Goal: Task Accomplishment & Management: Manage account settings

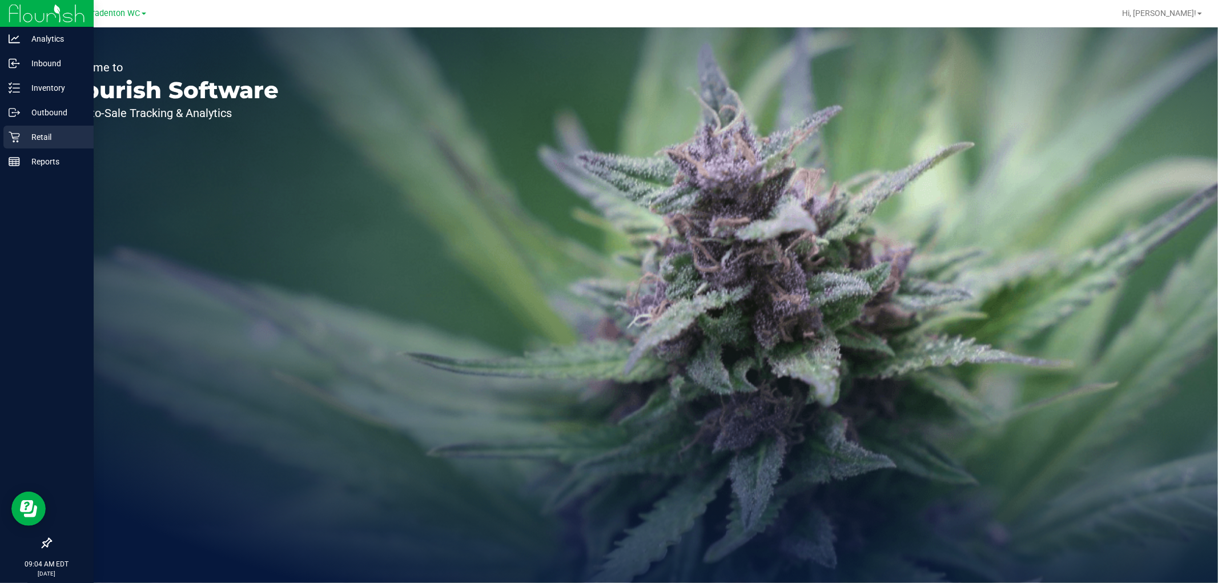
click at [31, 135] on p "Retail" at bounding box center [54, 137] width 69 height 14
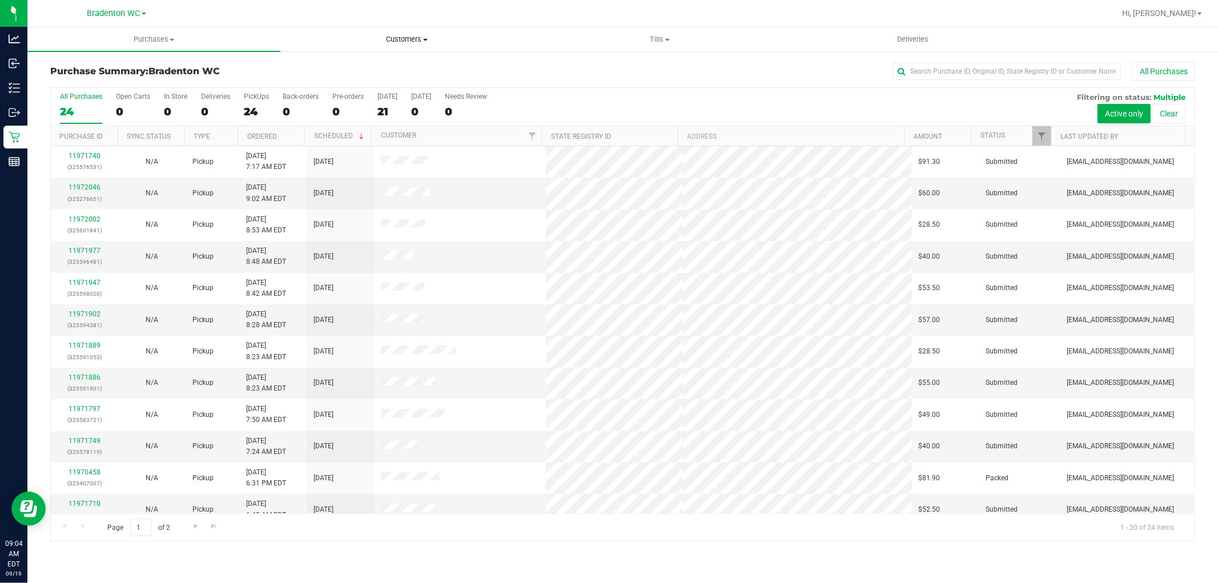
click at [413, 36] on span "Customers" at bounding box center [407, 39] width 252 height 10
click at [374, 67] on li "All customers" at bounding box center [406, 69] width 253 height 14
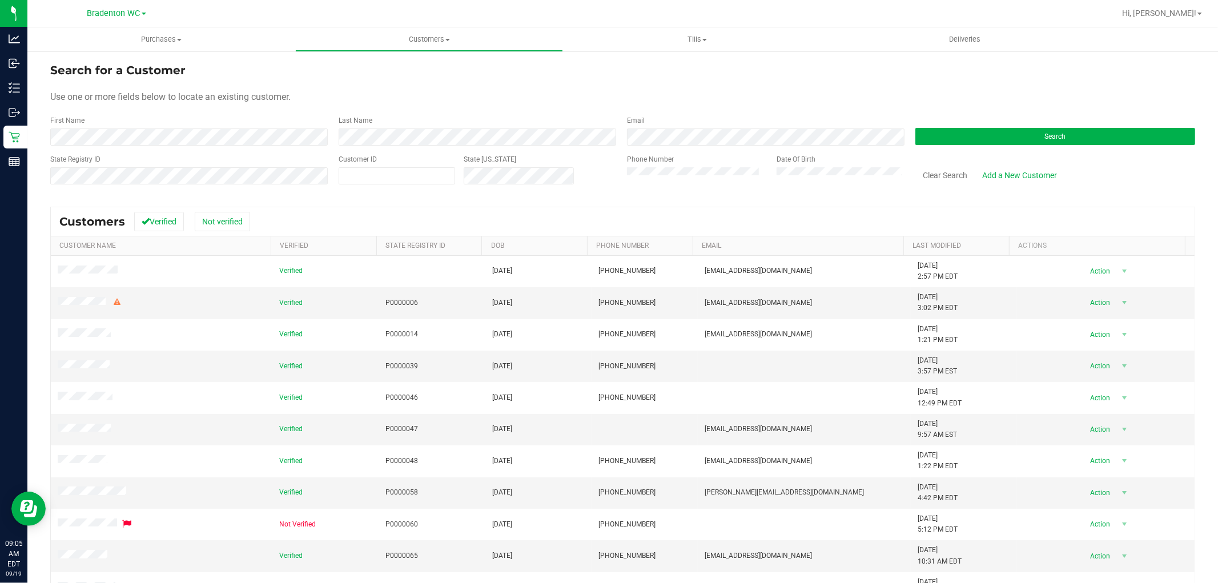
click at [130, 192] on div "State Registry ID" at bounding box center [190, 174] width 280 height 41
click at [130, 184] on div "State Registry ID" at bounding box center [190, 174] width 280 height 41
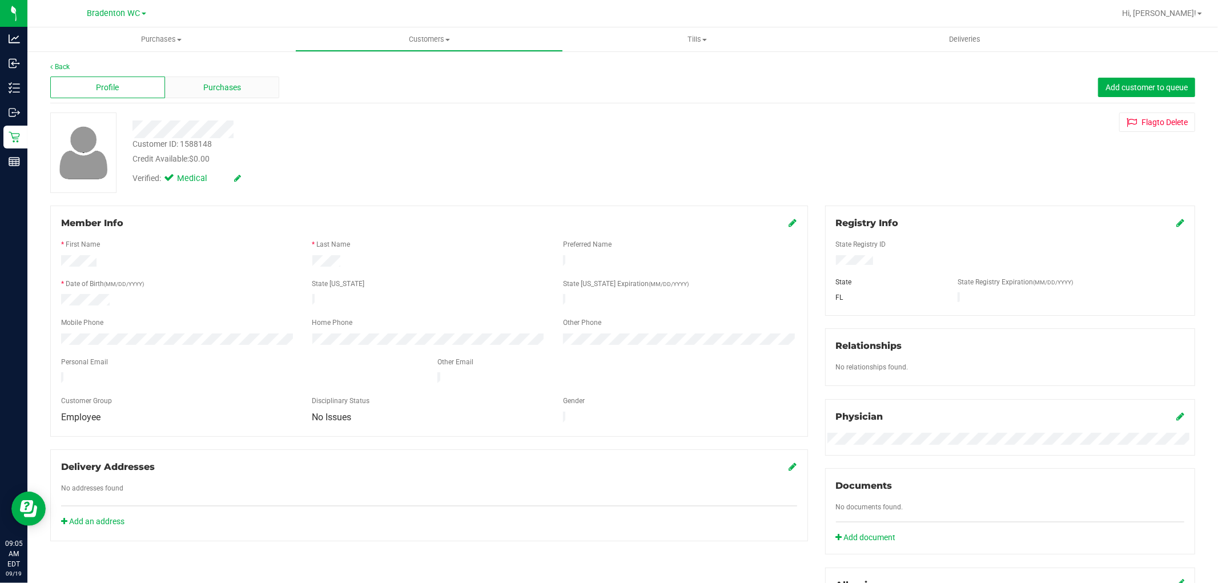
click at [227, 95] on div "Purchases" at bounding box center [222, 88] width 115 height 22
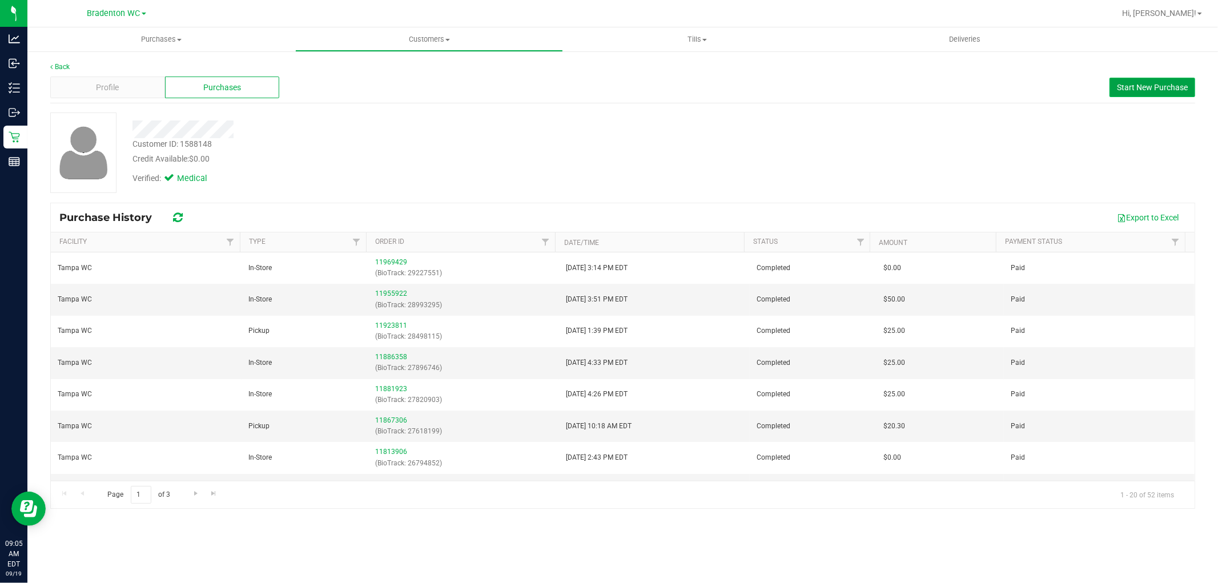
click at [607, 85] on span "Start New Purchase" at bounding box center [1152, 87] width 71 height 9
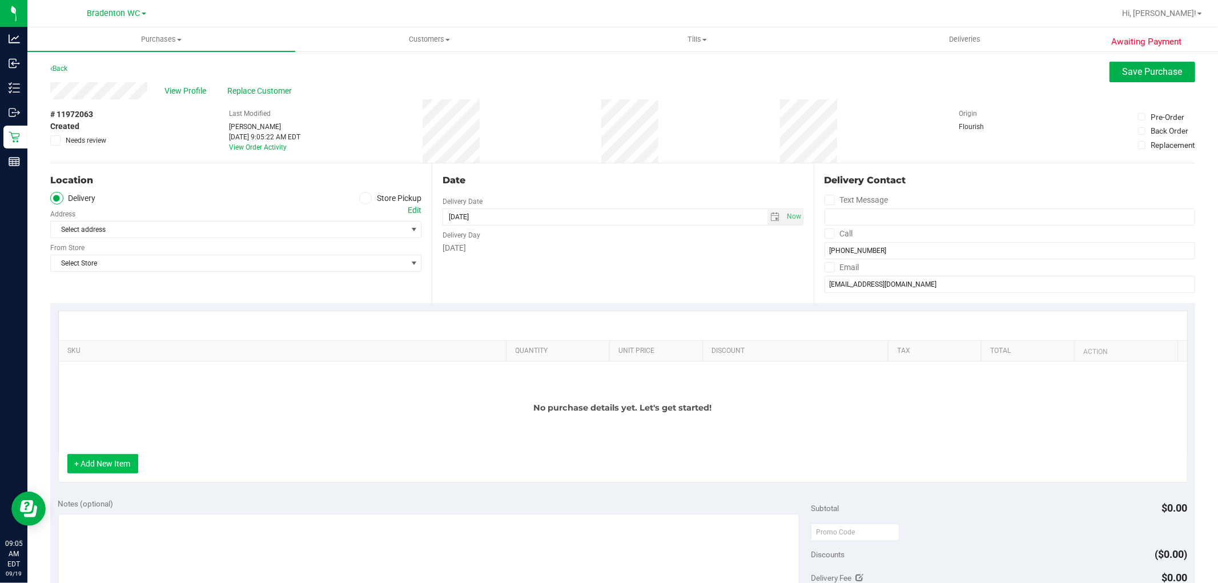
click at [110, 469] on button "+ Add New Item" at bounding box center [102, 463] width 71 height 19
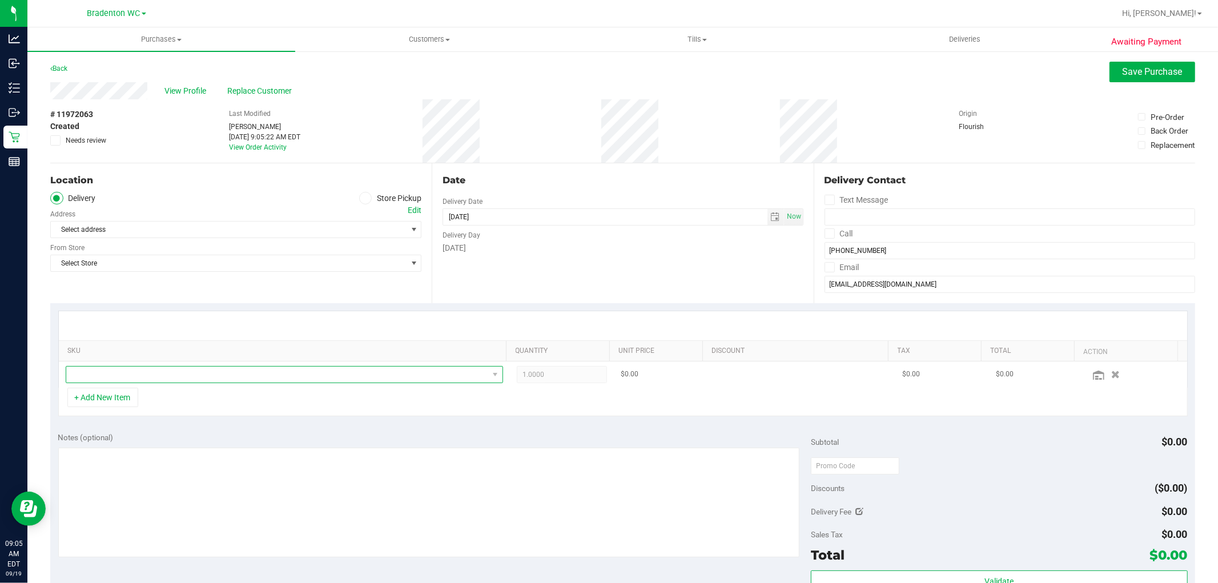
click at [307, 373] on span "NO DATA FOUND" at bounding box center [277, 375] width 422 height 16
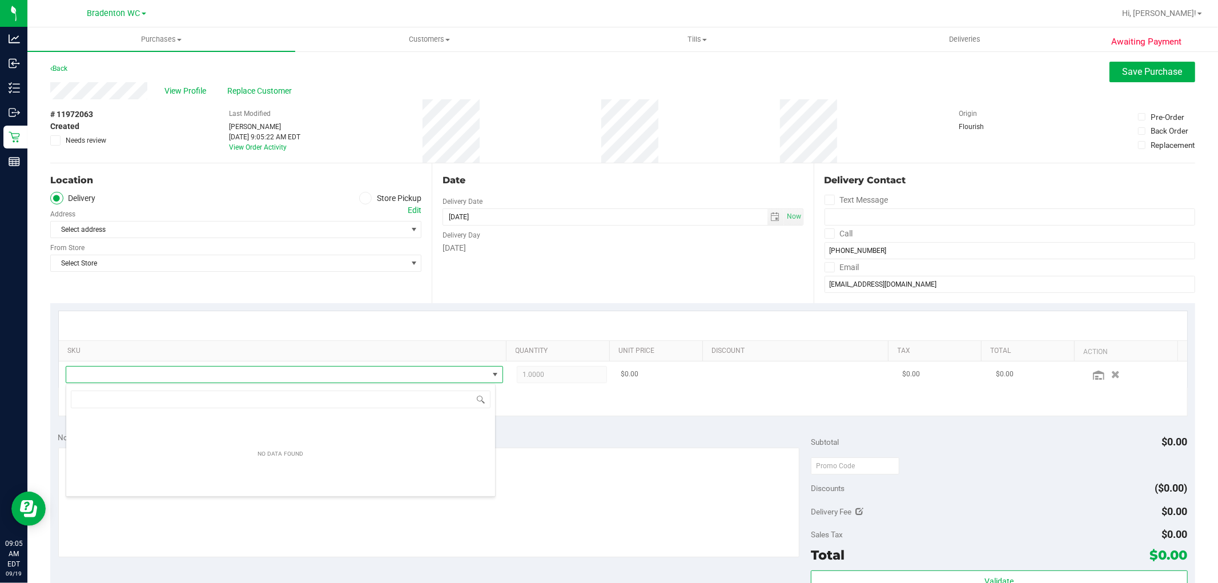
scroll to position [17, 426]
type input "m"
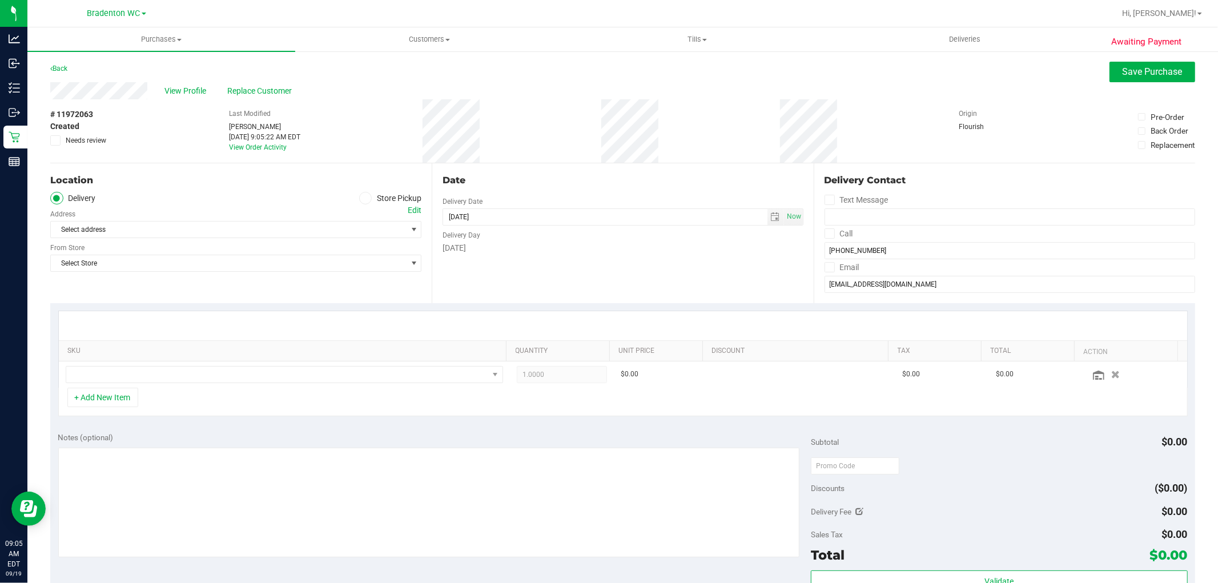
click at [367, 199] on span at bounding box center [365, 198] width 13 height 13
click at [0, 0] on input "Store Pickup" at bounding box center [0, 0] width 0 height 0
click at [403, 227] on span "Select Store" at bounding box center [235, 229] width 371 height 17
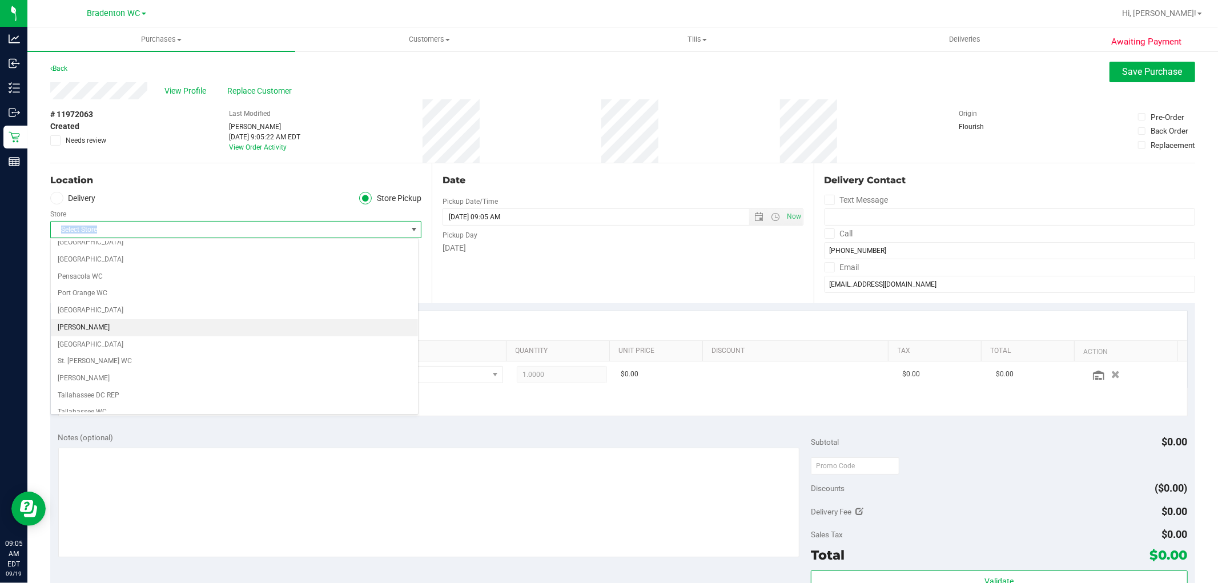
scroll to position [698, 0]
click at [113, 400] on li "Tampa WC" at bounding box center [234, 400] width 367 height 17
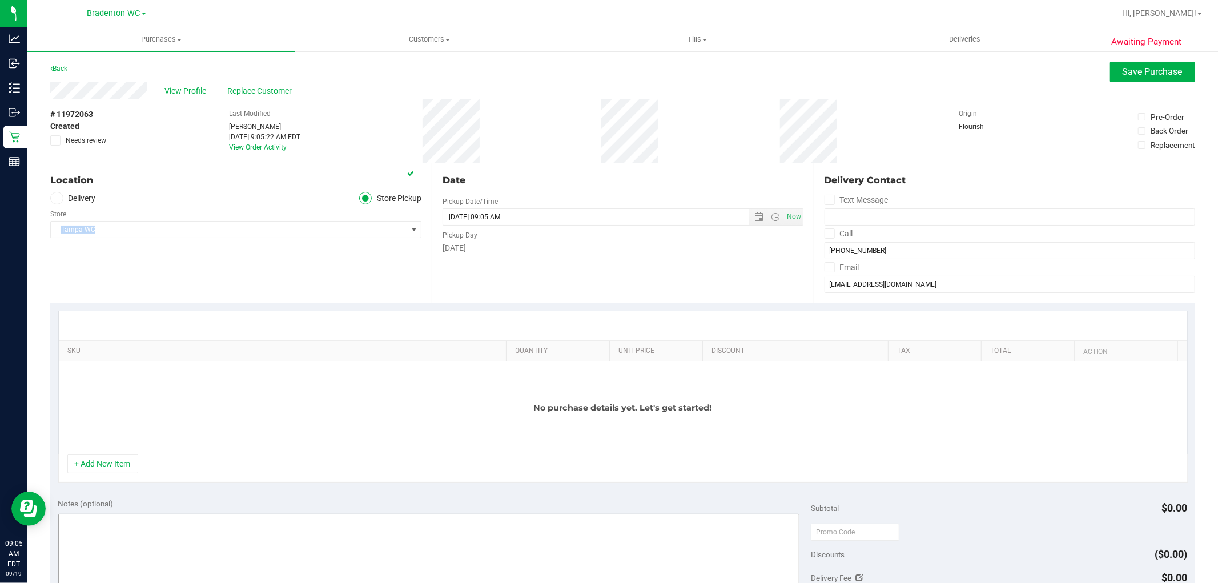
click at [118, 466] on button "+ Add New Item" at bounding box center [102, 463] width 71 height 19
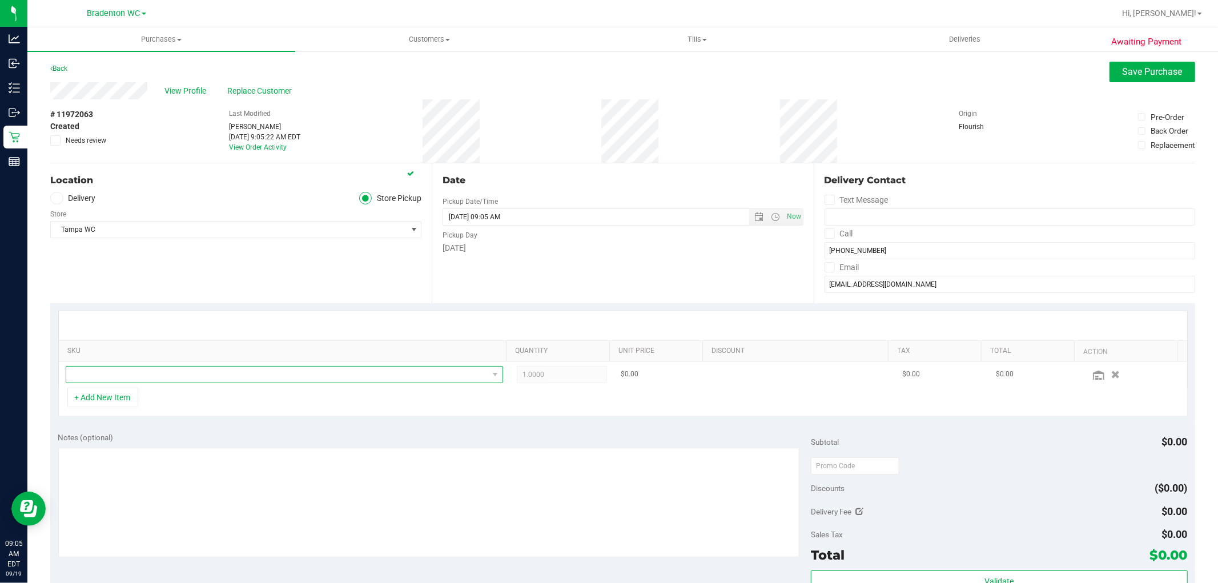
click at [119, 380] on span "NO DATA FOUND" at bounding box center [277, 375] width 422 height 16
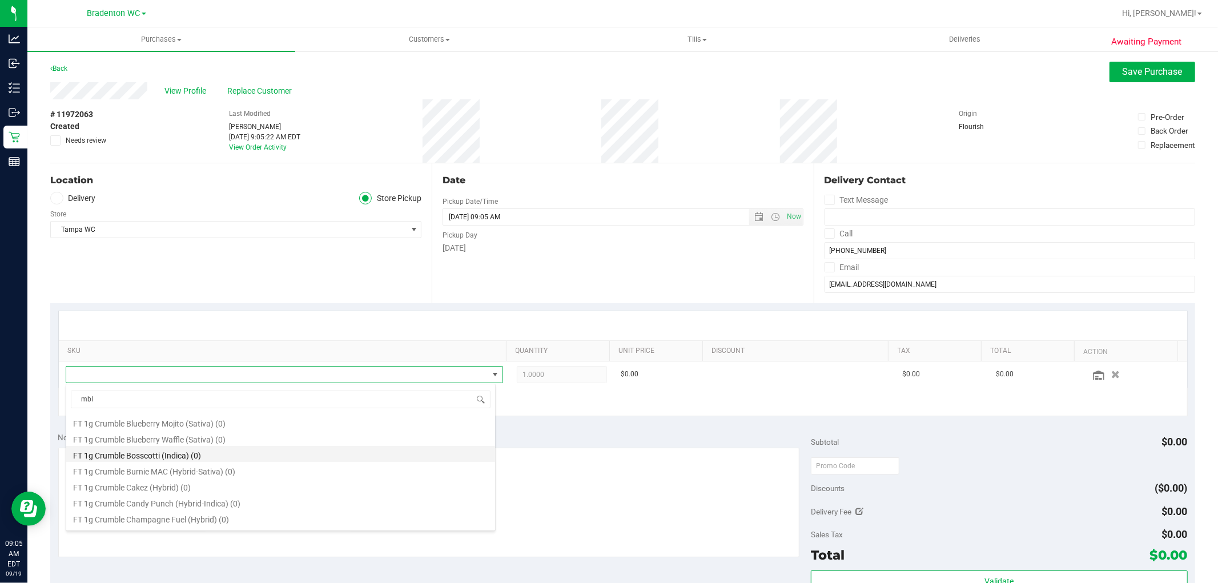
scroll to position [50, 0]
type input "m"
type input "motor"
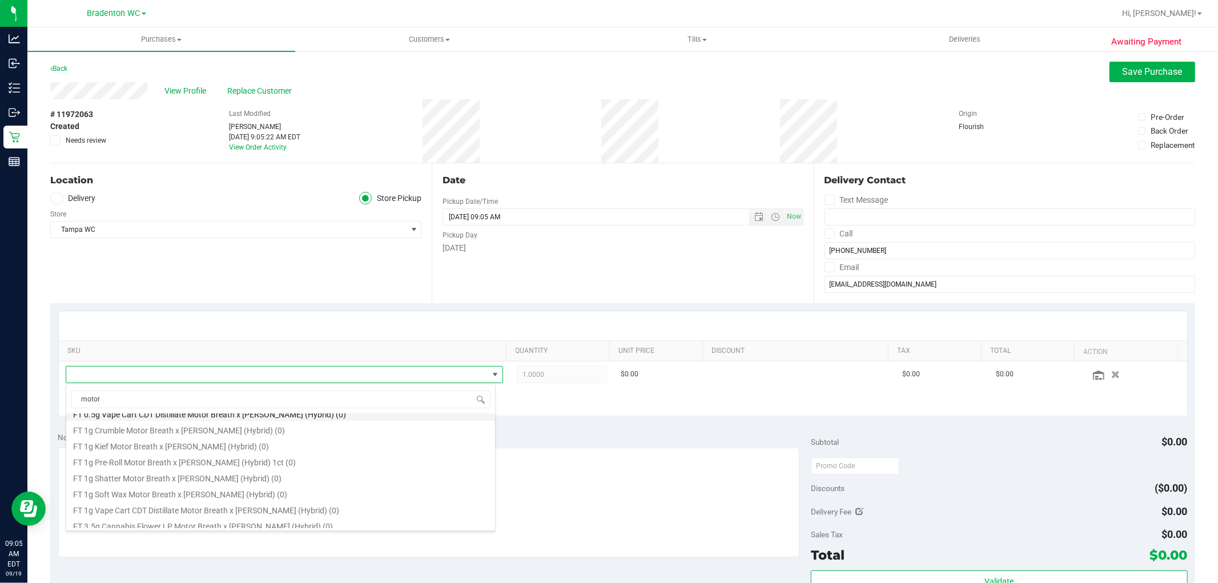
scroll to position [63, 0]
click at [218, 524] on li "FT 3.5g Cannabis Flower Motor Breath x [PERSON_NAME] (Hybrid) (8)" at bounding box center [280, 519] width 429 height 16
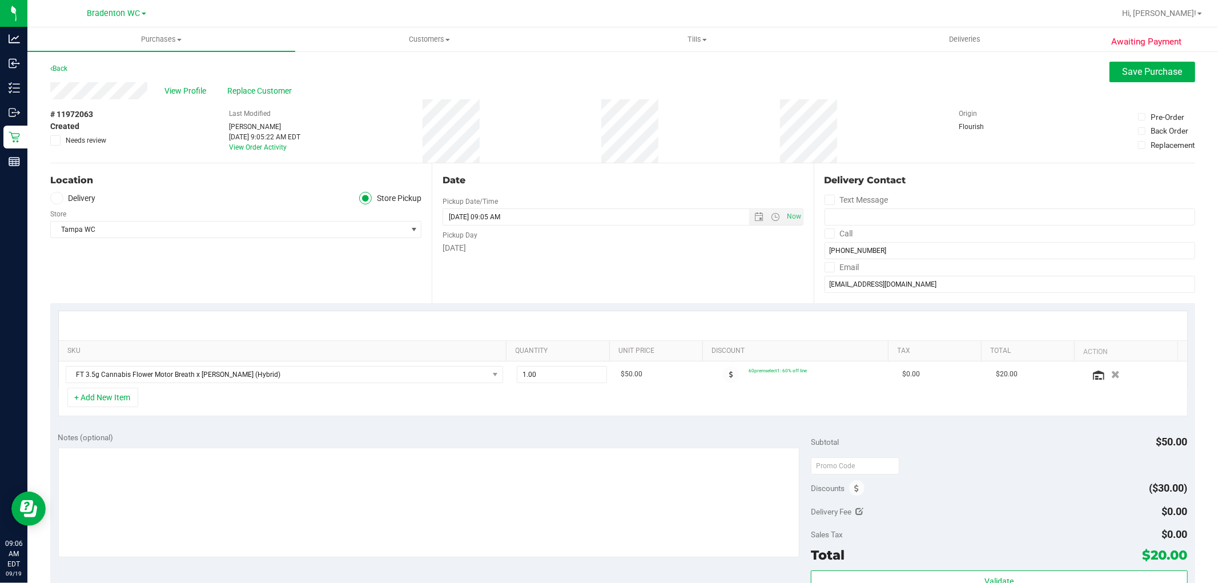
click at [243, 430] on div "Notes (optional) Subtotal $50.00 Discounts ($30.00) Delivery Fee $0.00 Sales Ta…" at bounding box center [622, 527] width 1145 height 206
click at [518, 374] on span "1.00 1" at bounding box center [562, 374] width 90 height 17
click at [527, 400] on div "+ Add New Item" at bounding box center [623, 402] width 1130 height 29
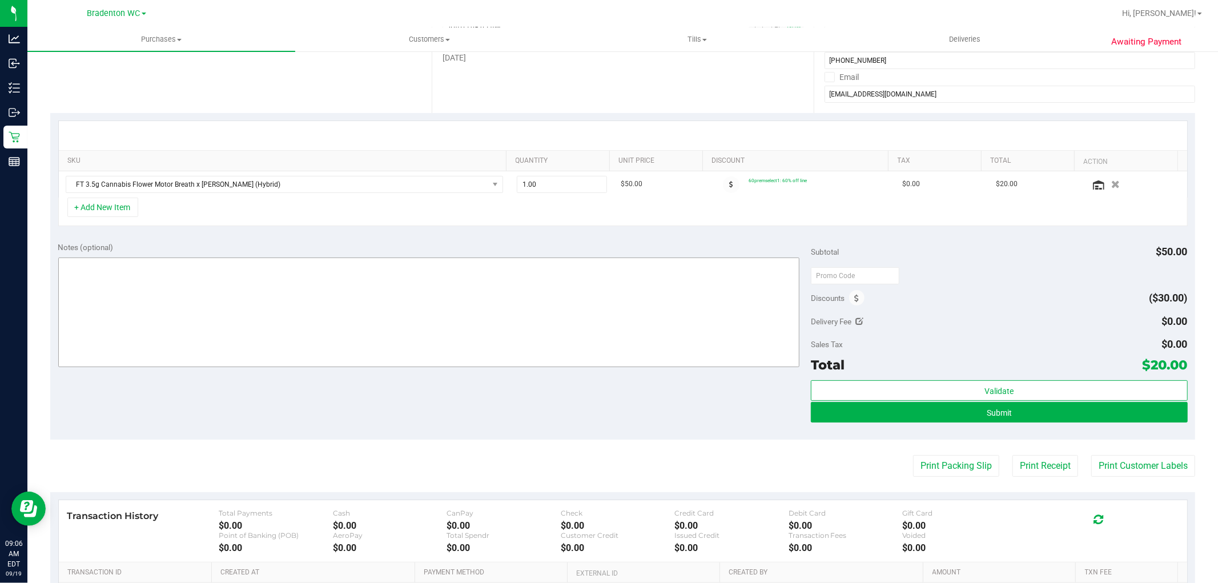
scroll to position [127, 0]
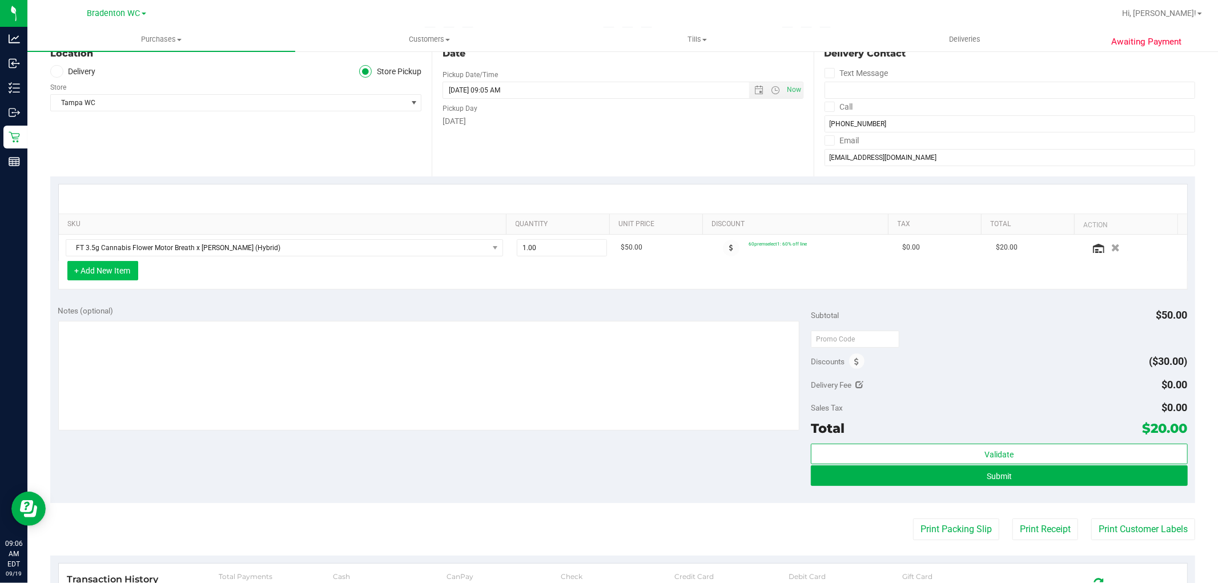
click at [132, 280] on button "+ Add New Item" at bounding box center [102, 270] width 71 height 19
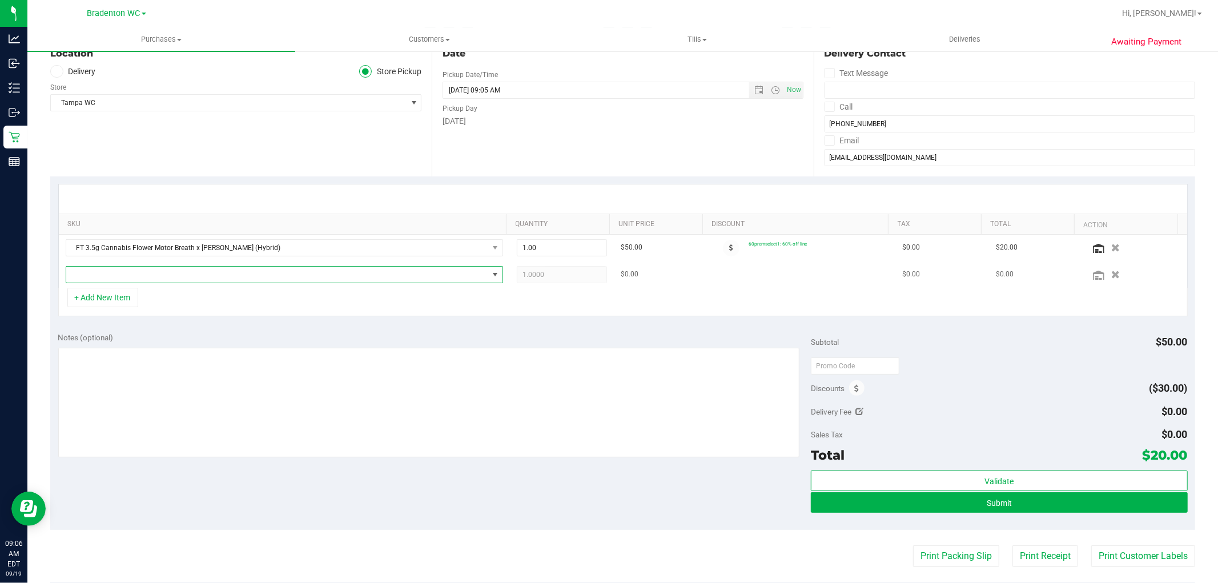
click at [135, 275] on span "NO DATA FOUND" at bounding box center [277, 275] width 422 height 16
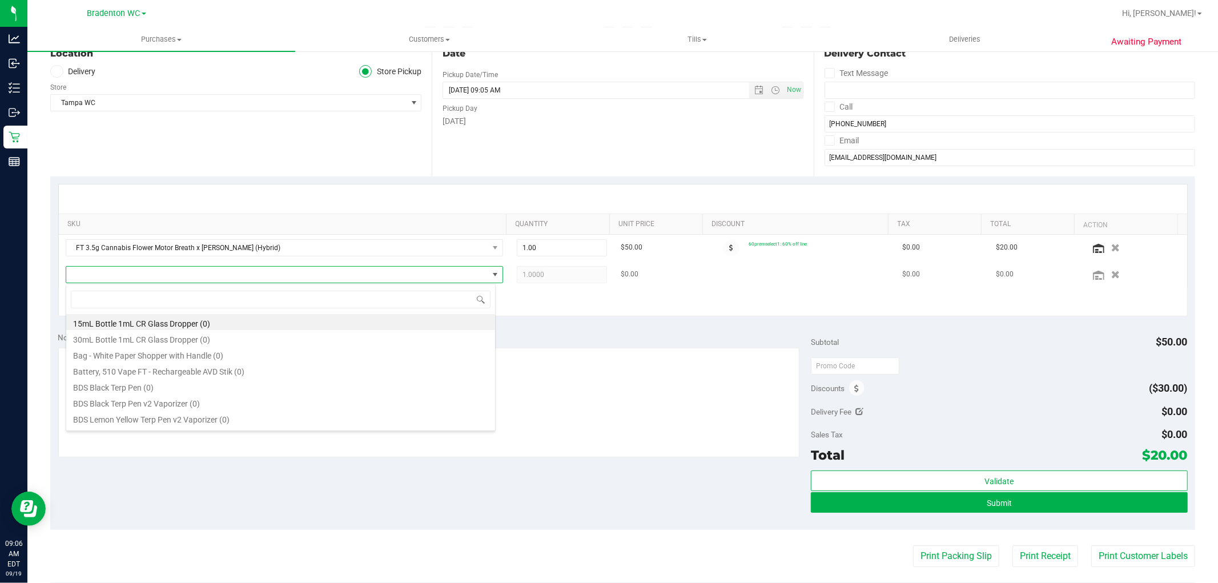
scroll to position [17, 430]
type input "arz"
click at [556, 338] on div "Notes (optional)" at bounding box center [434, 337] width 753 height 11
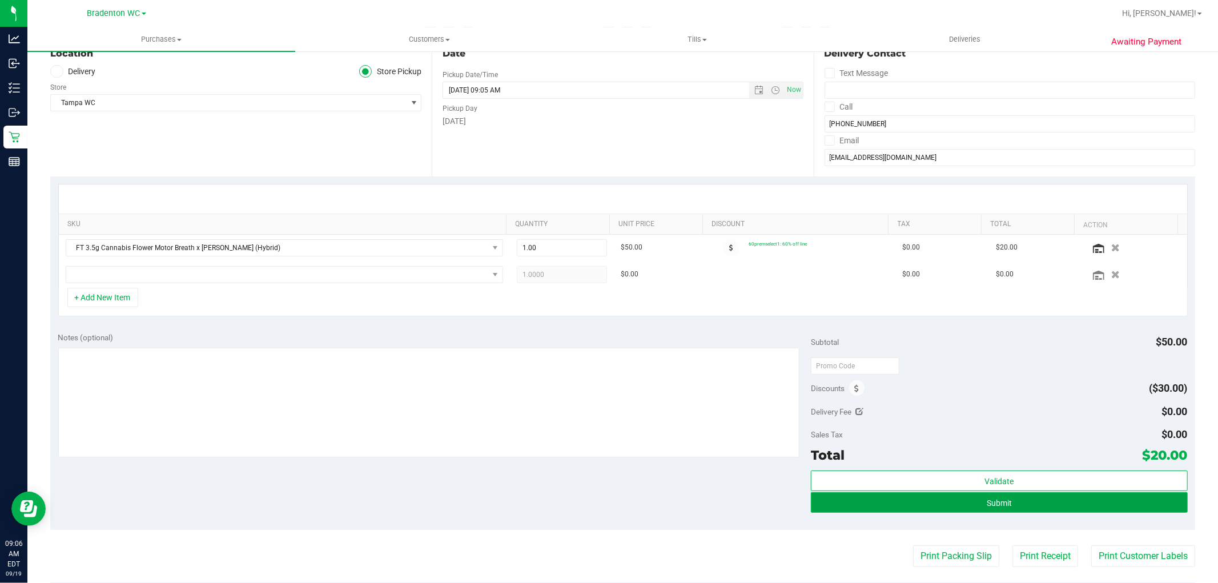
click at [607, 500] on button "Submit" at bounding box center [999, 502] width 376 height 21
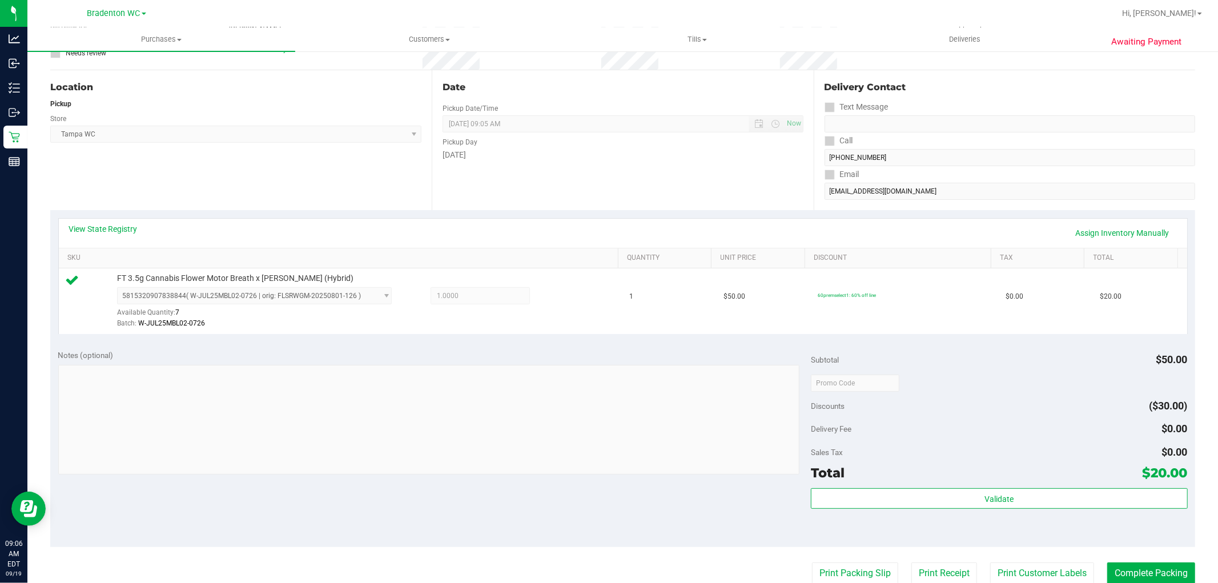
scroll to position [190, 0]
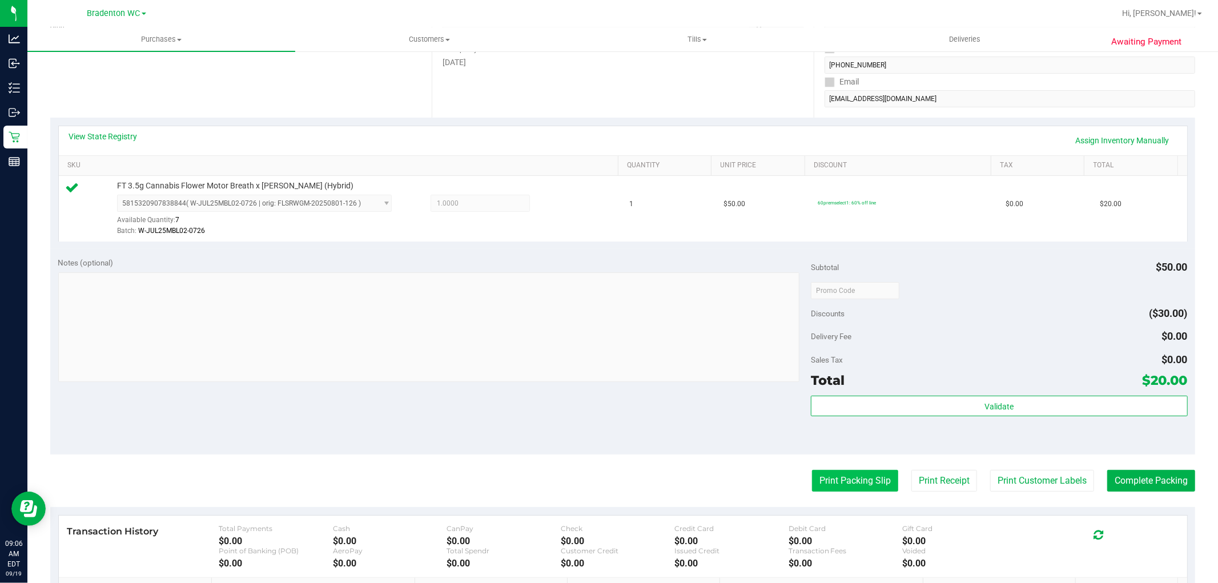
click at [607, 472] on button "Print Packing Slip" at bounding box center [855, 481] width 86 height 22
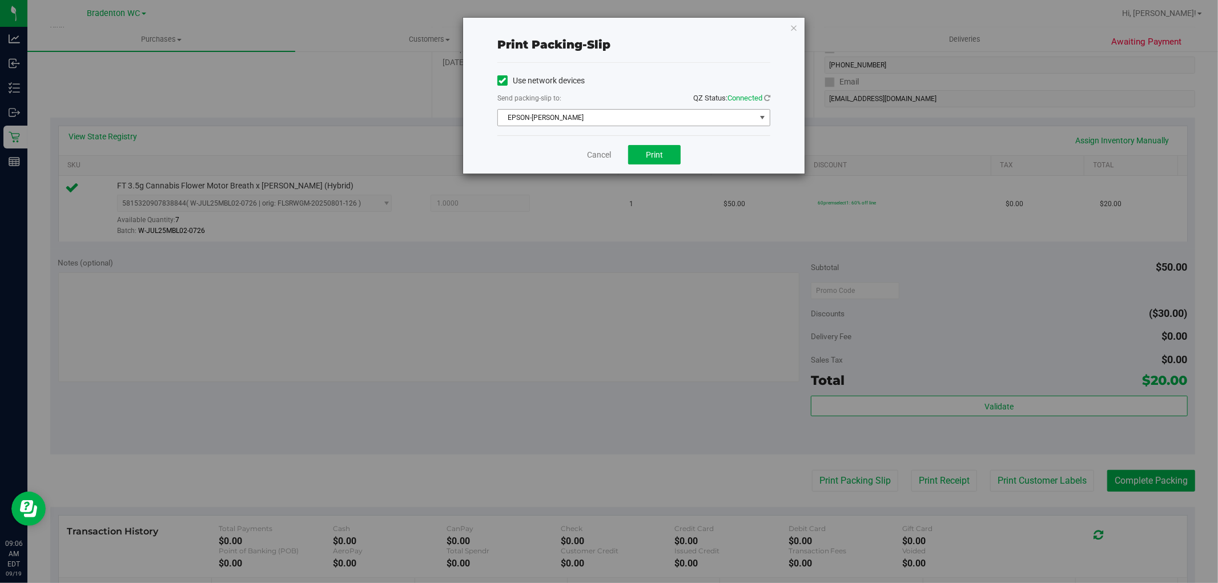
click at [607, 109] on span "EPSON-[PERSON_NAME]" at bounding box center [634, 117] width 273 height 17
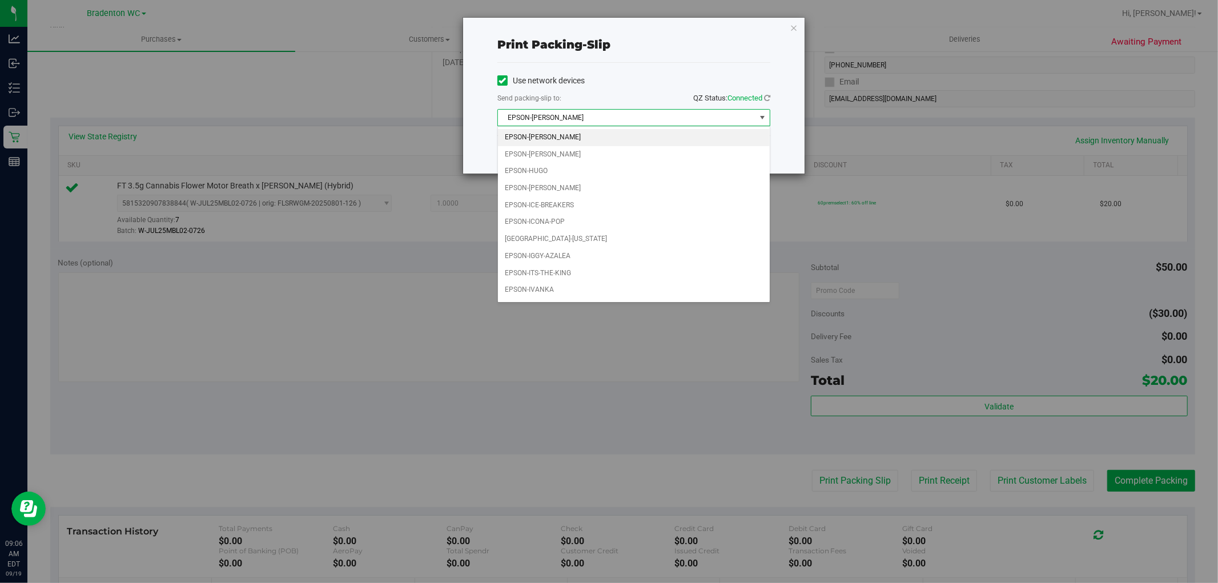
click at [607, 109] on span "EPSON-[PERSON_NAME]" at bounding box center [634, 117] width 273 height 17
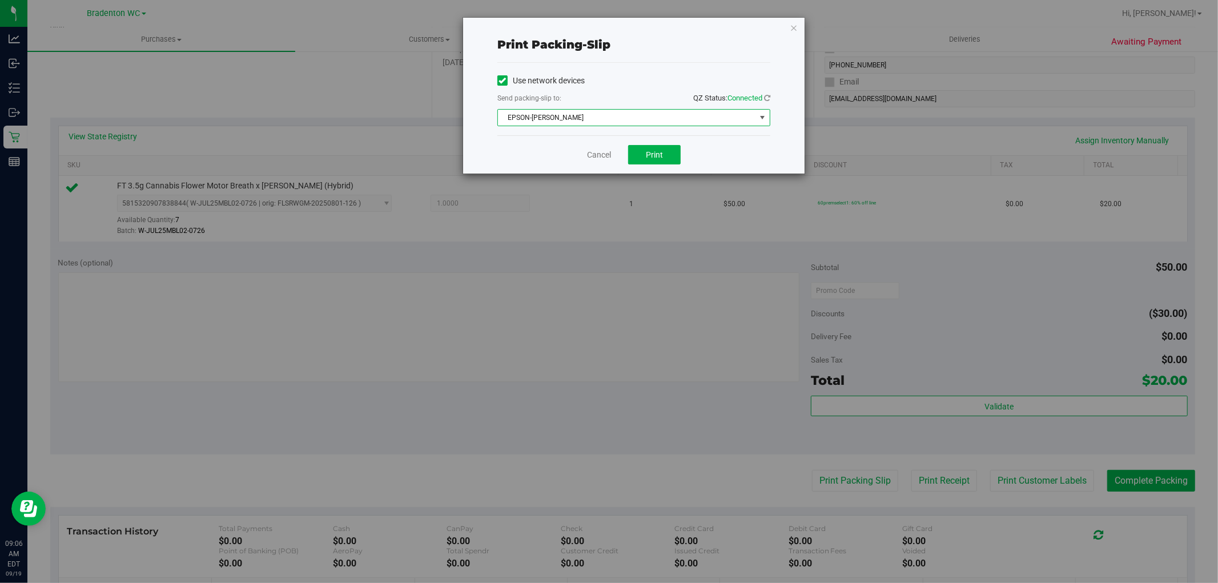
click at [607, 150] on div "Cancel Print" at bounding box center [634, 154] width 273 height 38
click at [601, 154] on link "Cancel" at bounding box center [599, 155] width 24 height 12
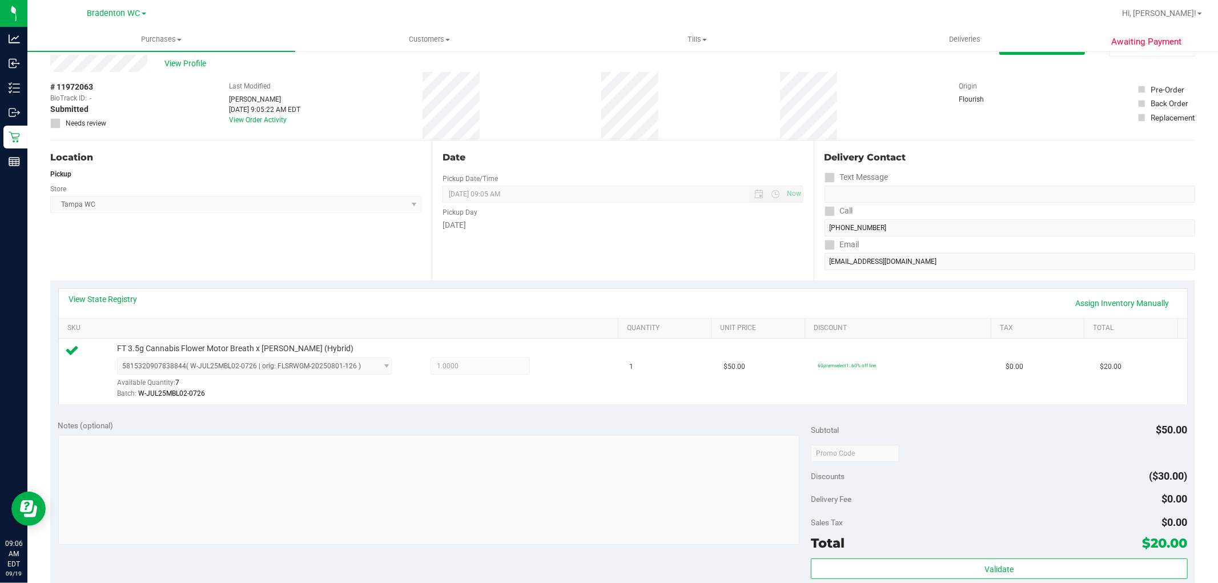
scroll to position [0, 0]
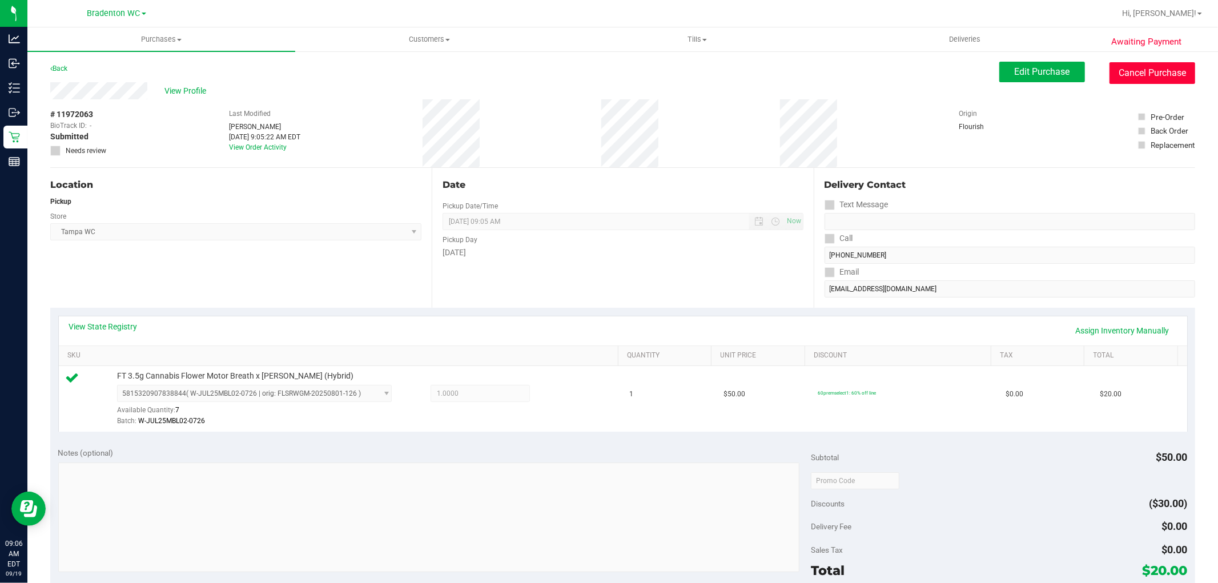
click at [607, 78] on button "Cancel Purchase" at bounding box center [1153, 73] width 86 height 22
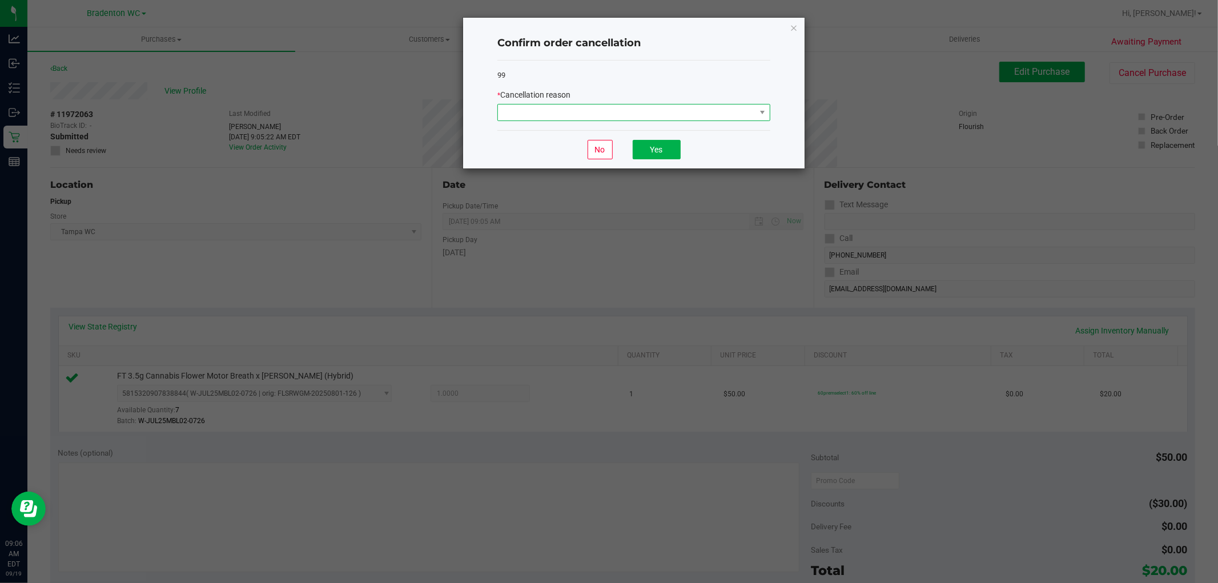
click at [607, 114] on span at bounding box center [627, 113] width 258 height 16
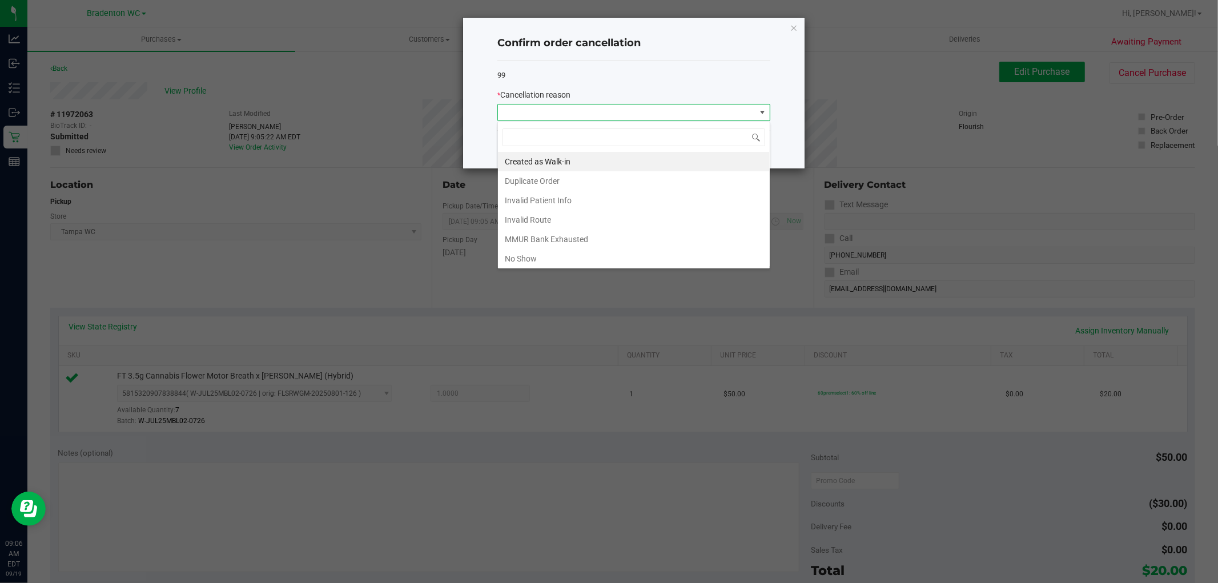
scroll to position [17, 272]
click at [607, 114] on span at bounding box center [627, 113] width 258 height 16
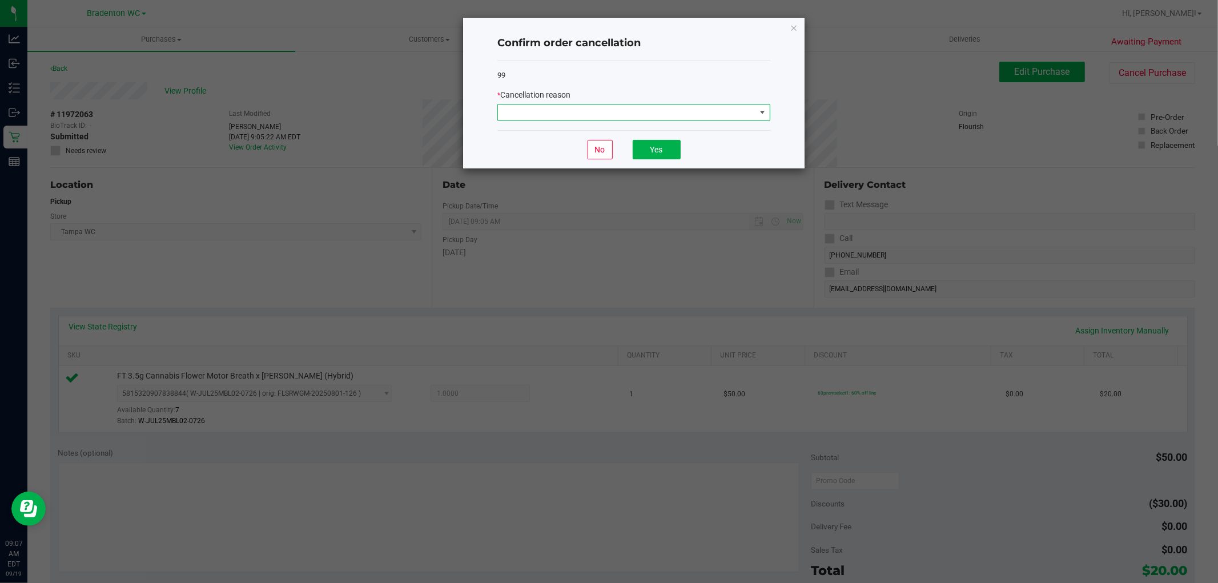
click at [607, 114] on span at bounding box center [627, 113] width 258 height 16
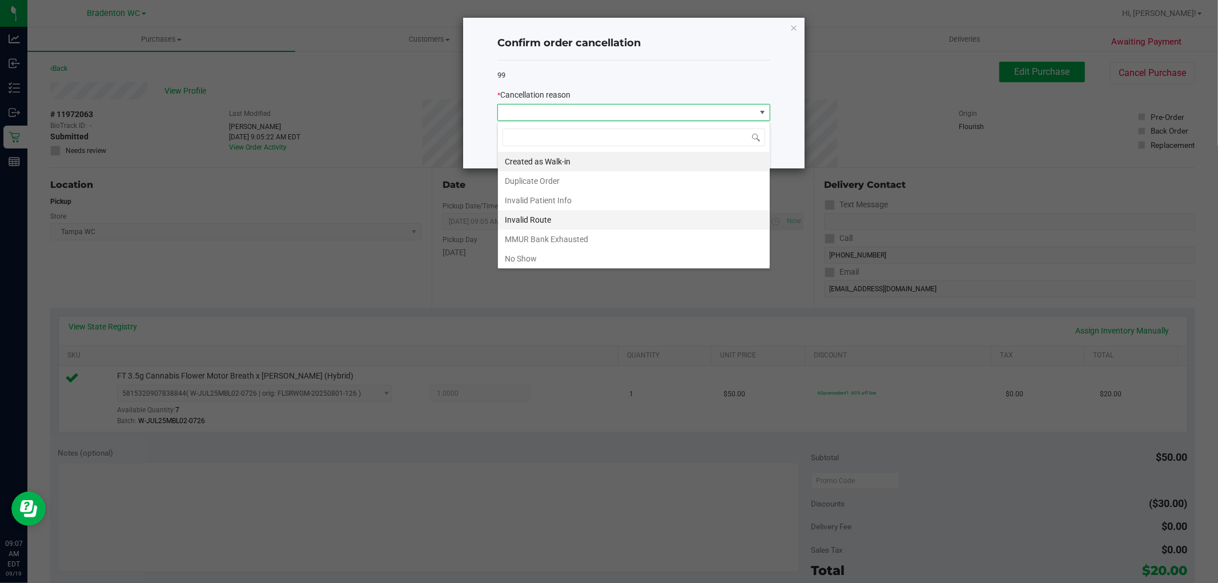
scroll to position [61, 0]
click at [547, 221] on li "Other" at bounding box center [634, 217] width 272 height 19
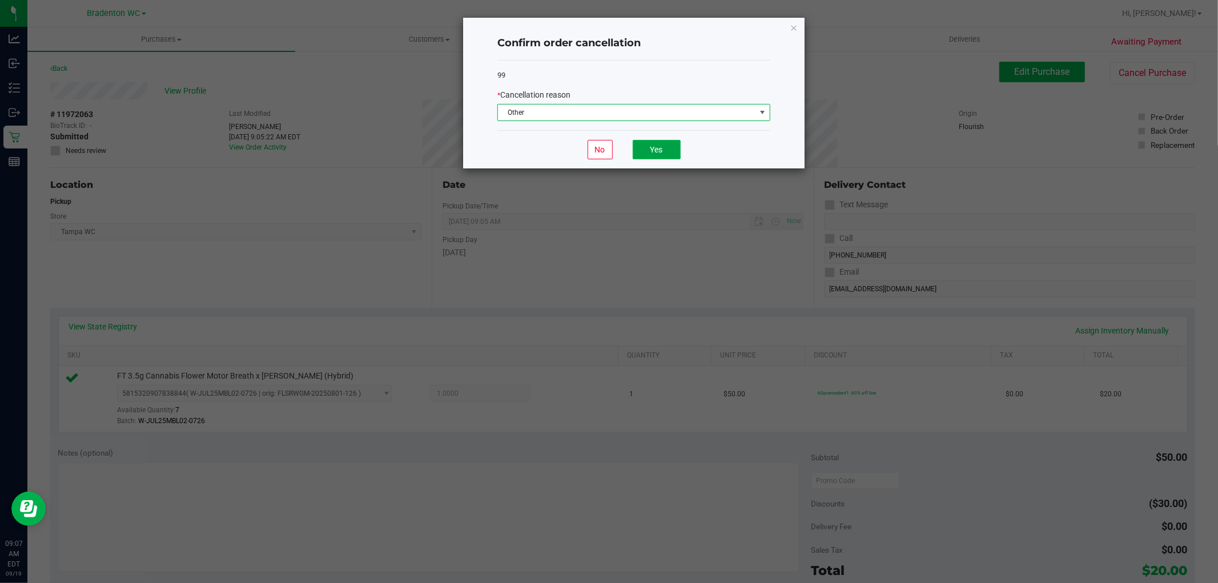
click at [607, 153] on button "Yes" at bounding box center [657, 149] width 48 height 19
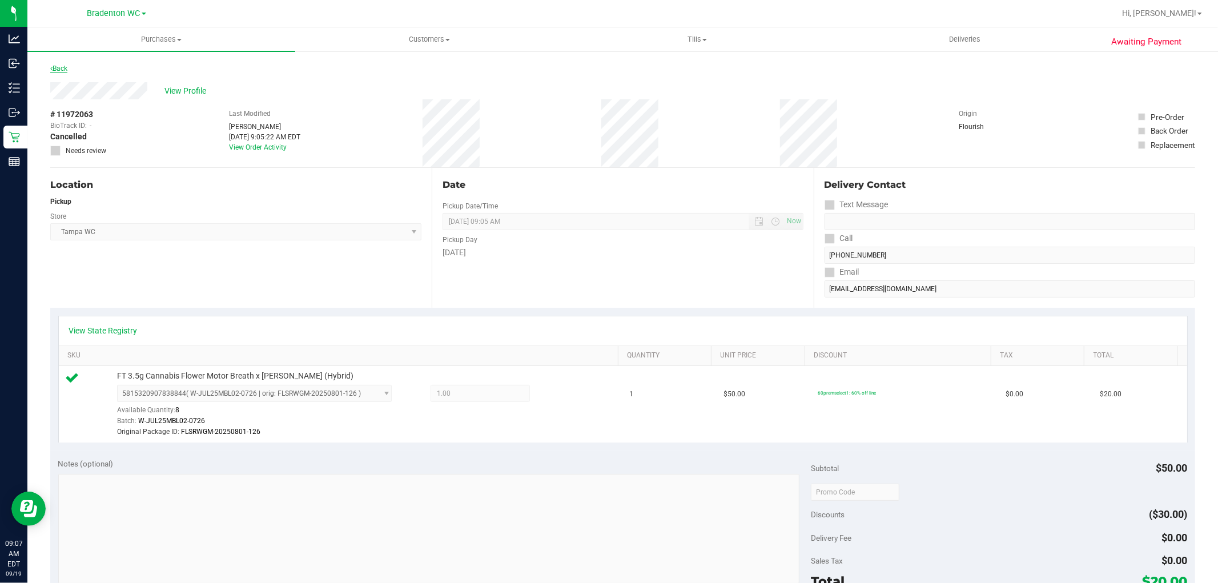
click at [65, 71] on link "Back" at bounding box center [58, 69] width 17 height 8
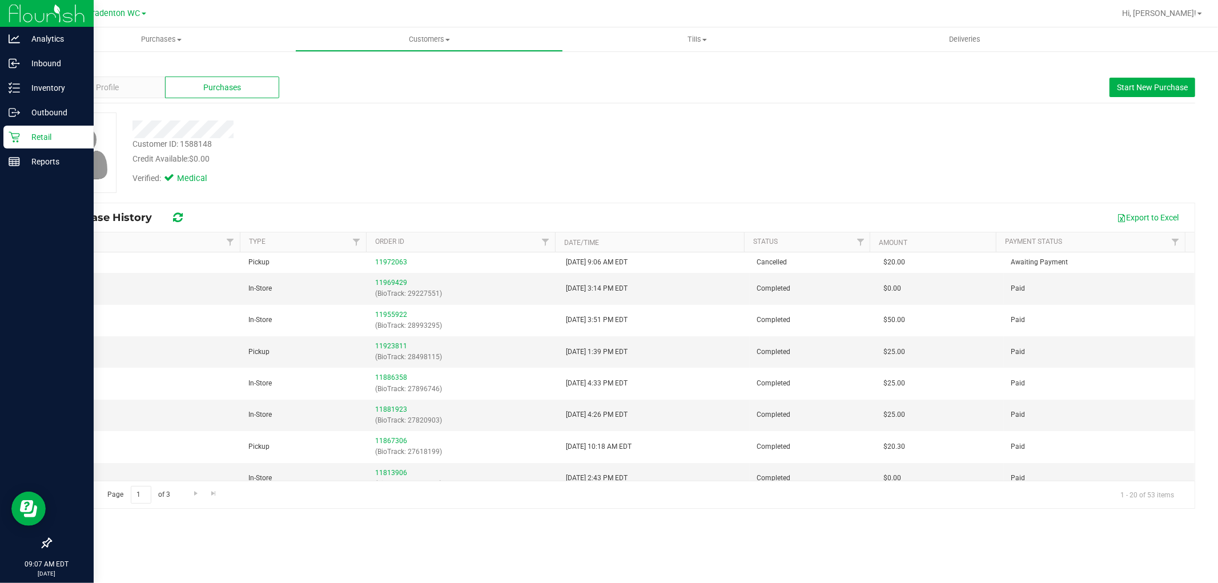
click at [29, 127] on div "Retail" at bounding box center [48, 137] width 90 height 23
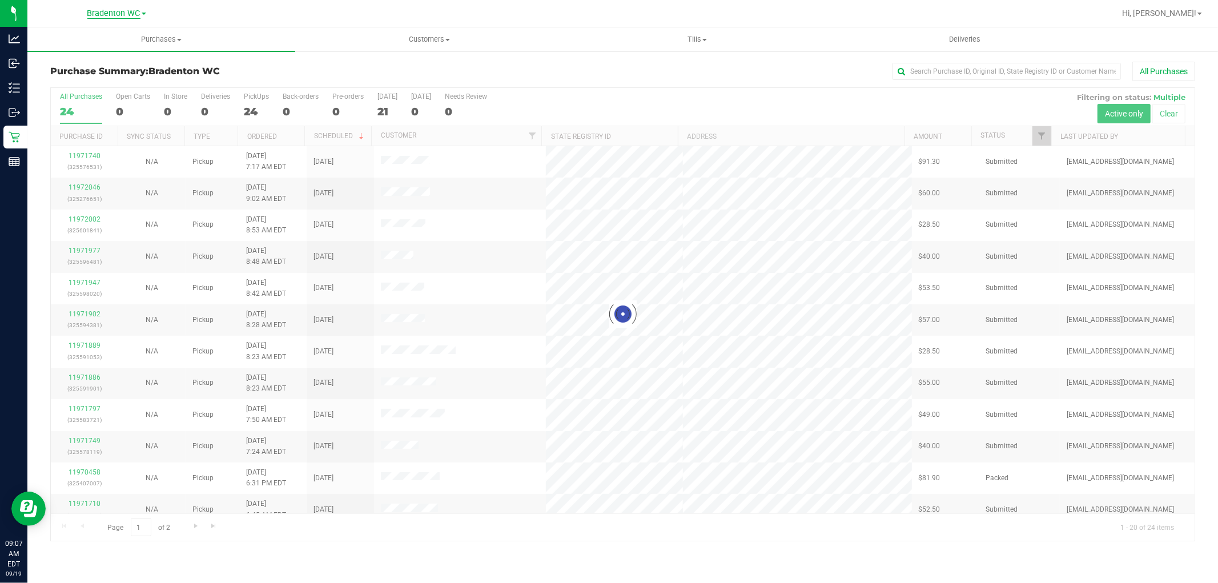
click at [133, 13] on span "Bradenton WC" at bounding box center [113, 14] width 53 height 10
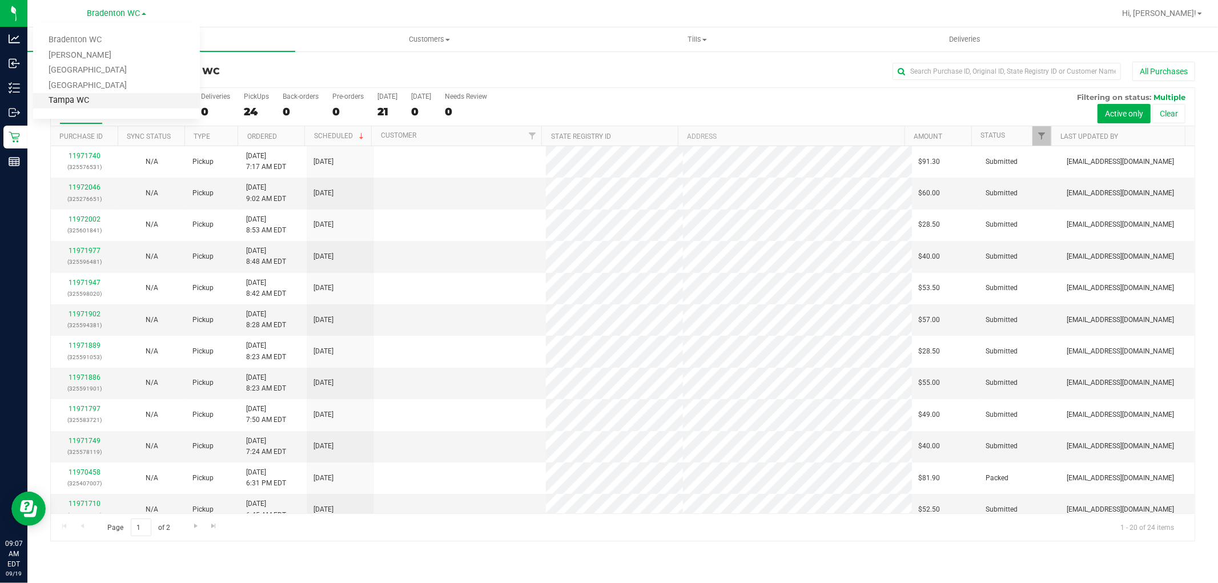
click at [63, 99] on link "Tampa WC" at bounding box center [116, 100] width 167 height 15
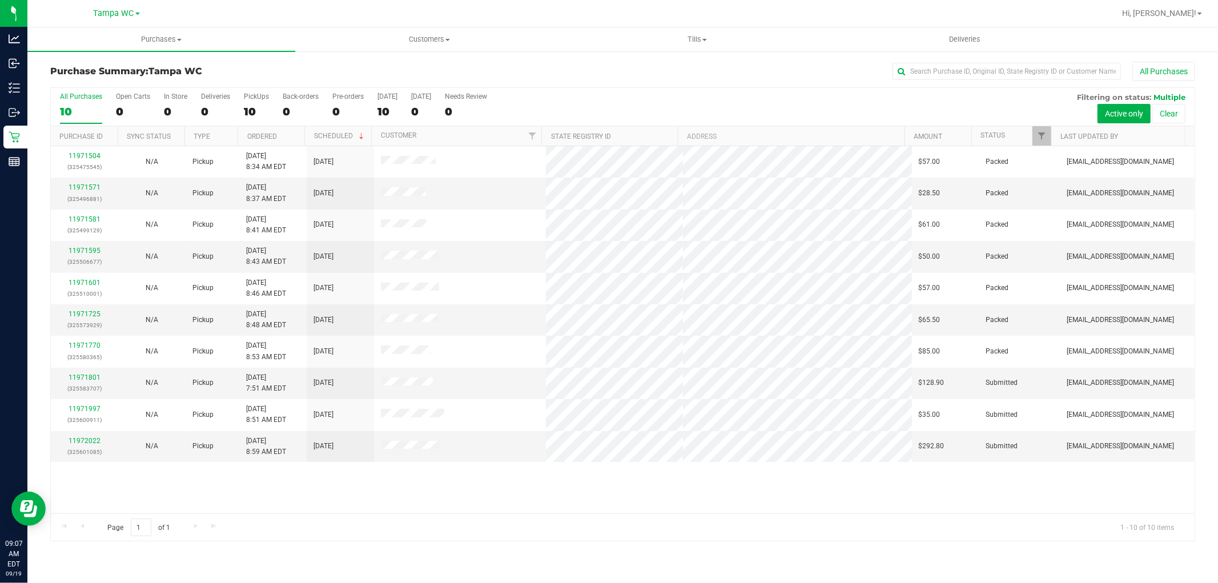
click at [464, 50] on link "Customers All customers Add a new customer All physicians" at bounding box center [429, 39] width 268 height 24
click at [315, 67] on span "All customers" at bounding box center [336, 69] width 82 height 10
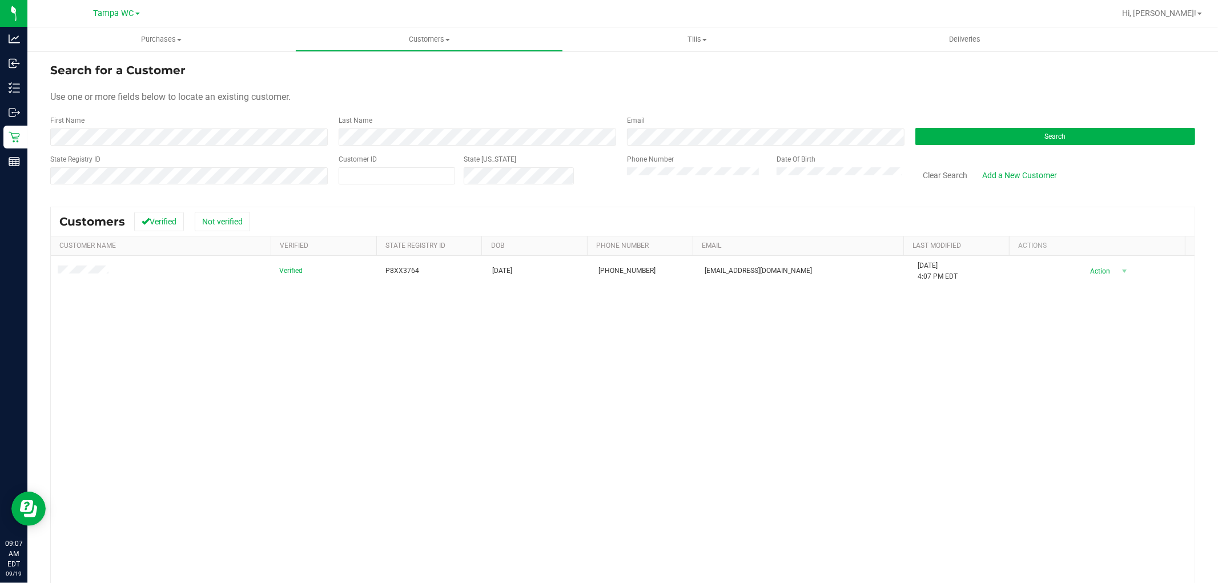
click at [41, 266] on div "Search for a Customer Use one or more fields below to locate an existing custom…" at bounding box center [622, 356] width 1191 height 612
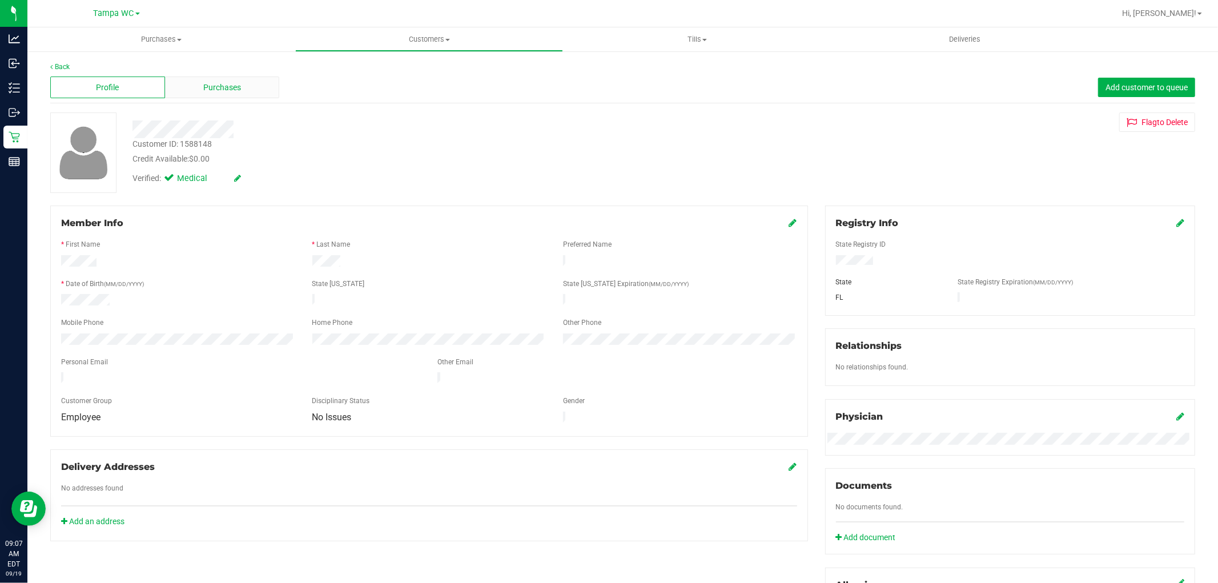
click at [221, 89] on span "Purchases" at bounding box center [222, 88] width 38 height 12
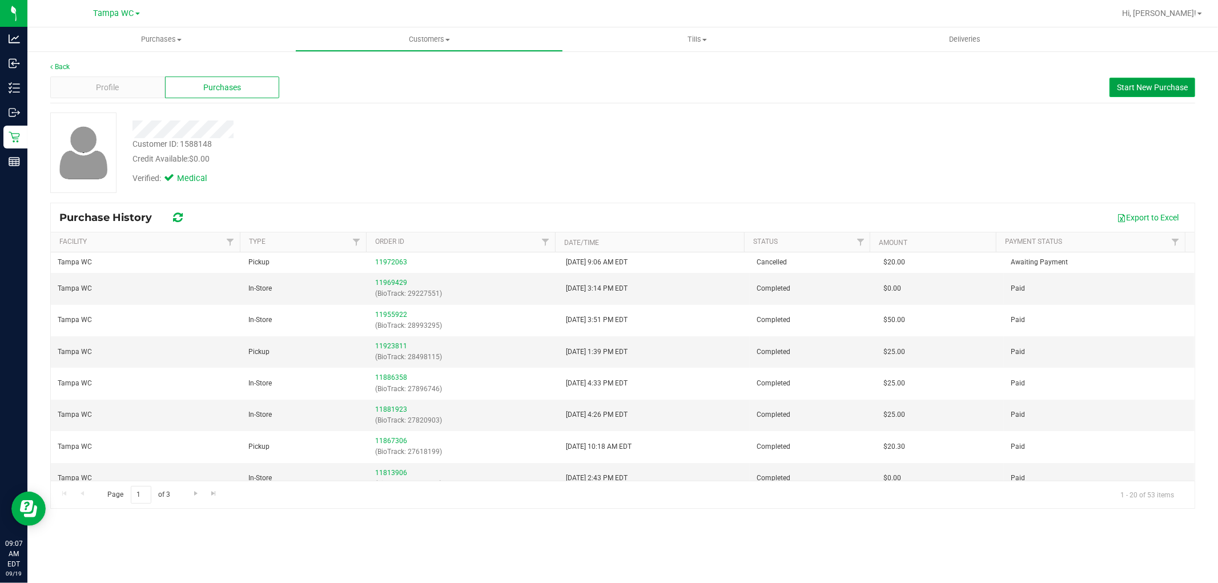
click at [607, 94] on button "Start New Purchase" at bounding box center [1153, 87] width 86 height 19
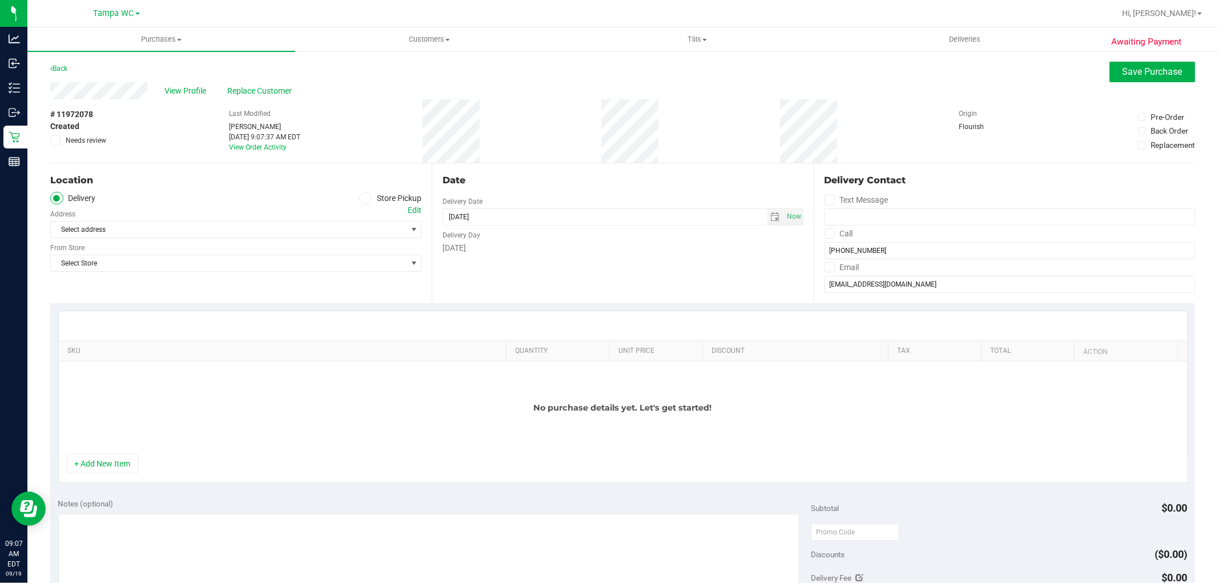
click at [364, 198] on icon at bounding box center [365, 198] width 7 height 0
click at [0, 0] on input "Store Pickup" at bounding box center [0, 0] width 0 height 0
click at [355, 219] on div "Store" at bounding box center [235, 212] width 371 height 17
click at [352, 231] on span "Select Store" at bounding box center [229, 230] width 356 height 16
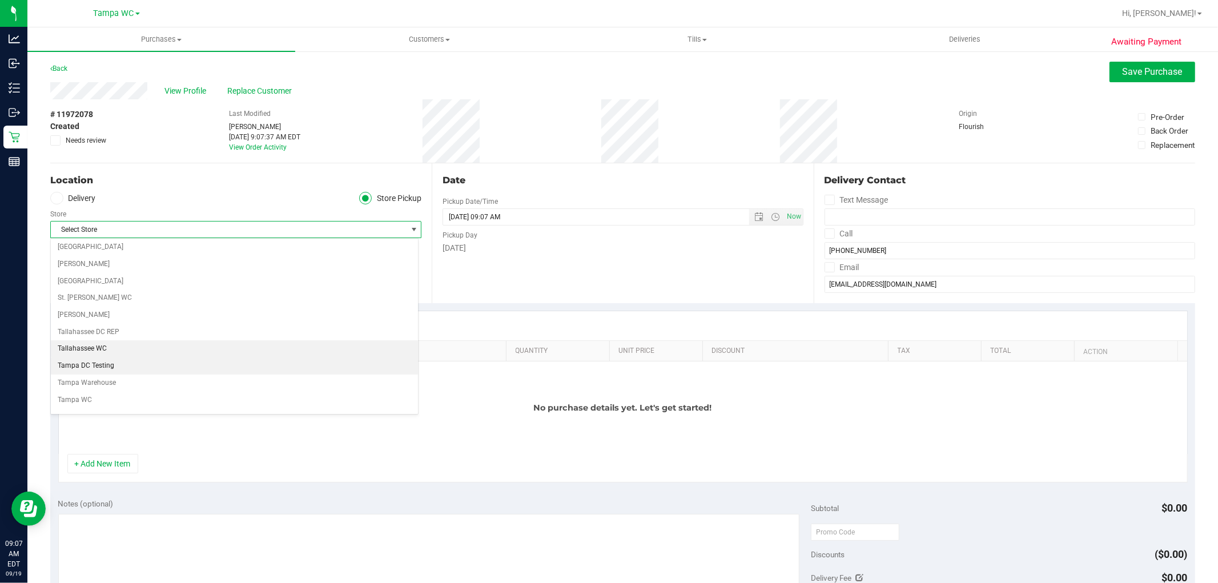
scroll to position [825, 0]
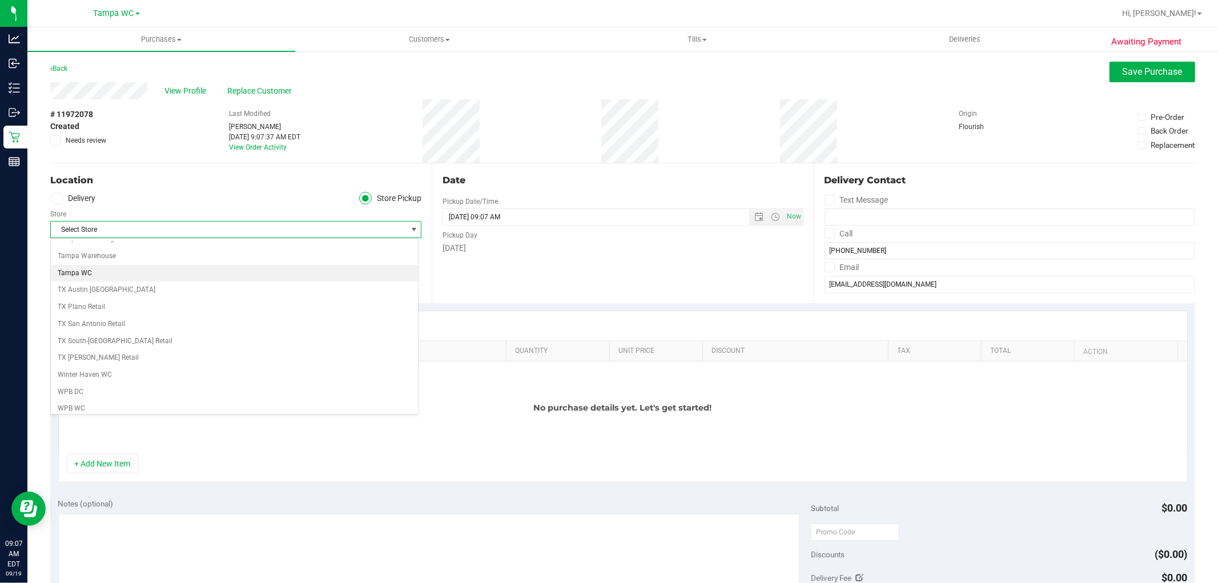
click at [95, 282] on li "Tampa WC" at bounding box center [234, 273] width 367 height 17
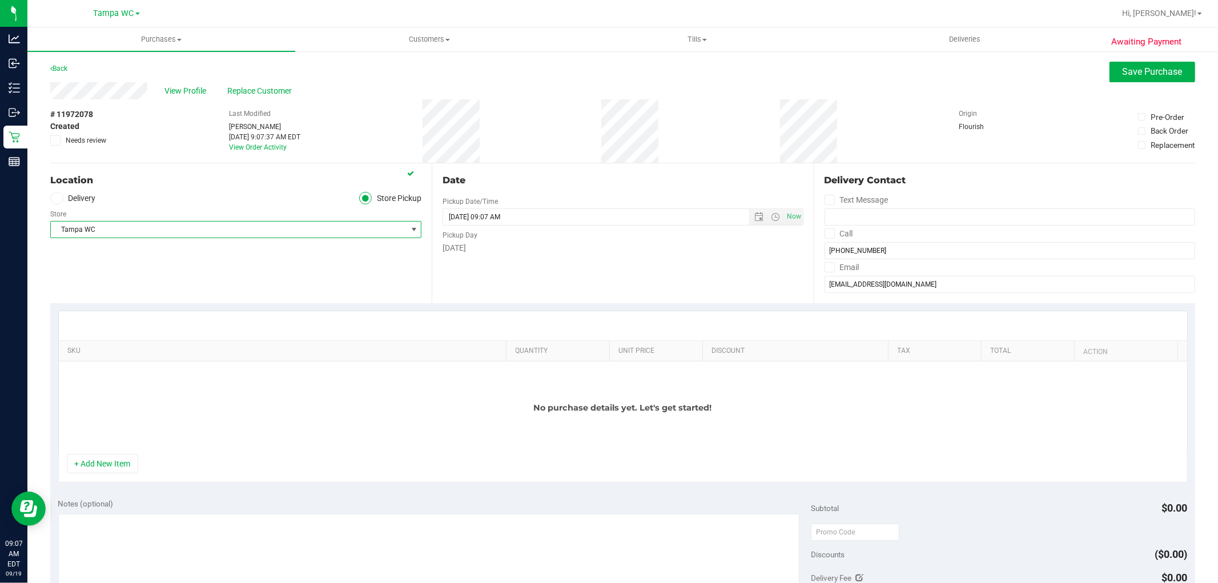
click at [418, 297] on div "Location Delivery Store Pickup Store [GEOGRAPHIC_DATA] WC Select Store [PERSON_…" at bounding box center [241, 233] width 382 height 140
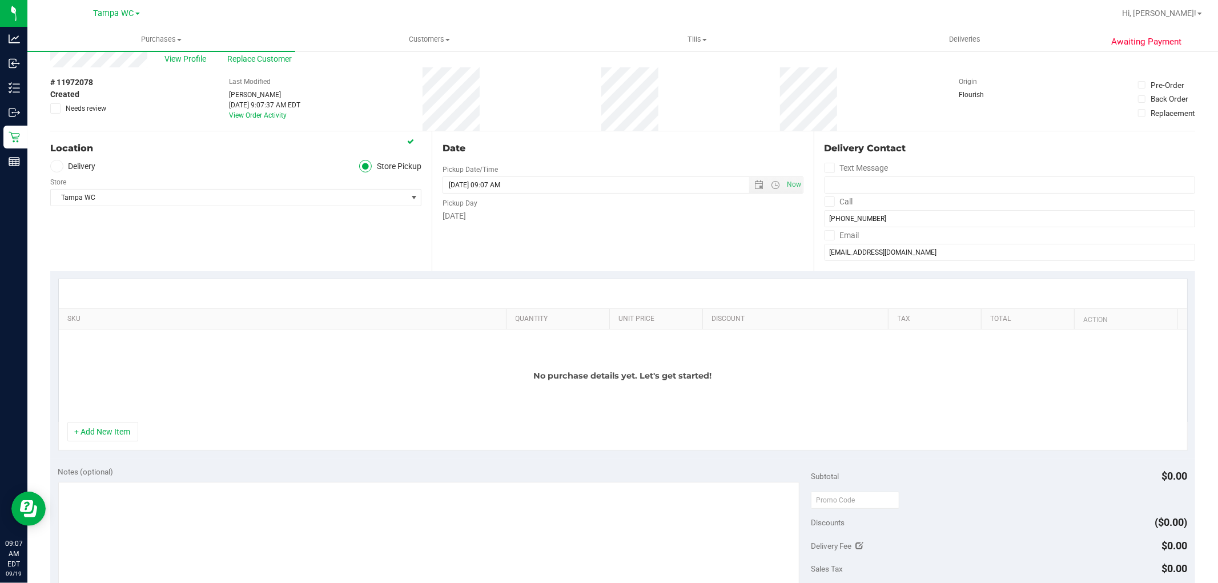
scroll to position [63, 0]
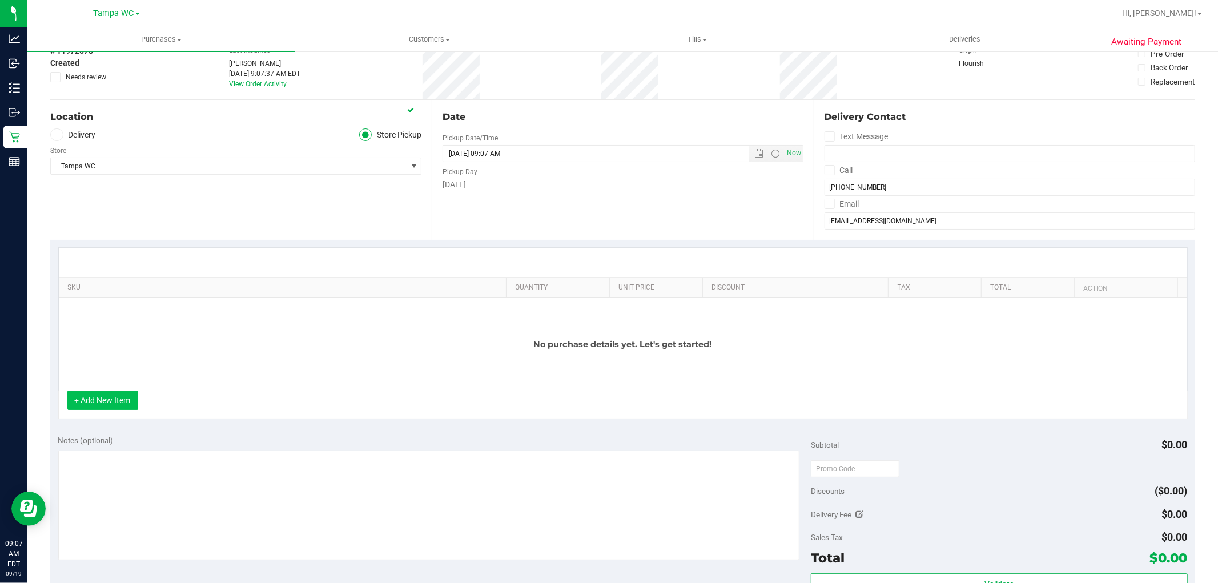
click at [121, 394] on button "+ Add New Item" at bounding box center [102, 400] width 71 height 19
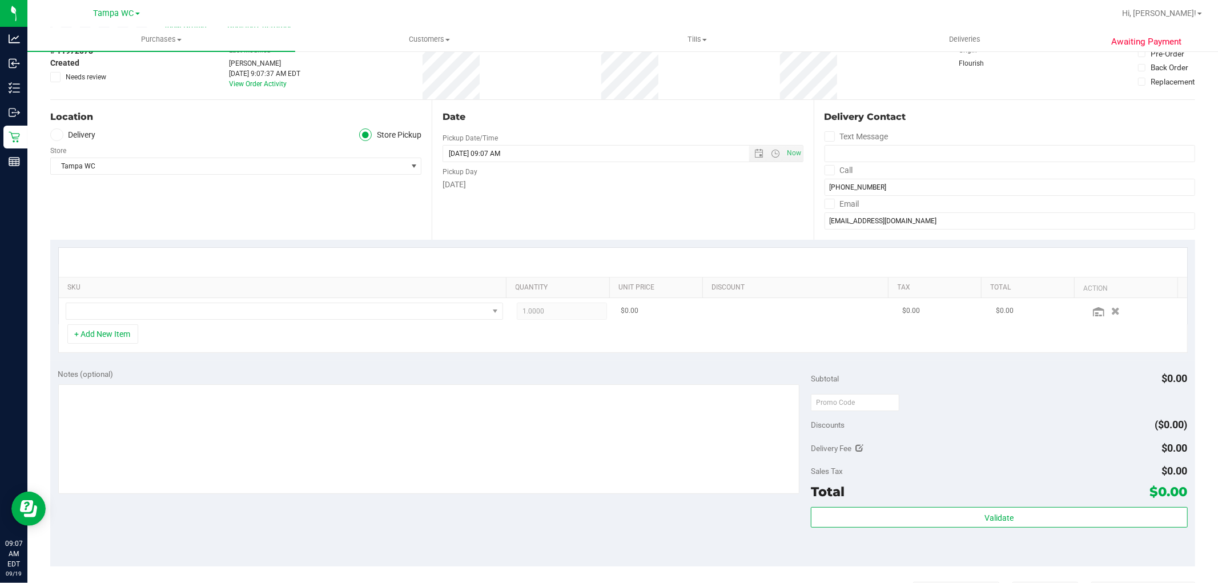
click at [176, 324] on td at bounding box center [284, 311] width 451 height 26
click at [176, 319] on span "NO DATA FOUND" at bounding box center [277, 311] width 422 height 16
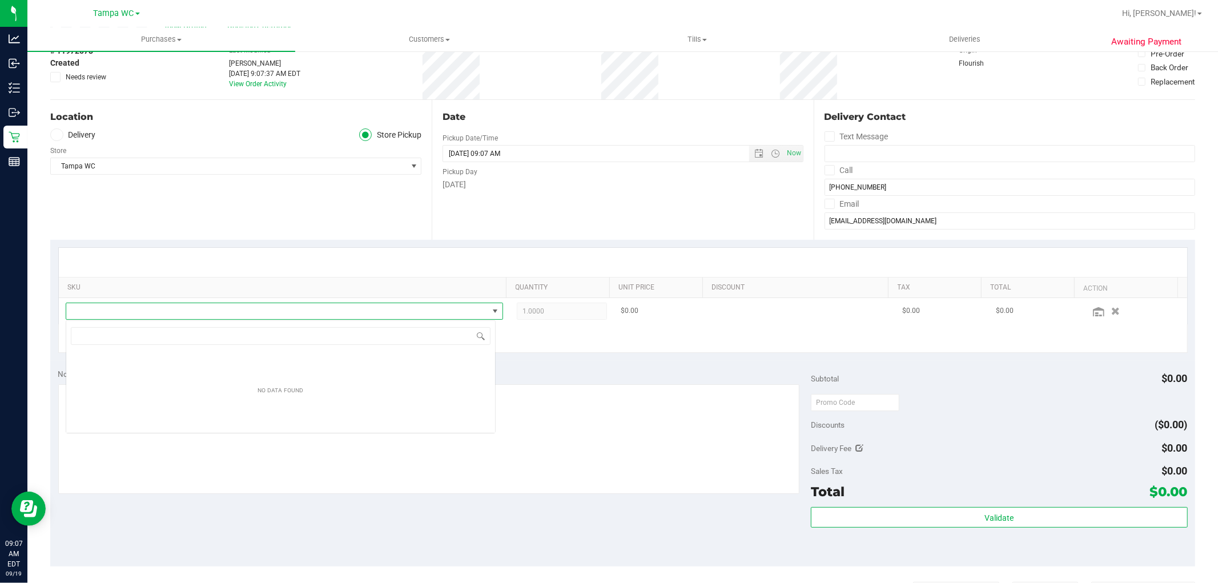
scroll to position [17, 430]
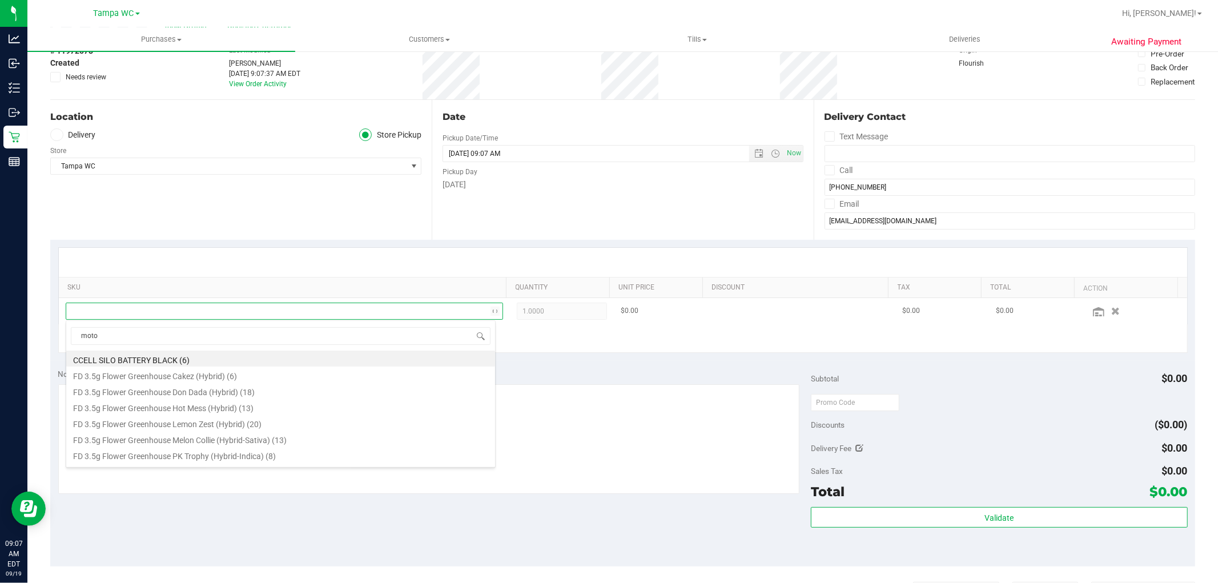
type input "motor"
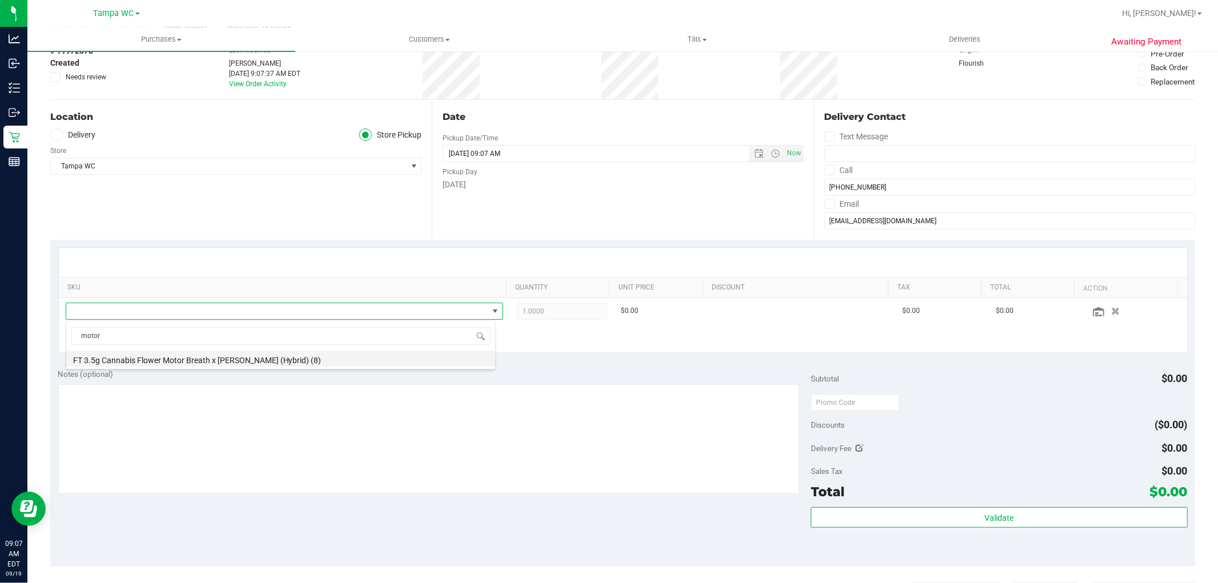
click at [194, 362] on li "FT 3.5g Cannabis Flower Motor Breath x [PERSON_NAME] (Hybrid) (8)" at bounding box center [280, 359] width 429 height 16
click at [370, 354] on div "SKU Quantity Unit Price Discount Tax Total Action FT 3.5g Cannabis Flower Motor…" at bounding box center [622, 300] width 1145 height 121
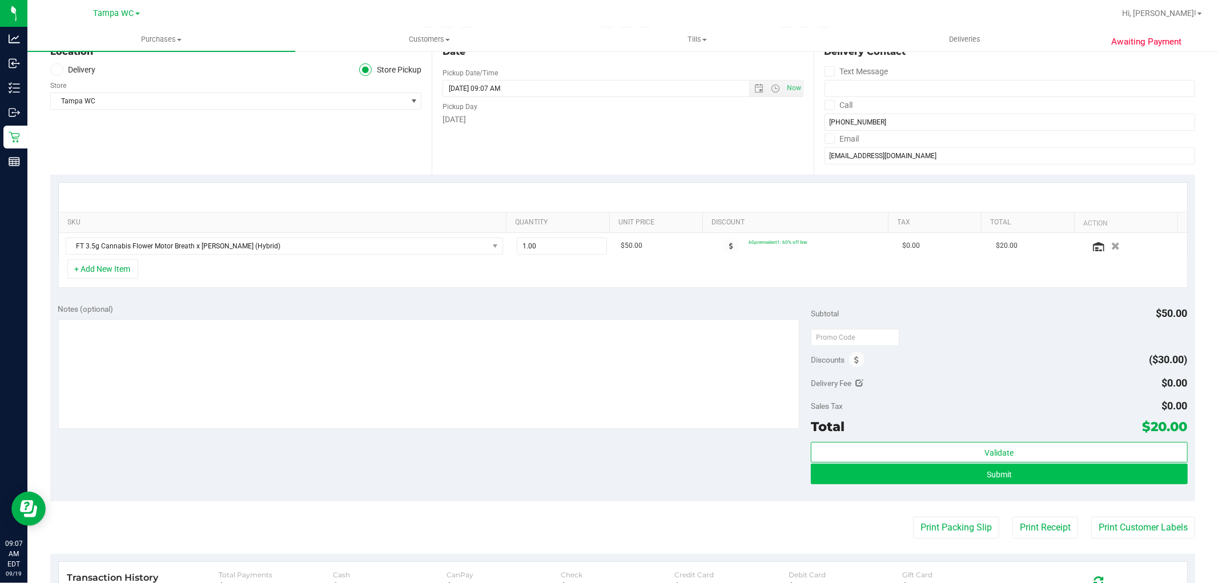
scroll to position [190, 0]
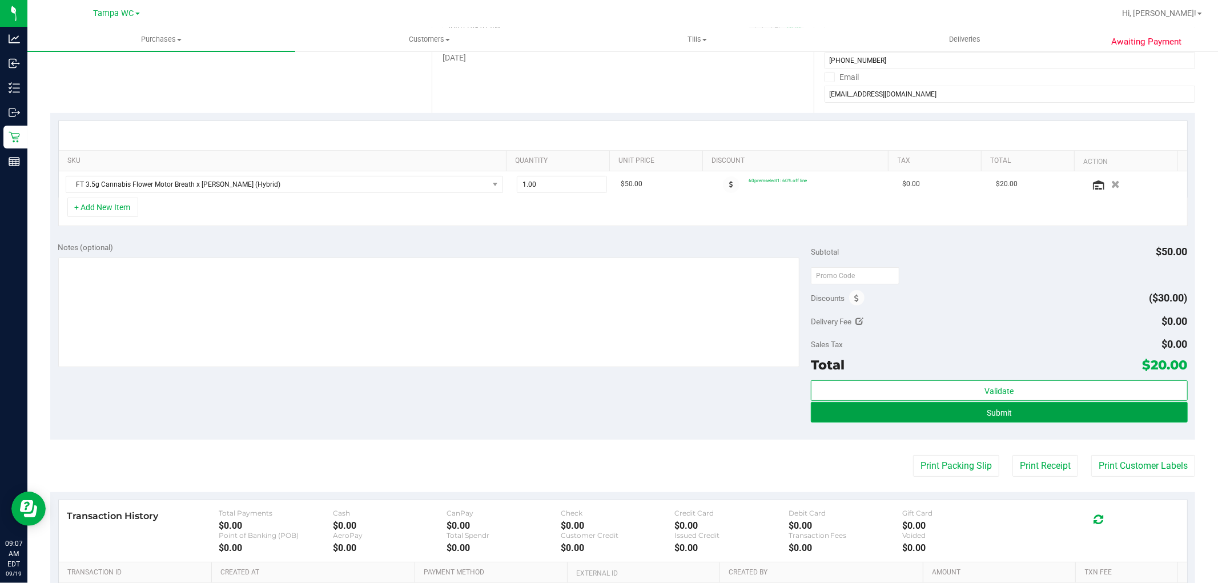
click at [607, 407] on button "Submit" at bounding box center [999, 412] width 376 height 21
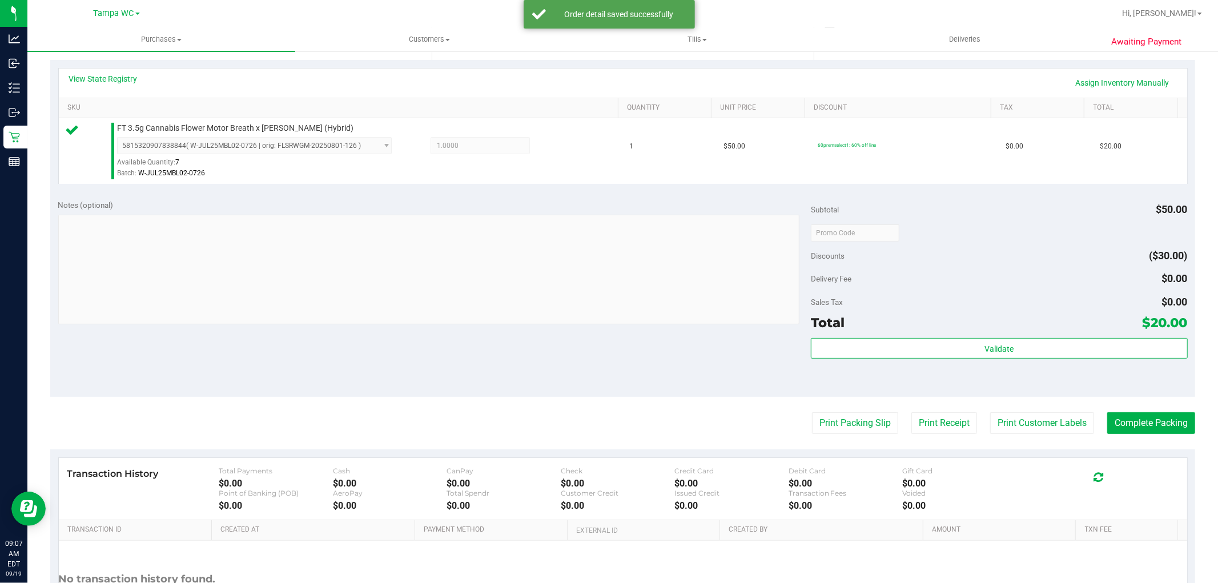
scroll to position [317, 0]
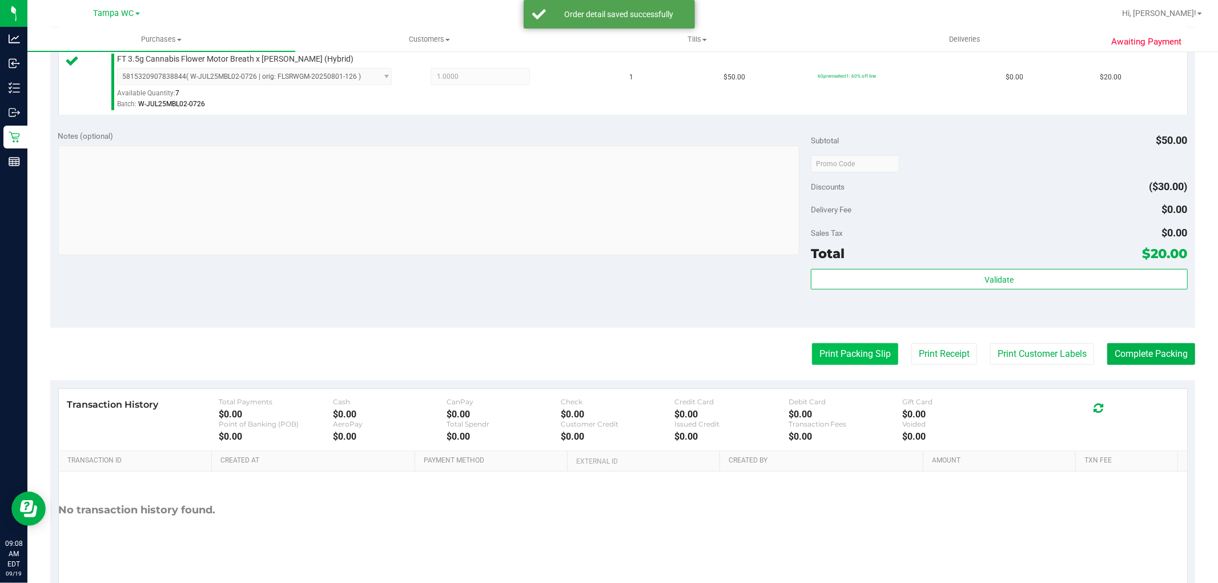
click at [607, 356] on button "Print Packing Slip" at bounding box center [855, 354] width 86 height 22
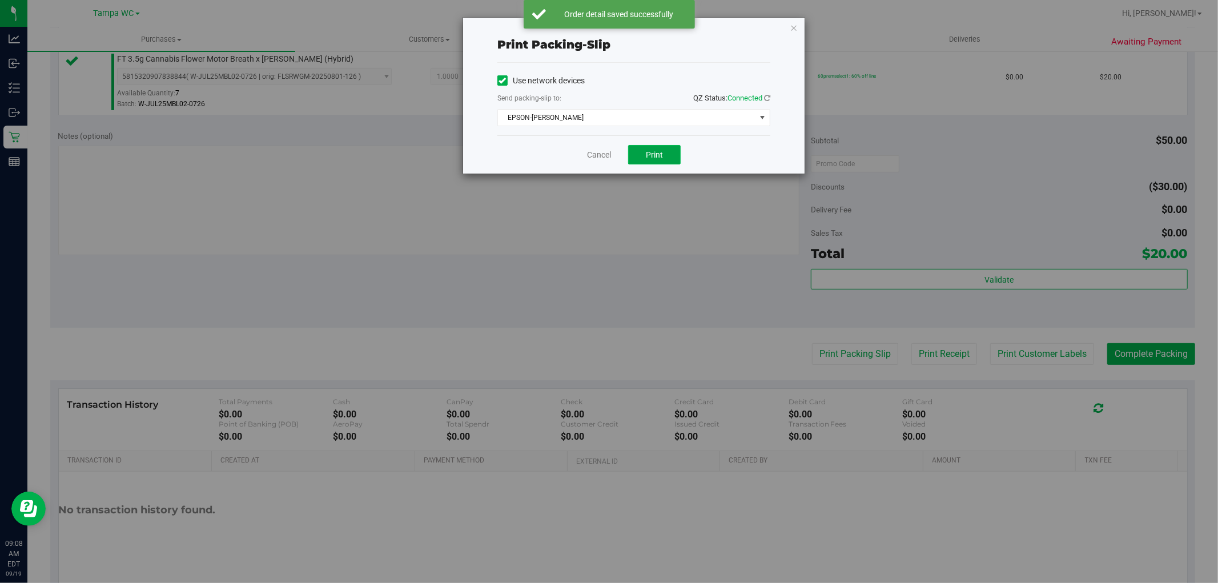
click at [607, 164] on button "Print" at bounding box center [654, 154] width 53 height 19
click at [607, 18] on div "Print packing-slip Use network devices Send packing-slip to: QZ Status: Connect…" at bounding box center [634, 96] width 342 height 156
click at [607, 35] on div "Print packing-slip Use network devices Send packing-slip to: QZ Status: Connect…" at bounding box center [634, 96] width 342 height 156
click at [607, 25] on div "Print packing-slip Use network devices Send packing-slip to: QZ Status: Connect…" at bounding box center [634, 96] width 342 height 156
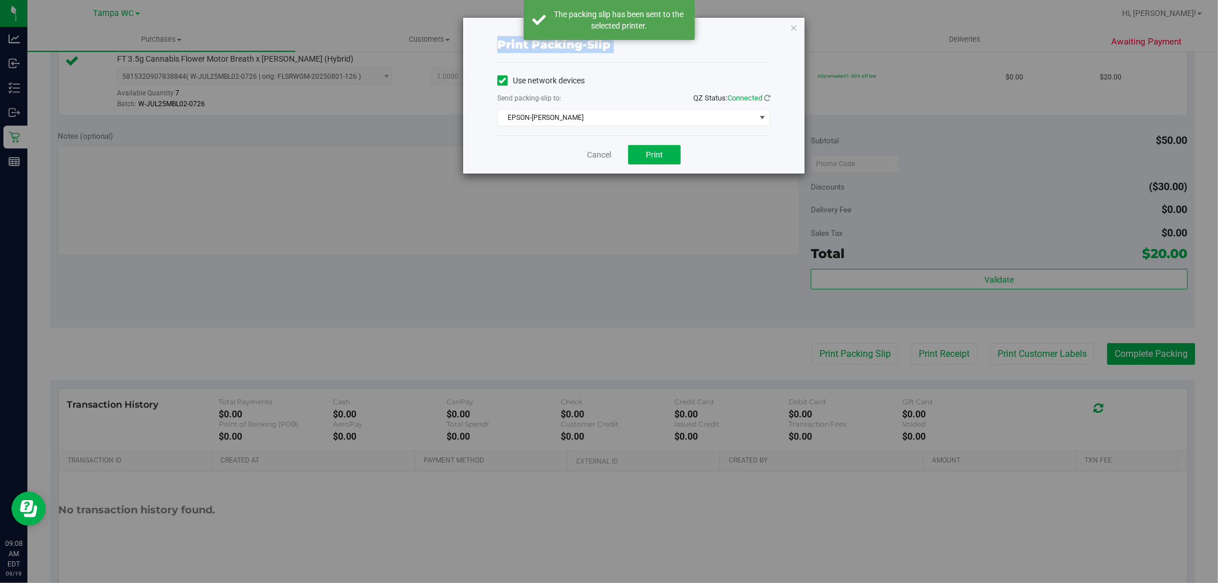
click at [607, 25] on div "Print packing-slip Use network devices Send packing-slip to: QZ Status: Connect…" at bounding box center [634, 96] width 342 height 156
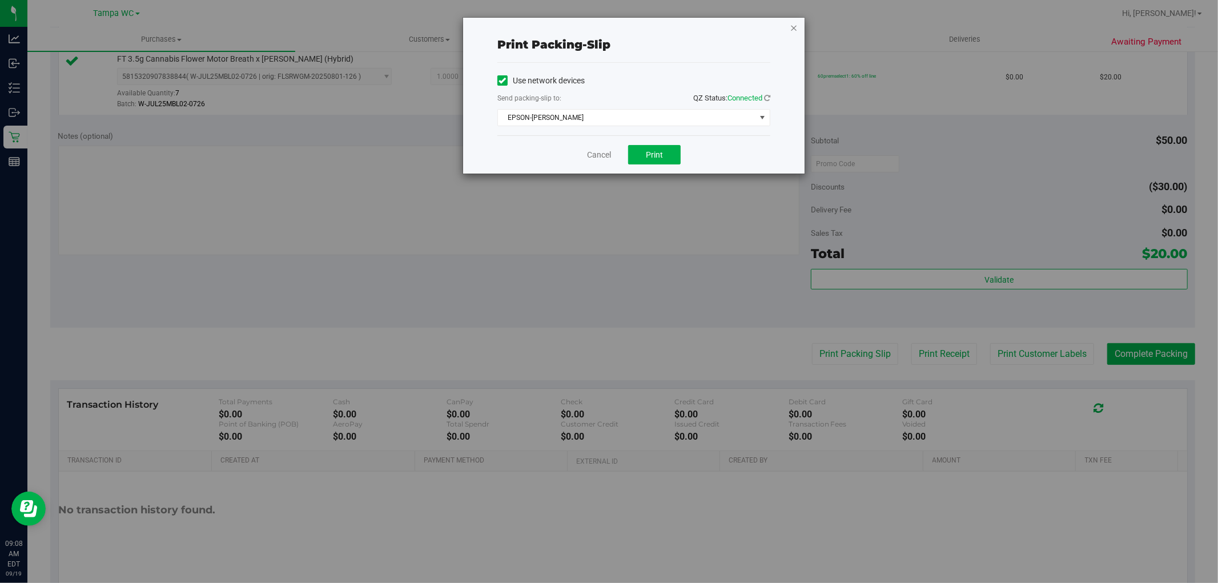
click at [607, 27] on icon "button" at bounding box center [794, 28] width 8 height 14
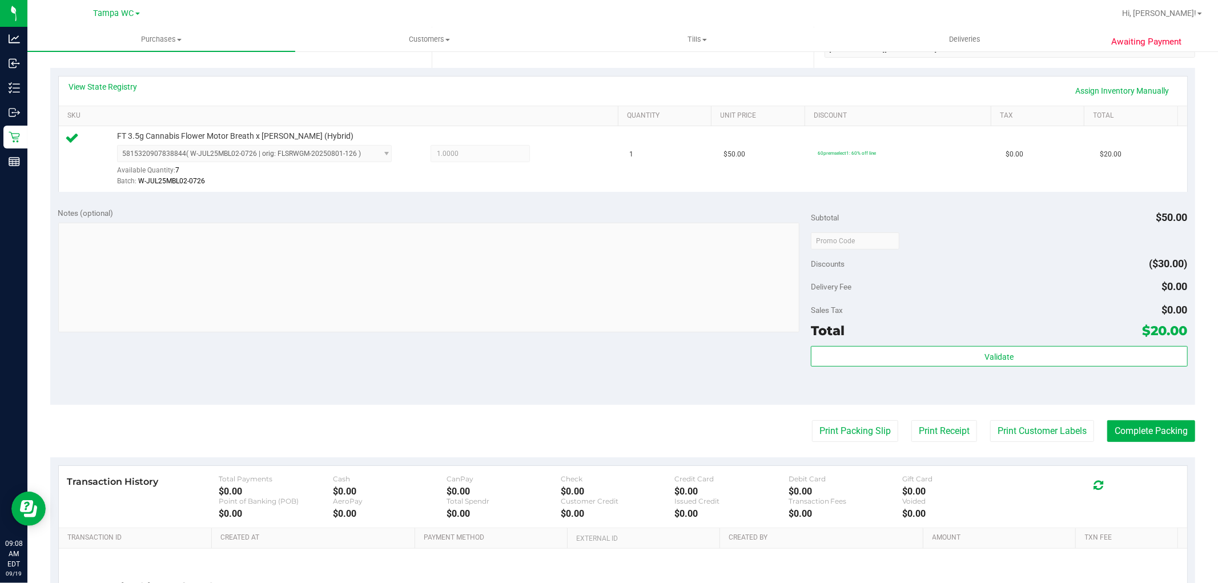
scroll to position [351, 0]
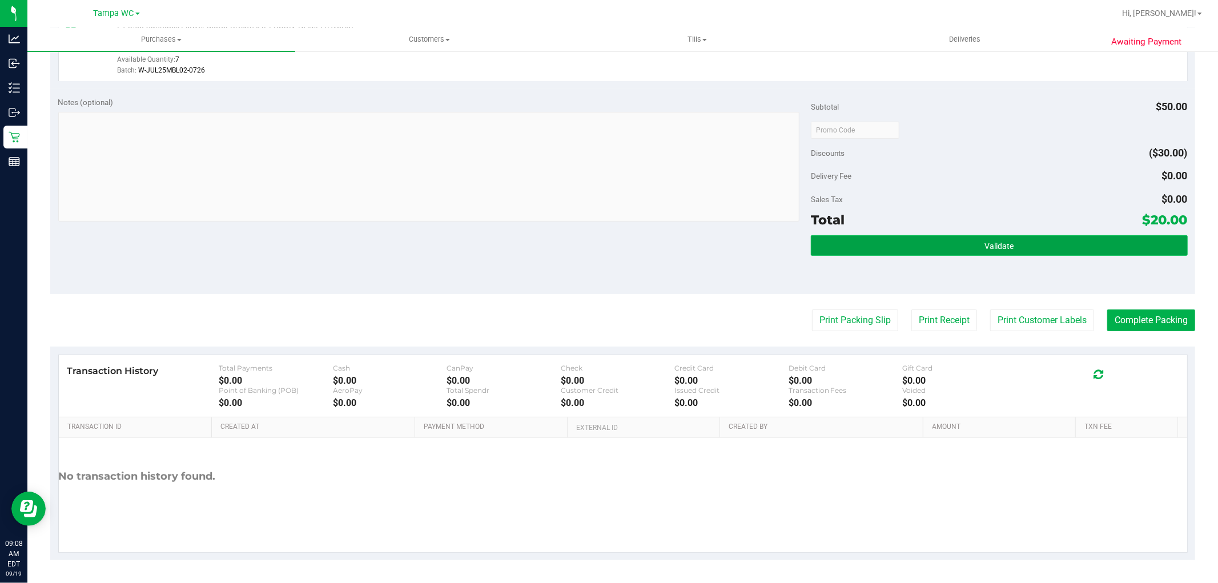
click at [607, 246] on button "Validate" at bounding box center [999, 245] width 376 height 21
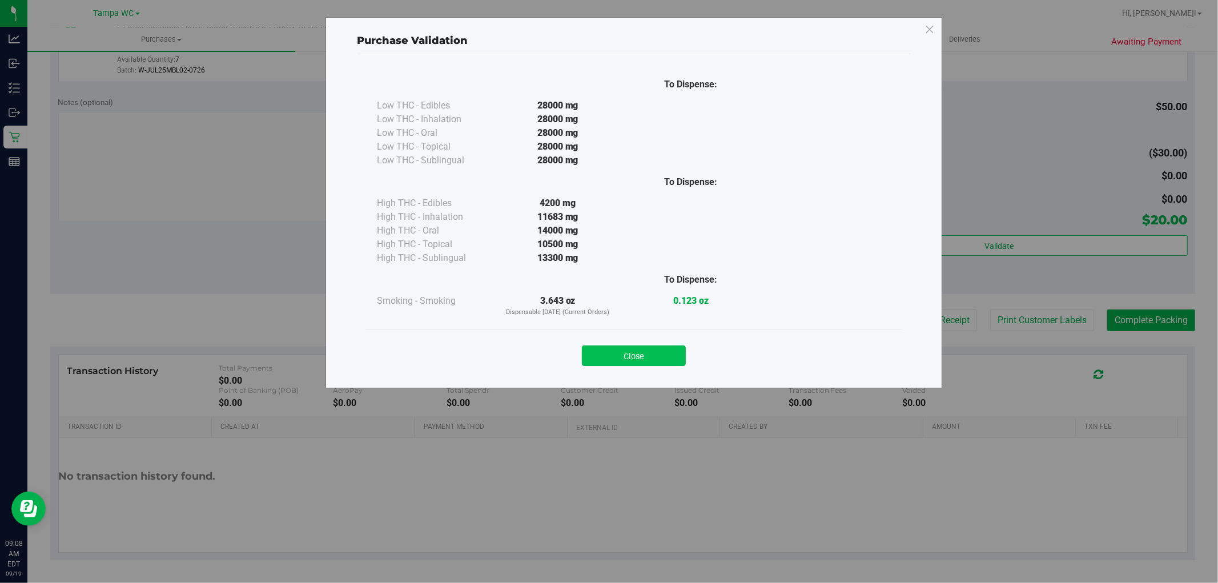
click at [590, 350] on button "Close" at bounding box center [634, 356] width 104 height 21
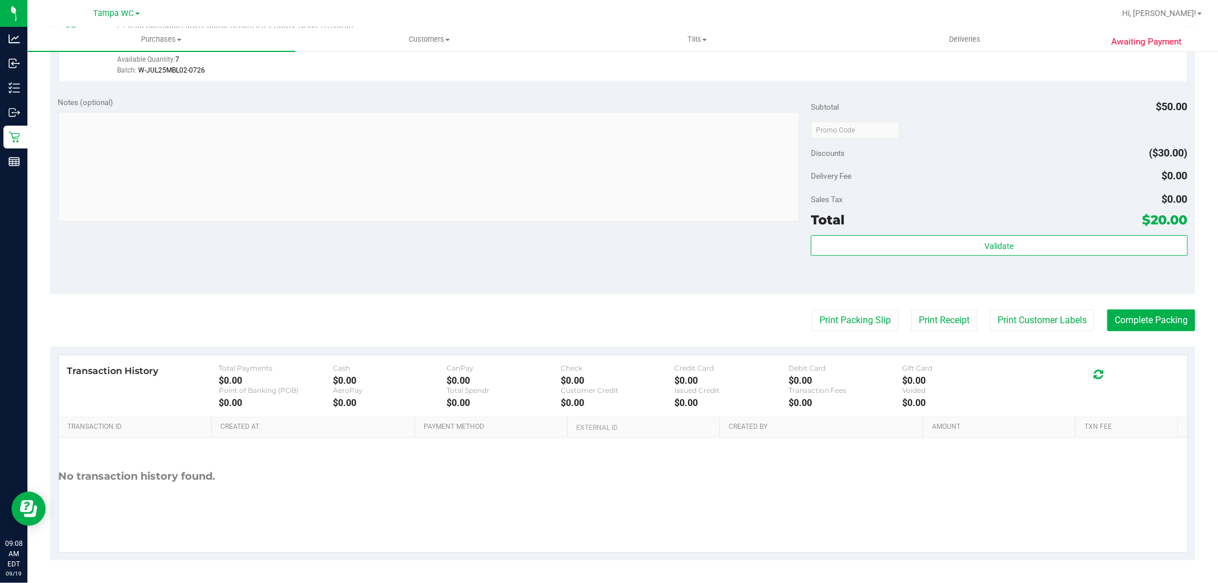
click at [607, 306] on purchase-details "Back Edit Purchase Cancel Purchase View Profile # 11972078 BioTrack ID: - Submi…" at bounding box center [622, 135] width 1145 height 849
click at [607, 318] on button "Complete Packing" at bounding box center [1152, 321] width 88 height 22
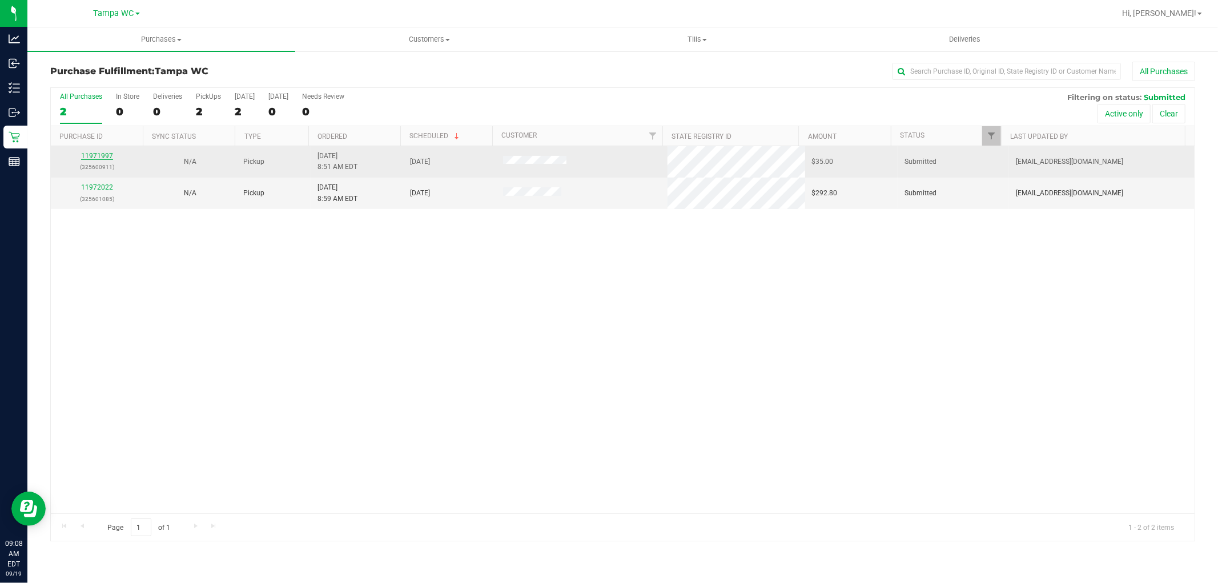
click at [106, 156] on link "11971997" at bounding box center [97, 156] width 32 height 8
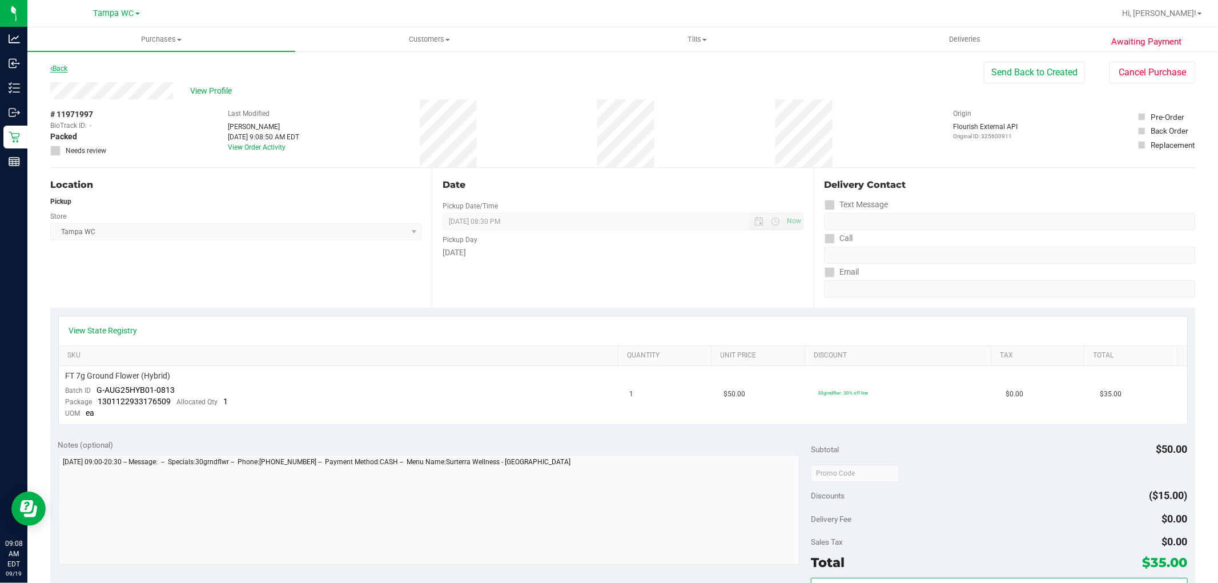
click at [55, 70] on link "Back" at bounding box center [58, 69] width 17 height 8
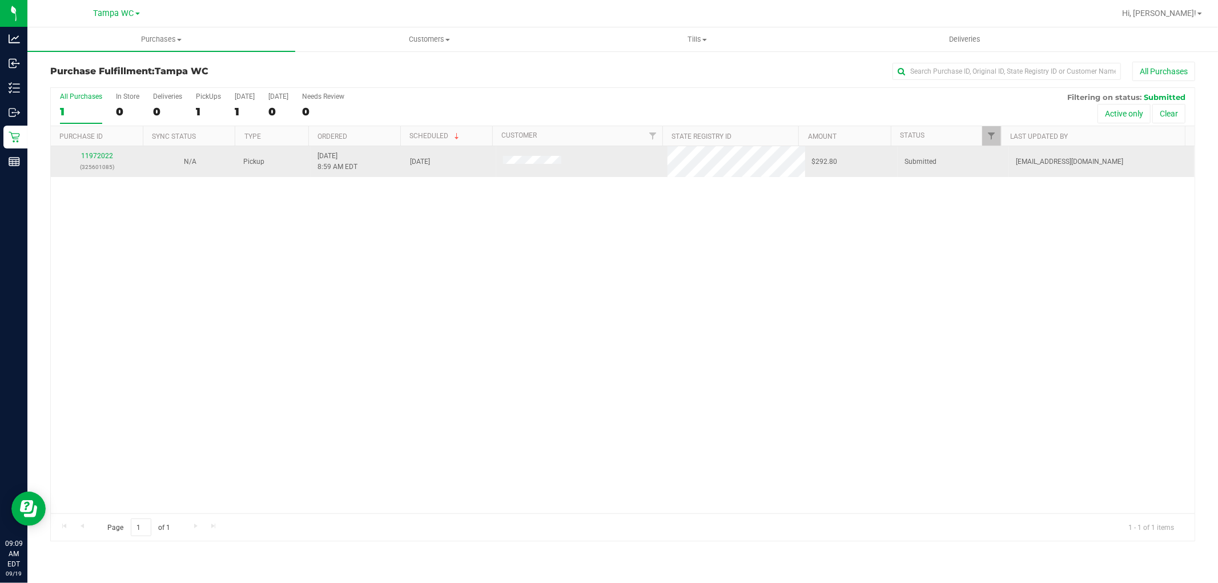
click at [98, 151] on div "11972022 (325601085)" at bounding box center [97, 162] width 79 height 22
click at [97, 155] on link "11972022" at bounding box center [97, 156] width 32 height 8
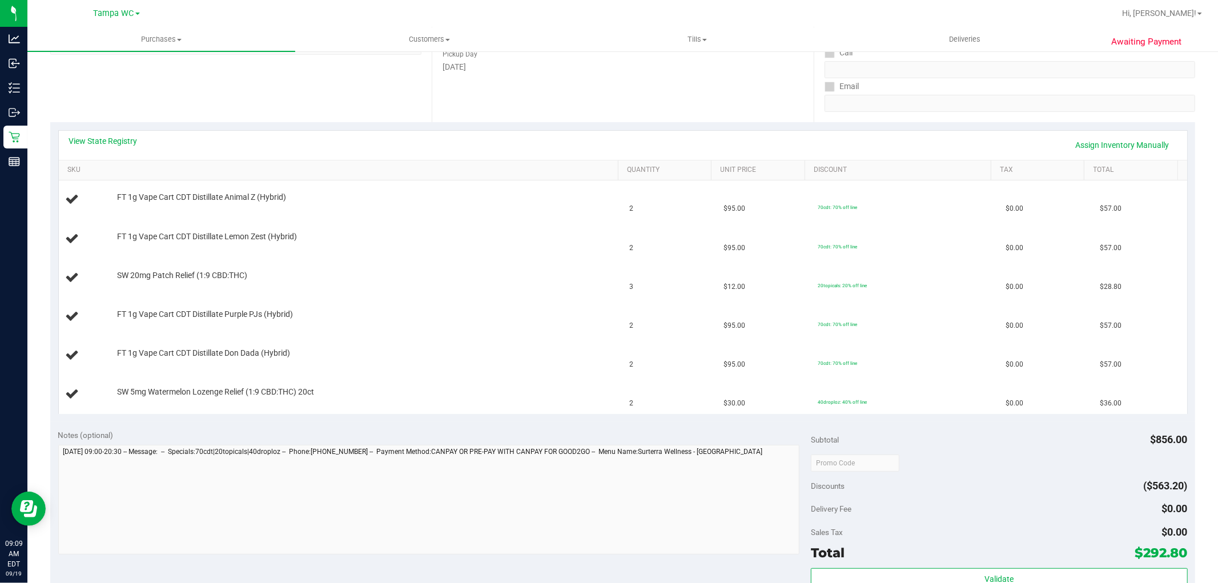
scroll to position [380, 0]
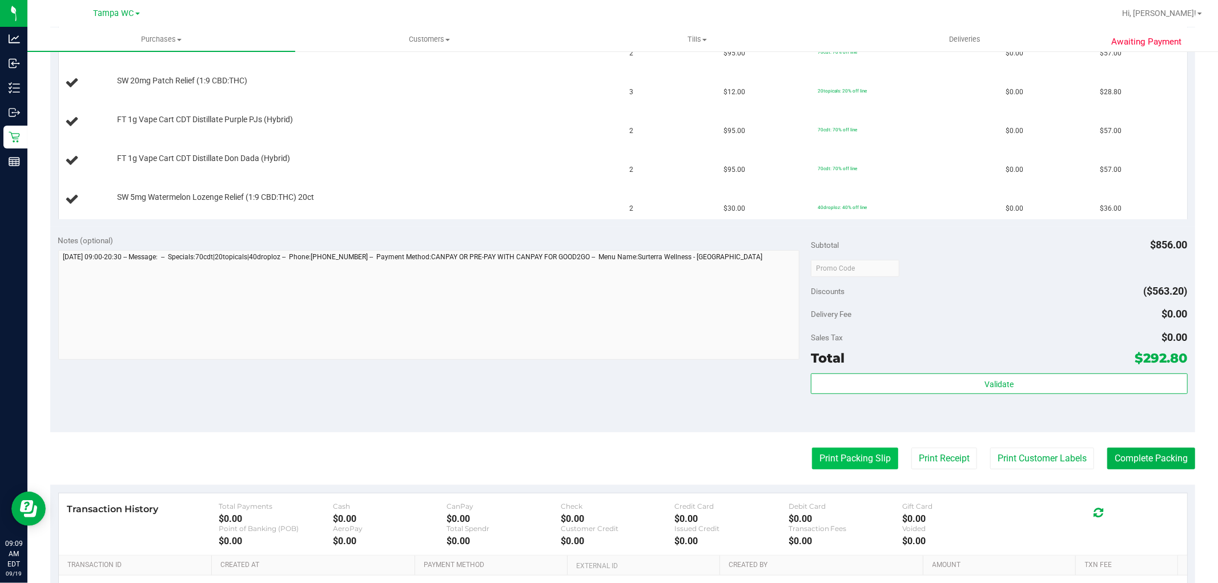
click at [607, 459] on button "Print Packing Slip" at bounding box center [855, 459] width 86 height 22
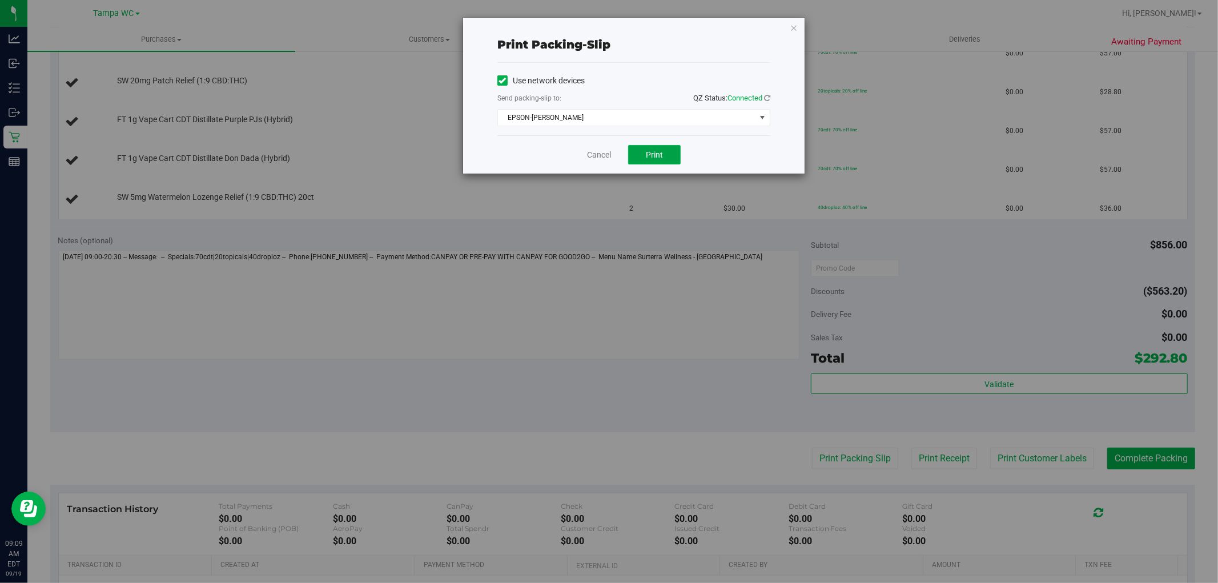
click at [607, 155] on span "Print" at bounding box center [654, 154] width 17 height 9
click at [607, 29] on icon "button" at bounding box center [794, 28] width 8 height 14
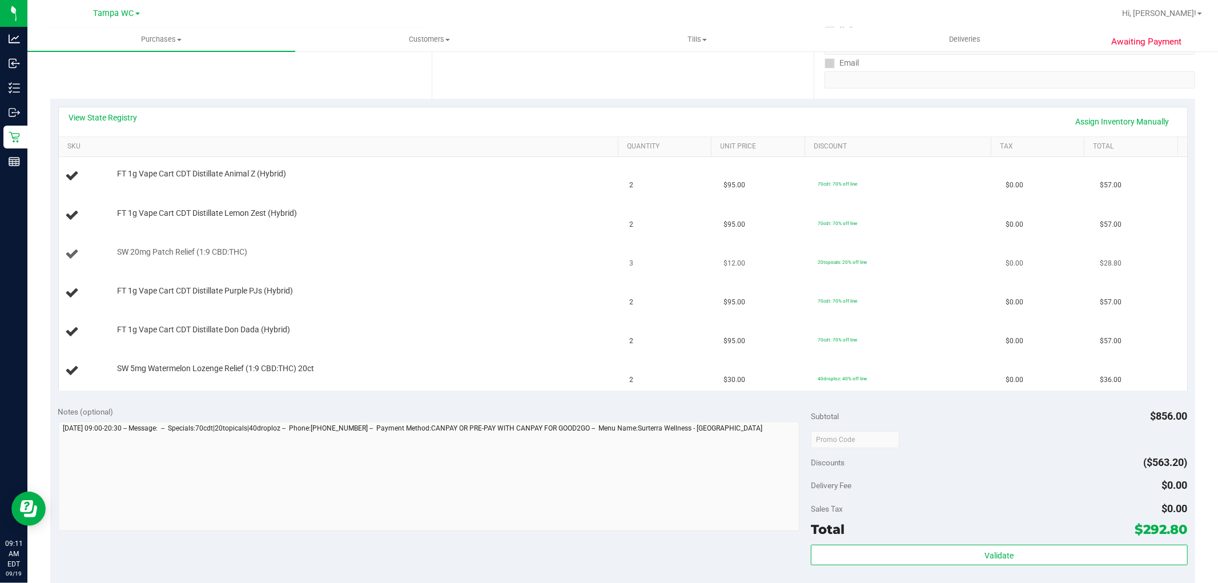
scroll to position [190, 0]
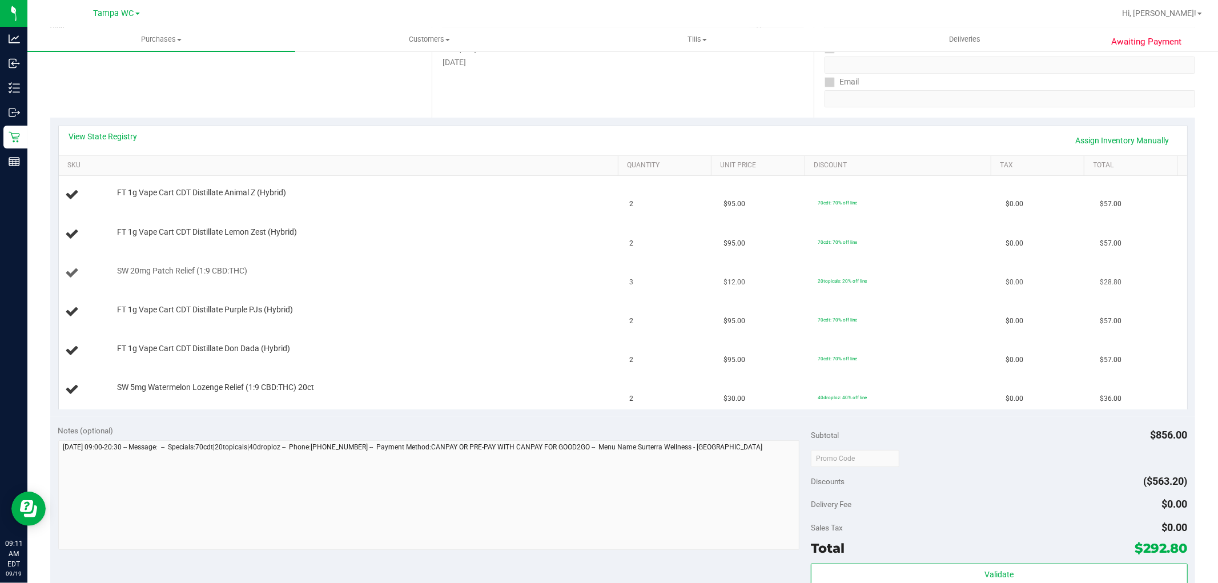
click at [558, 270] on div "SW 20mg Patch Relief (1:9 CBD:THC)" at bounding box center [362, 271] width 502 height 11
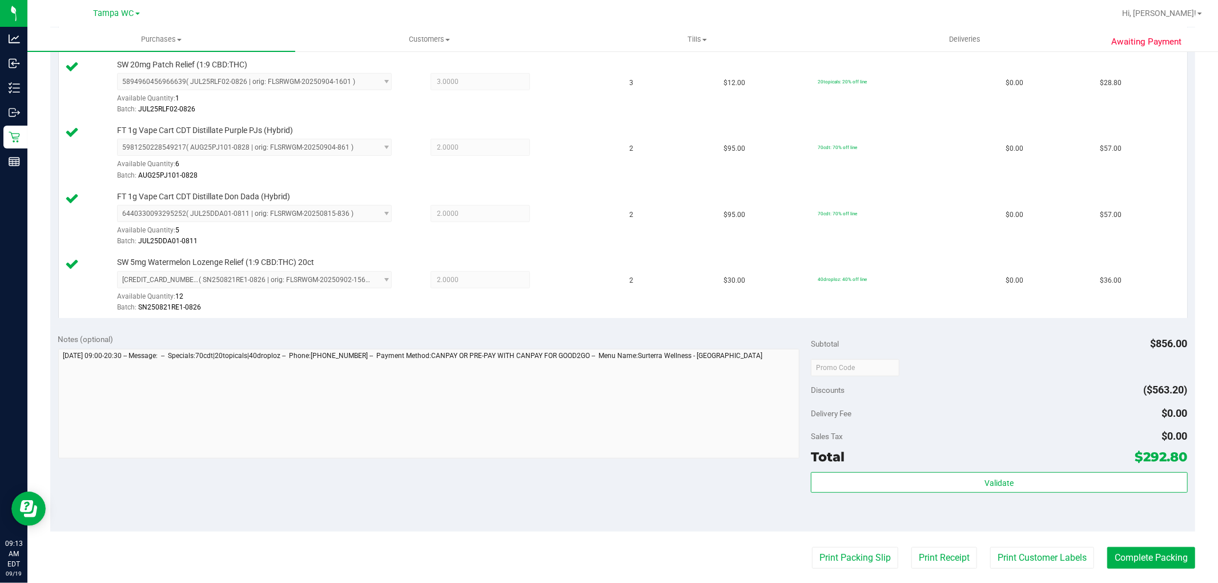
scroll to position [571, 0]
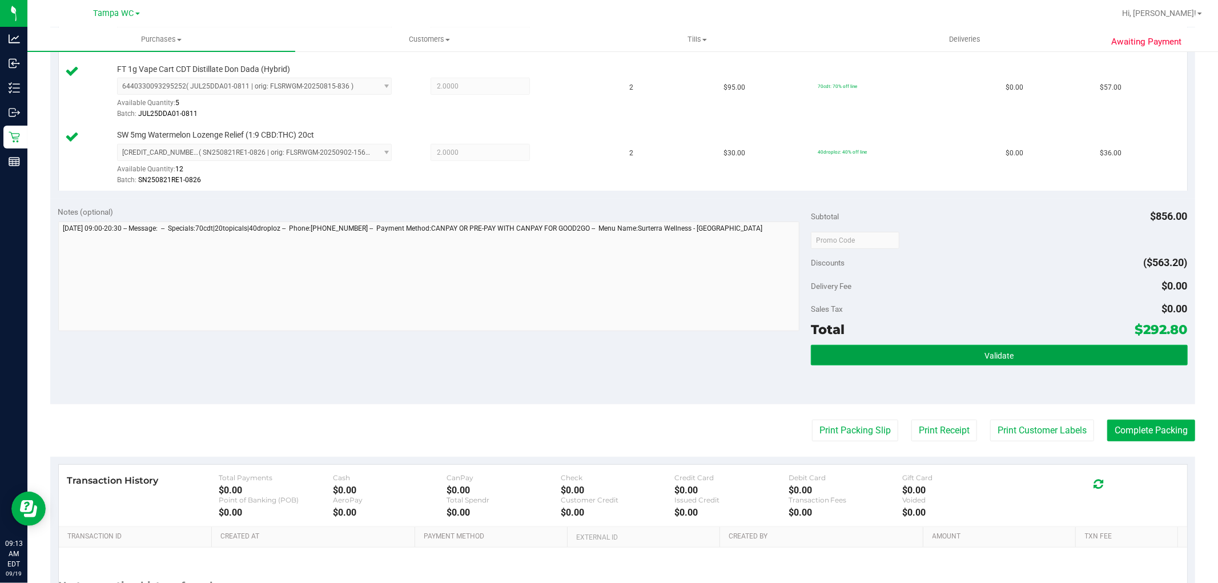
click at [607, 363] on button "Validate" at bounding box center [999, 355] width 376 height 21
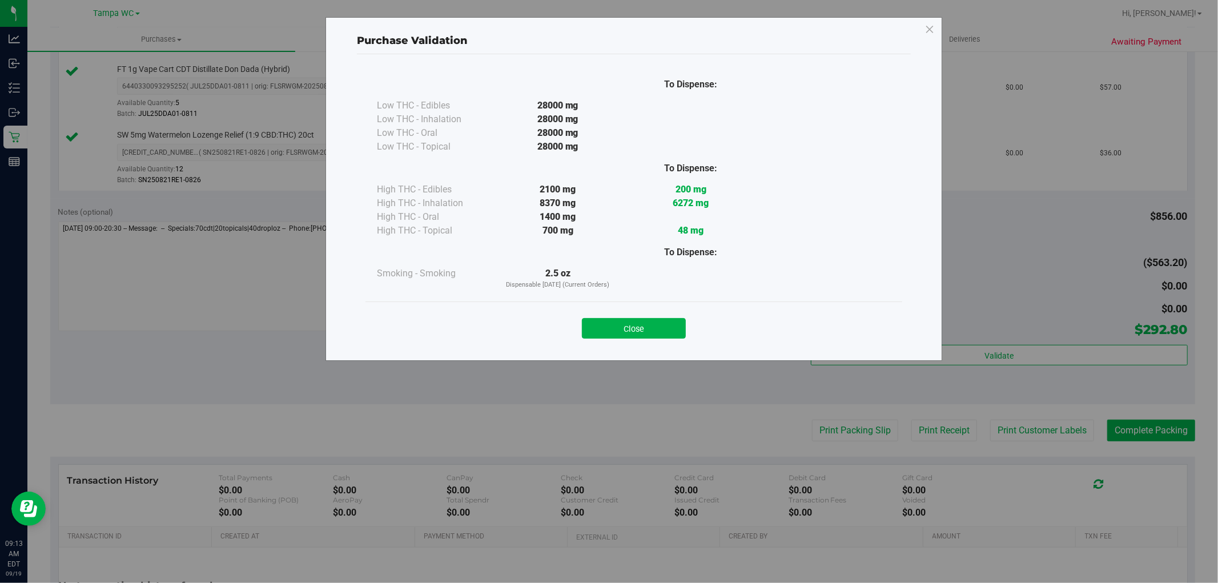
click at [607, 316] on div "Close" at bounding box center [634, 325] width 520 height 29
click at [607, 338] on button "Close" at bounding box center [634, 328] width 104 height 21
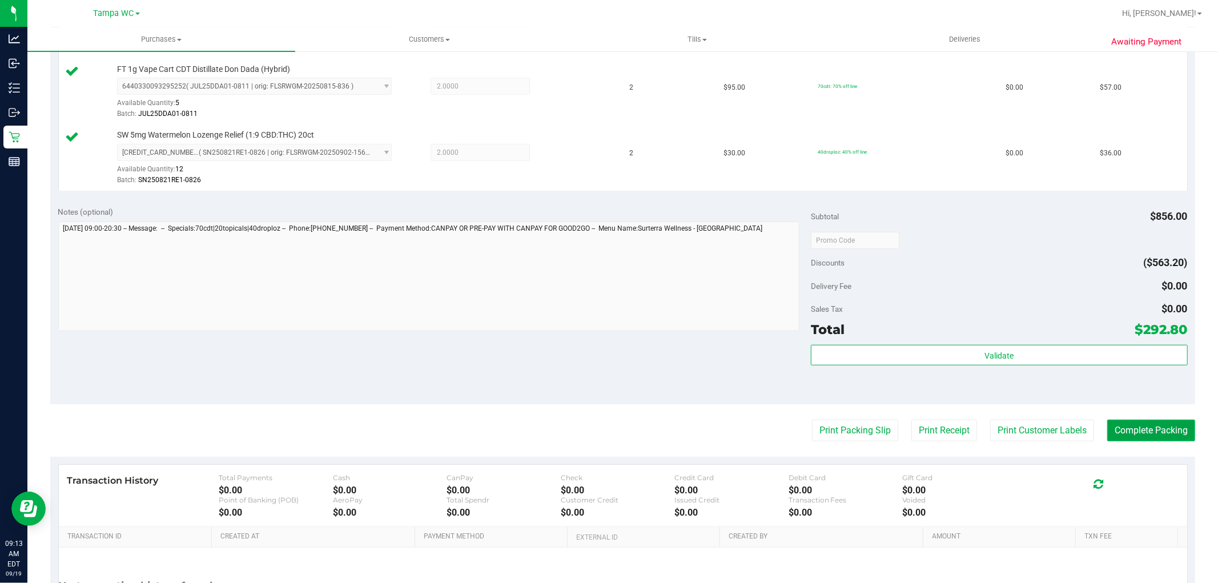
click at [607, 427] on button "Complete Packing" at bounding box center [1152, 431] width 88 height 22
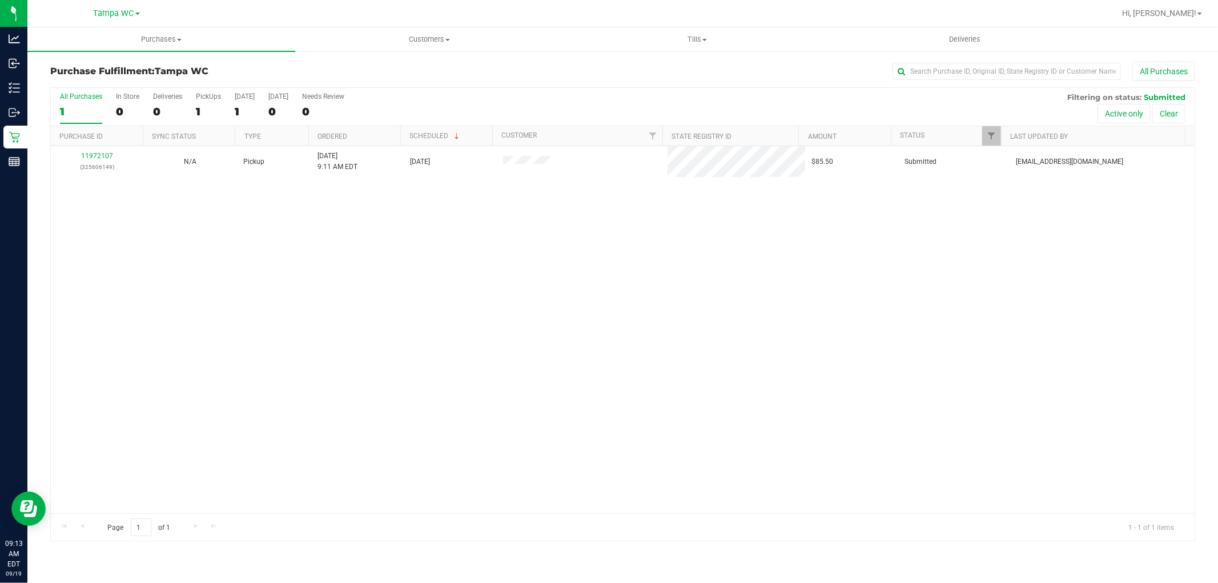
drag, startPoint x: 811, startPoint y: 363, endPoint x: 543, endPoint y: 316, distance: 271.9
click at [607, 363] on div "11972107 (325606149) N/A Pickup [DATE] 9:11 AM EDT 9/19/2025 $85.50 Submitted […" at bounding box center [623, 329] width 1144 height 367
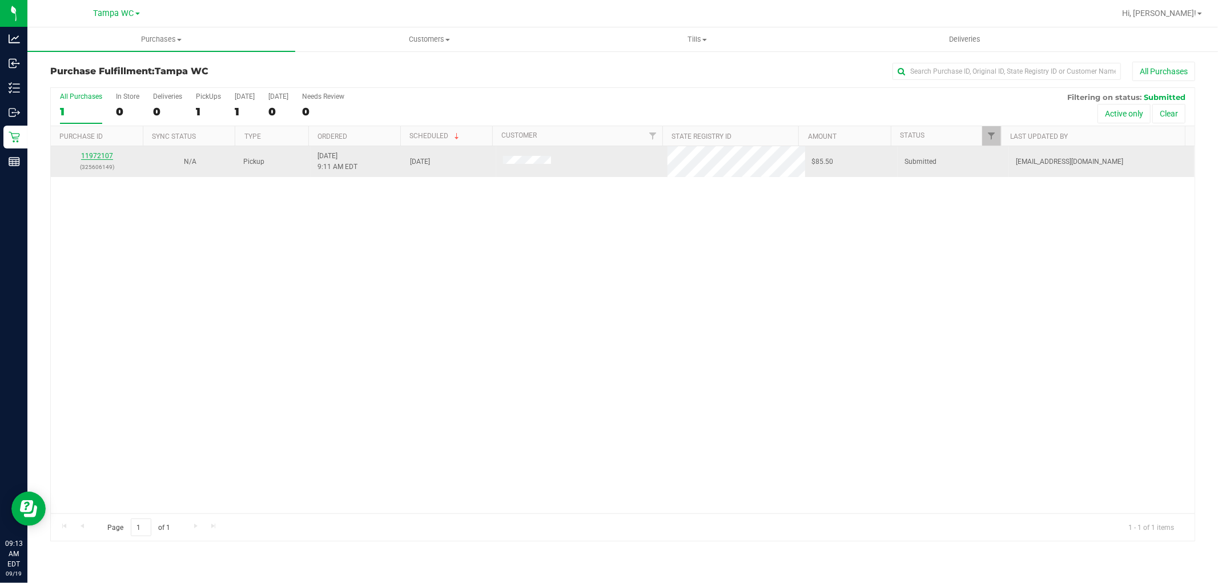
click at [94, 153] on link "11972107" at bounding box center [97, 156] width 32 height 8
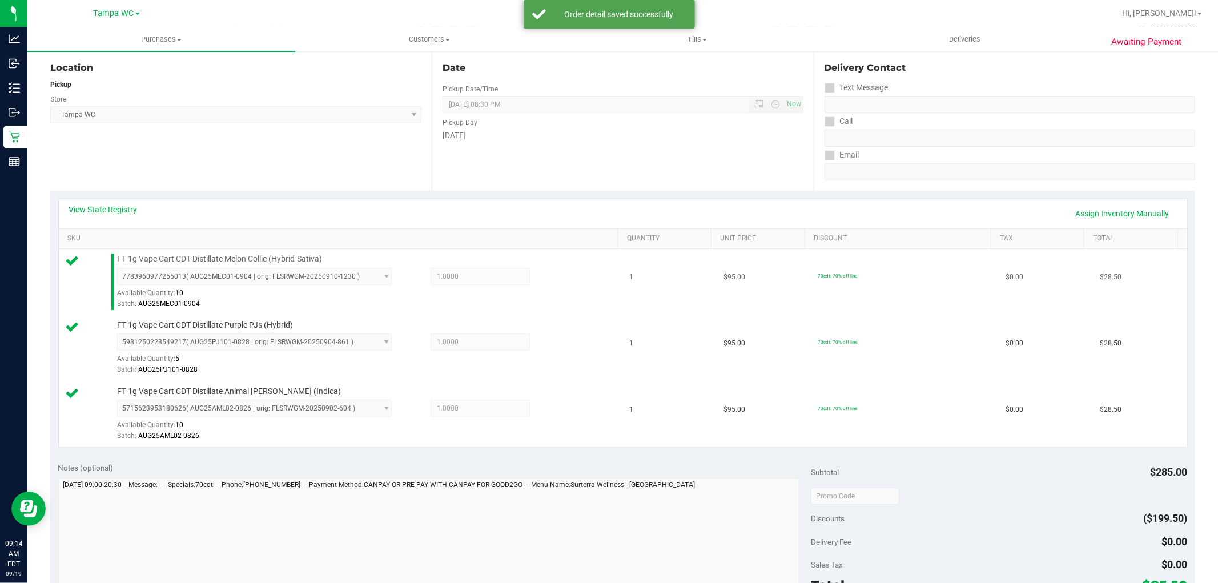
scroll to position [317, 0]
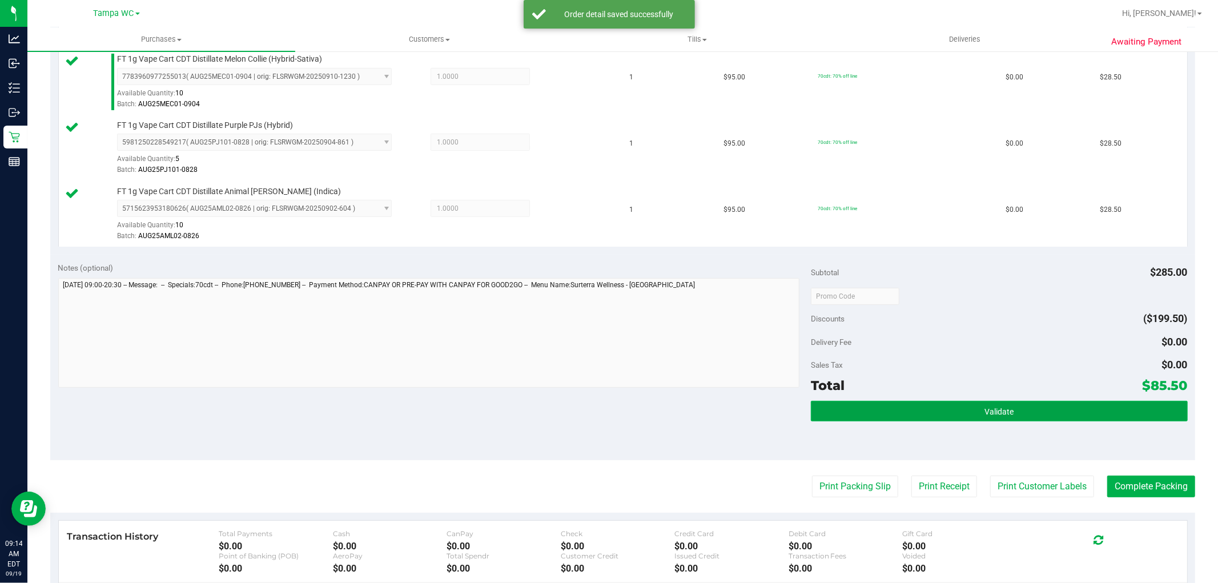
click at [607, 418] on button "Validate" at bounding box center [999, 411] width 376 height 21
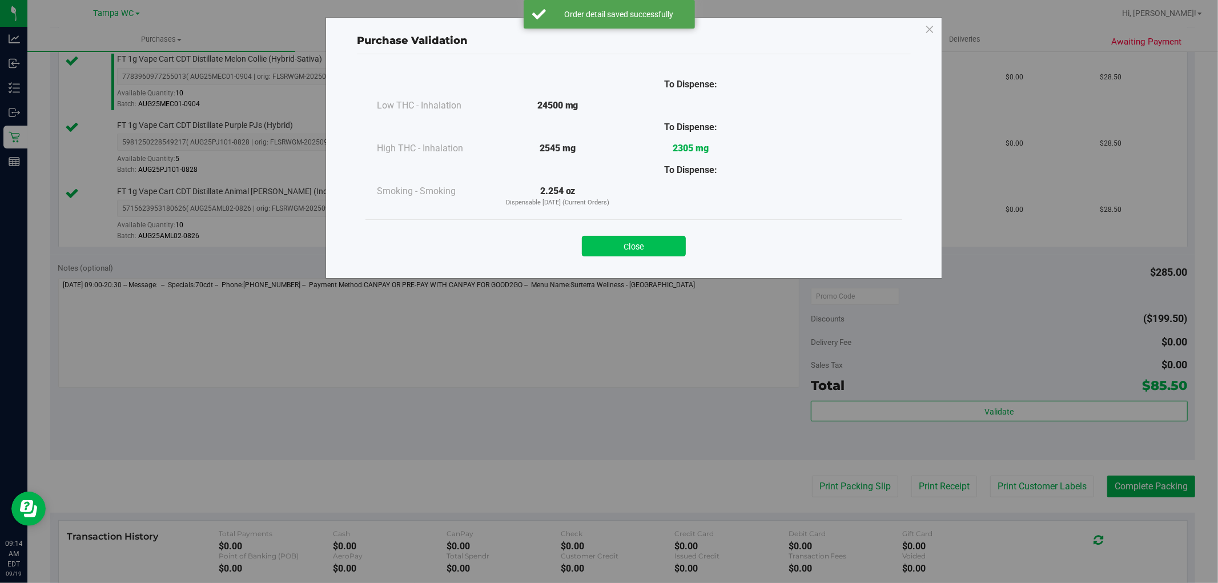
click at [607, 241] on button "Close" at bounding box center [634, 246] width 104 height 21
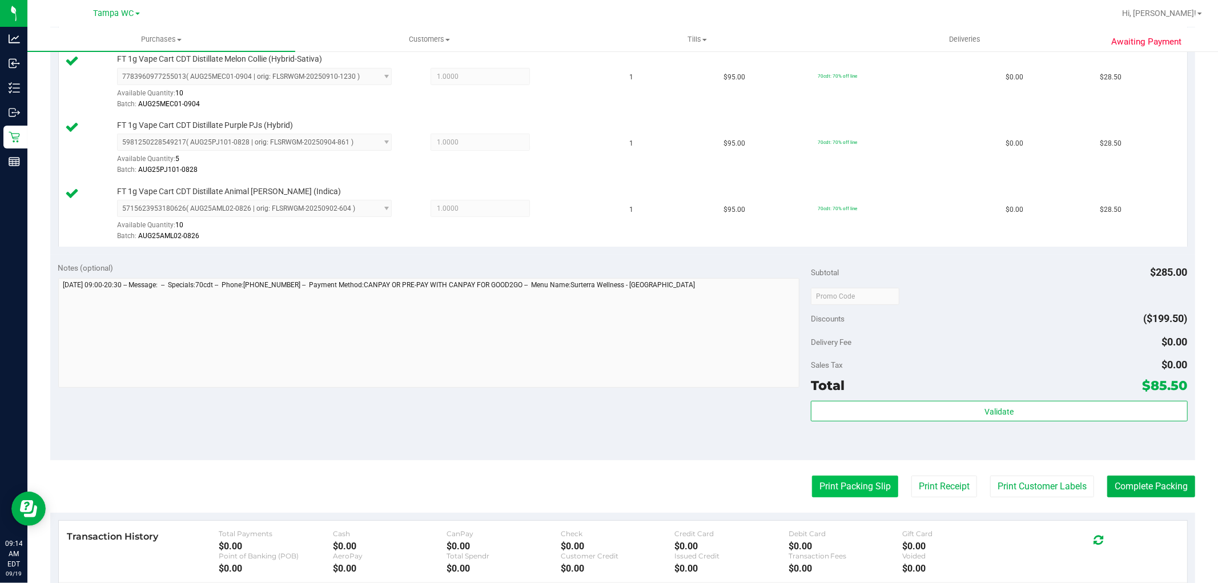
click at [607, 480] on button "Print Packing Slip" at bounding box center [855, 487] width 86 height 22
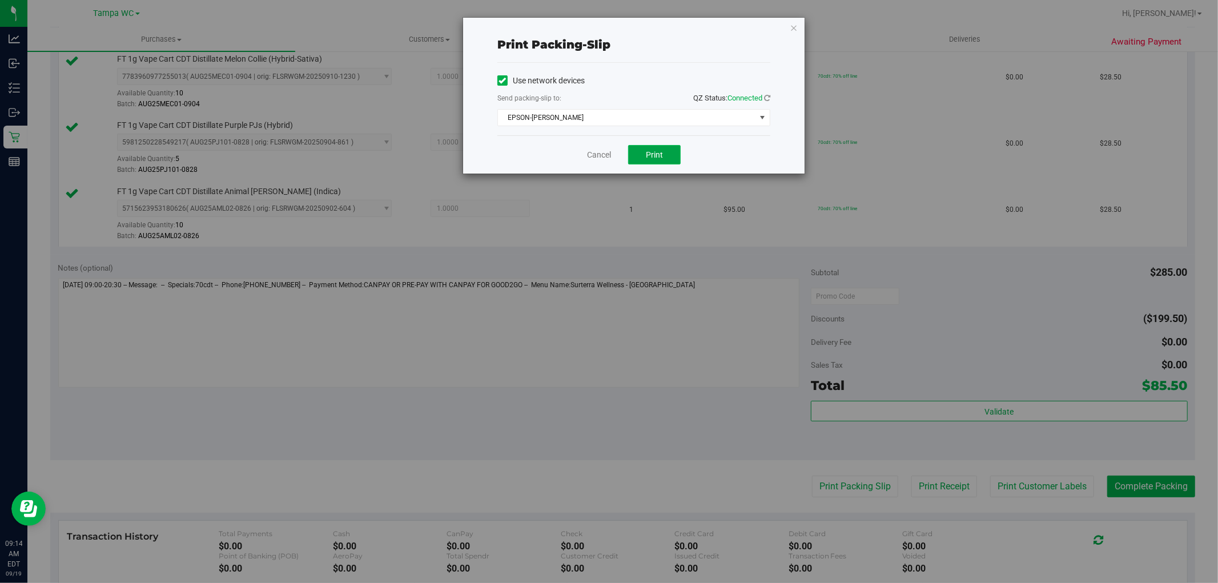
click at [607, 158] on button "Print" at bounding box center [654, 154] width 53 height 19
click at [602, 149] on div "Cancel Print" at bounding box center [634, 154] width 273 height 38
click at [601, 161] on link "Cancel" at bounding box center [599, 155] width 24 height 12
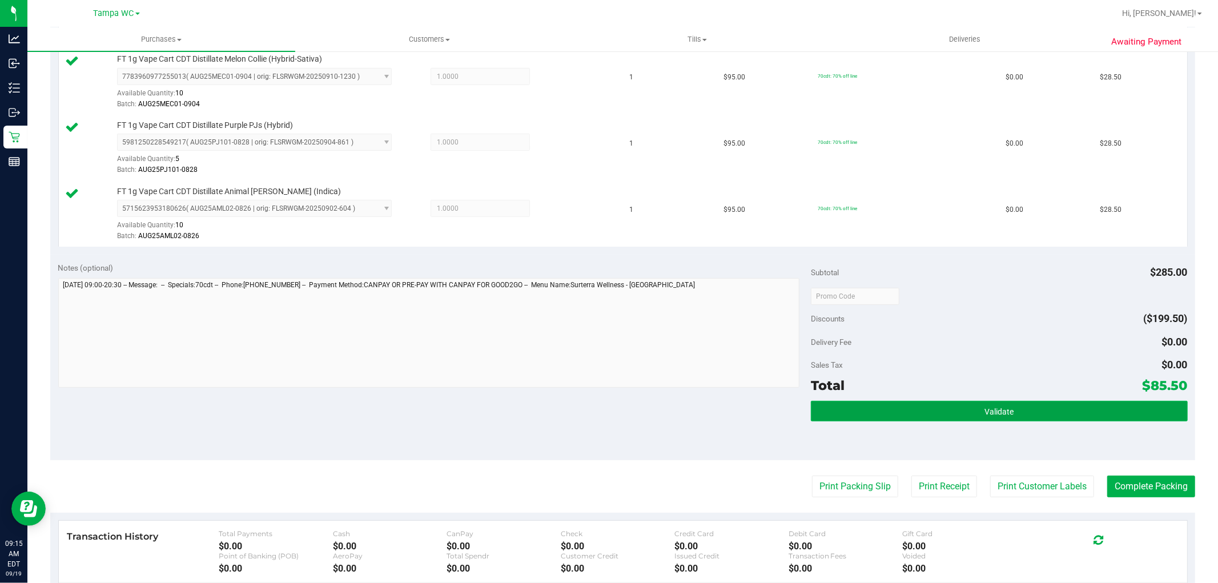
click at [607, 415] on button "Validate" at bounding box center [999, 411] width 376 height 21
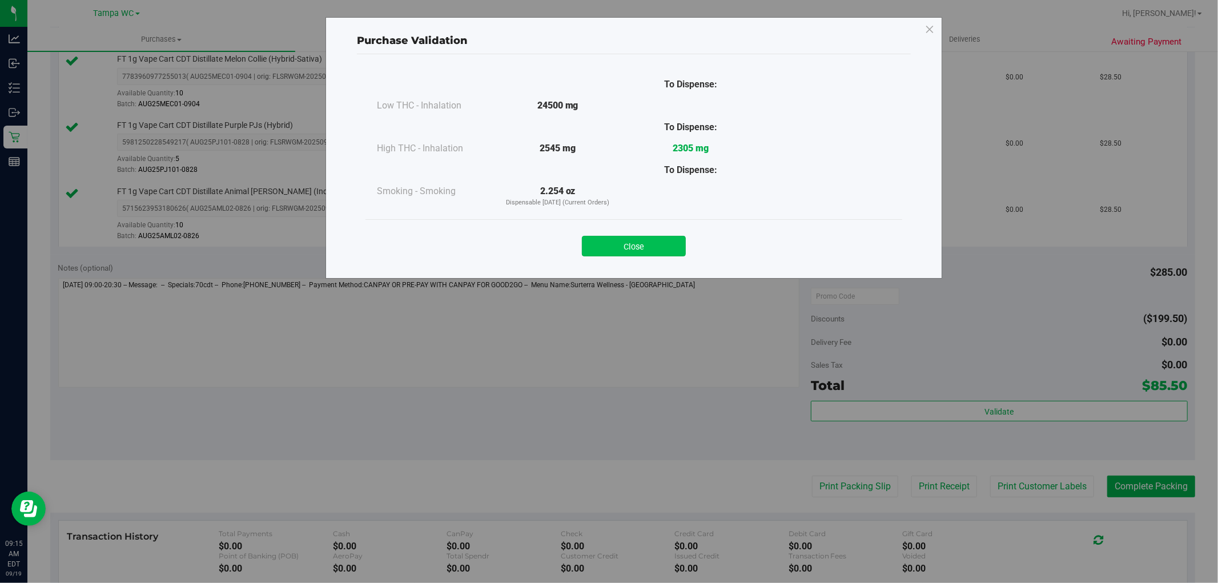
click at [607, 243] on button "Close" at bounding box center [634, 246] width 104 height 21
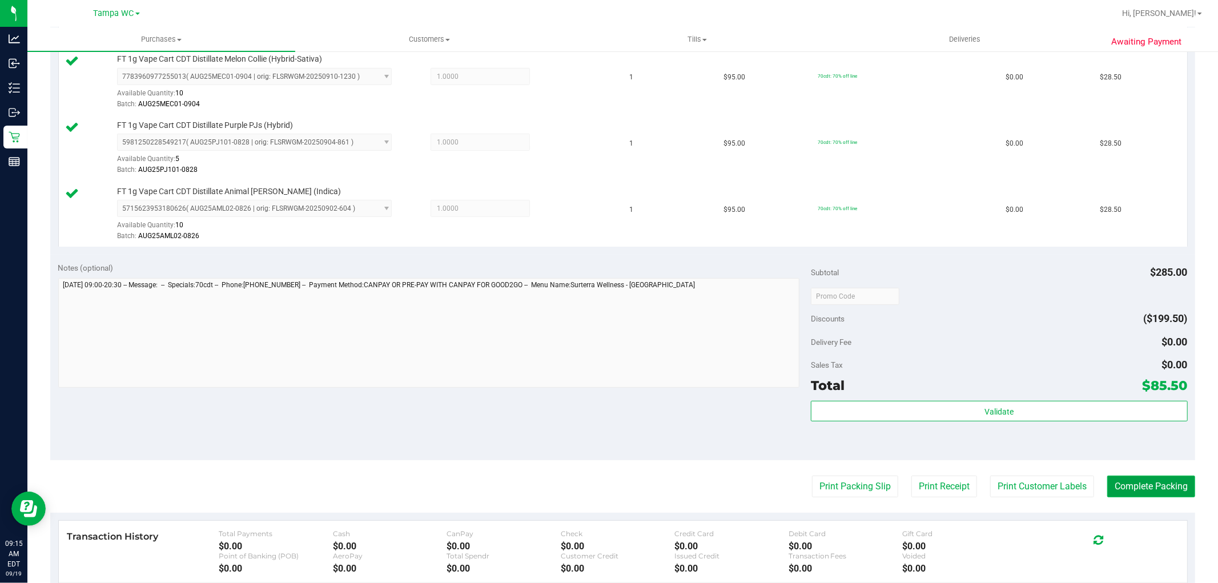
click at [607, 483] on button "Complete Packing" at bounding box center [1152, 487] width 88 height 22
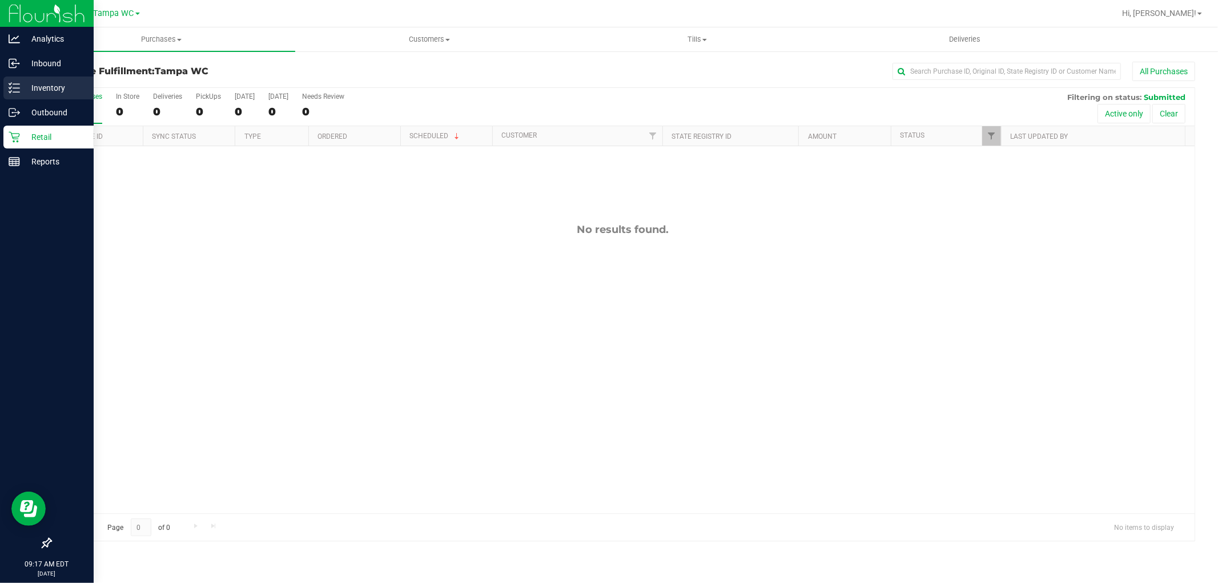
click at [40, 93] on p "Inventory" at bounding box center [54, 88] width 69 height 14
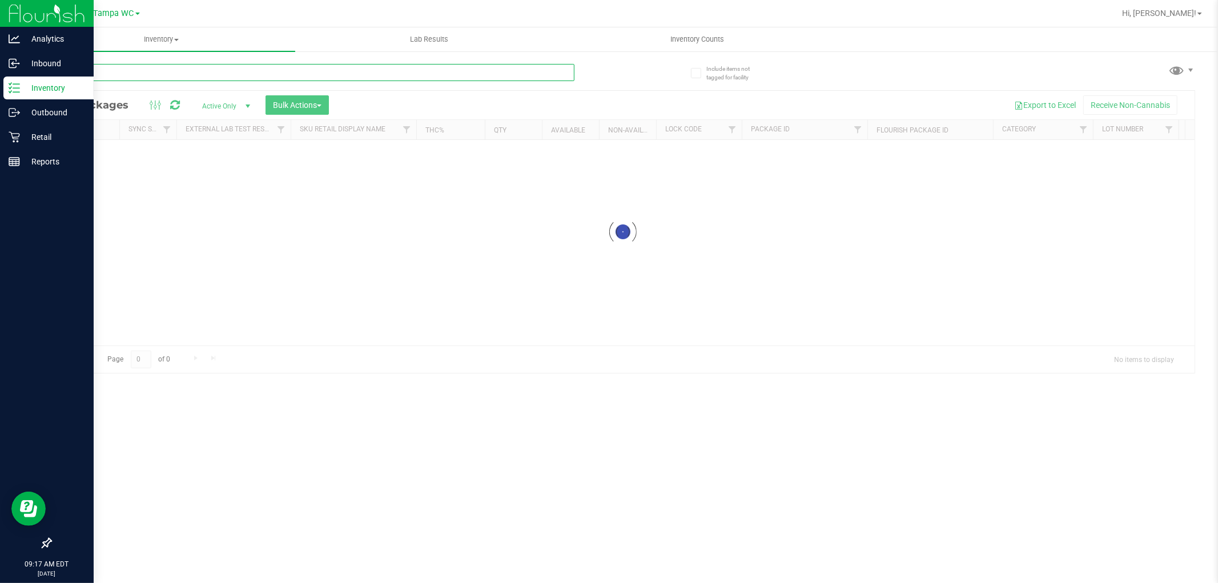
click at [195, 69] on input "text" at bounding box center [312, 72] width 524 height 17
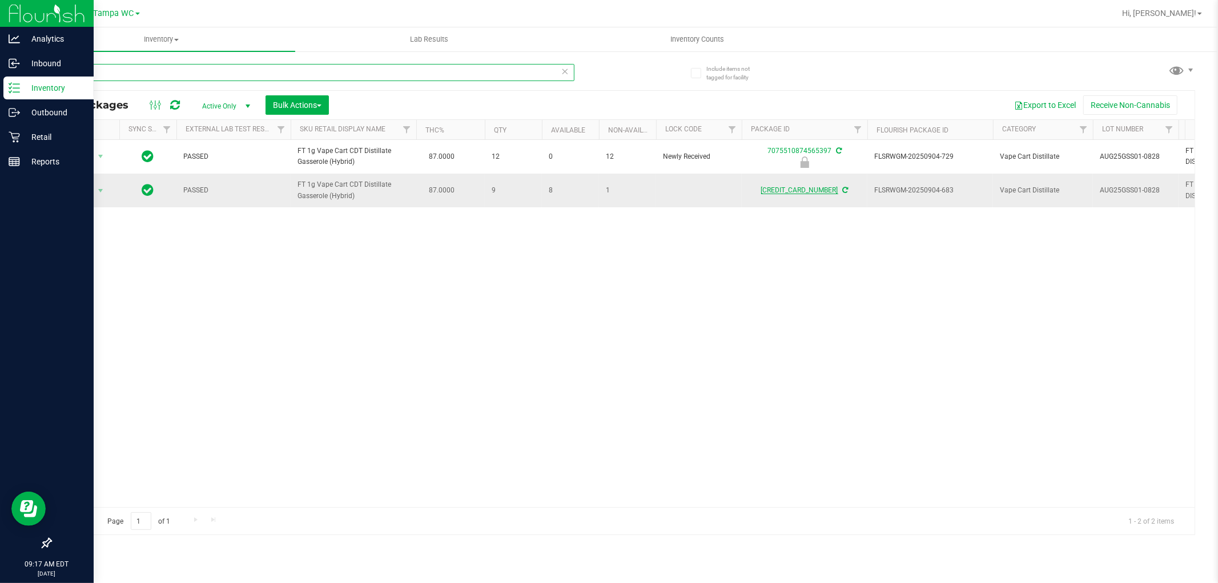
type input "gss"
click at [607, 192] on link "[CREDIT_CARD_NUMBER]" at bounding box center [799, 190] width 77 height 8
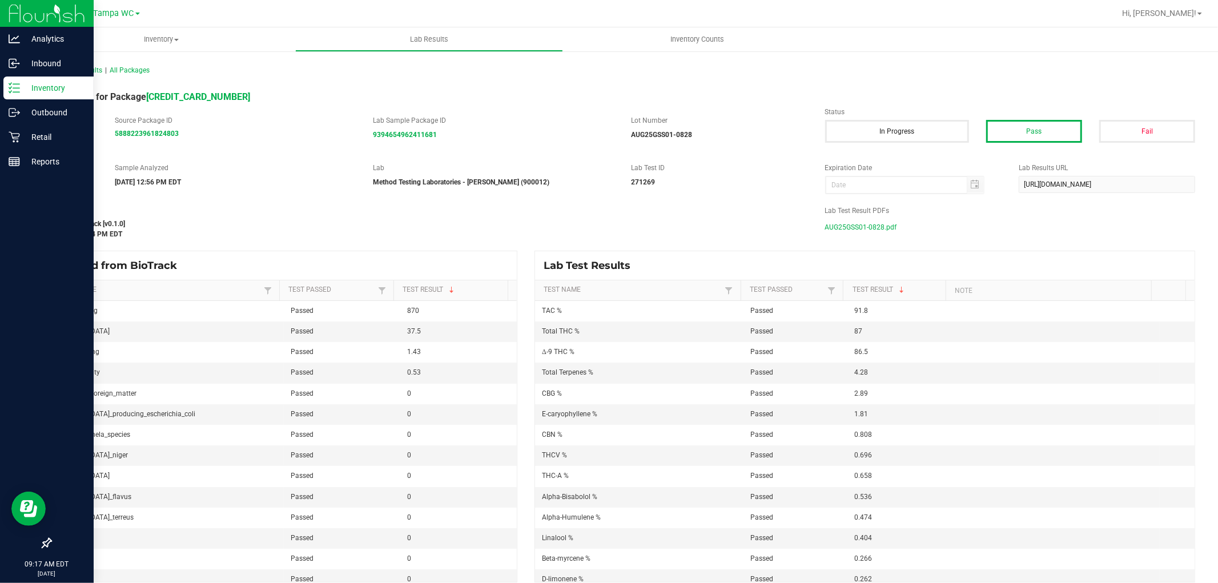
click at [607, 127] on div "Lab Sample Package ID 9394654962411681" at bounding box center [493, 127] width 258 height 25
drag, startPoint x: 648, startPoint y: 136, endPoint x: 659, endPoint y: 135, distance: 10.9
click at [607, 135] on strong "AUG25GSS01-0828" at bounding box center [661, 135] width 61 height 8
click at [607, 149] on div "Source BioTrack Source Package ID 5888223961824803 Lab Sample Package ID 939465…" at bounding box center [623, 133] width 1162 height 36
drag, startPoint x: 663, startPoint y: 135, endPoint x: 646, endPoint y: 134, distance: 17.1
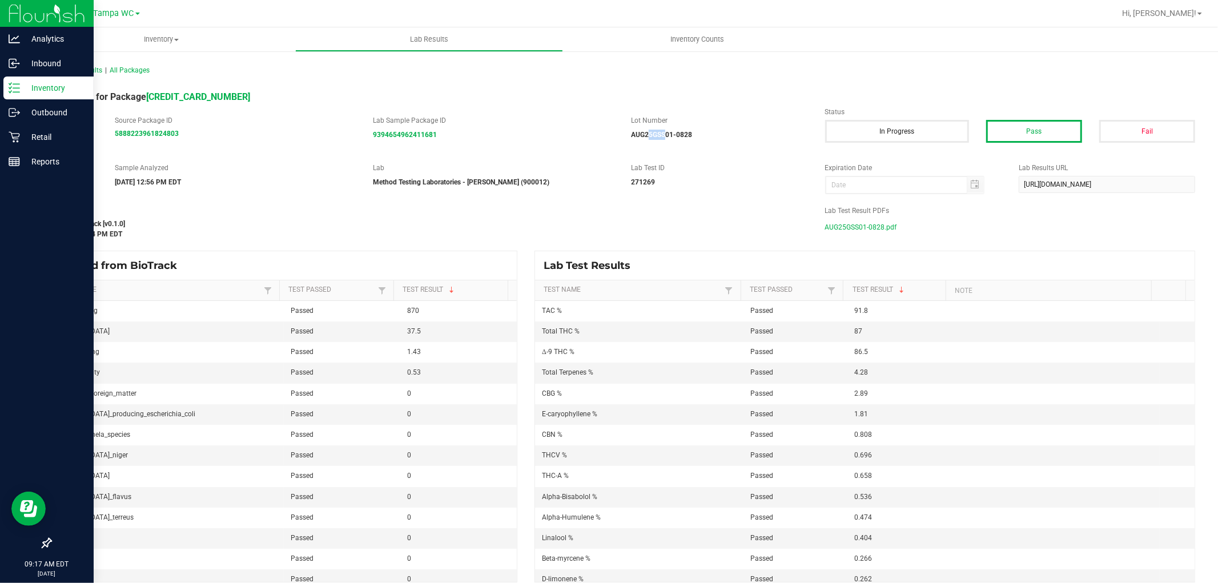
click at [607, 134] on strong "AUG25GSS01-0828" at bounding box center [661, 135] width 61 height 8
click at [607, 143] on div "Source BioTrack Source Package ID 5888223961824803 Lab Sample Package ID 939465…" at bounding box center [623, 133] width 1162 height 36
click at [87, 72] on span "All Lab Results" at bounding box center [76, 70] width 52 height 8
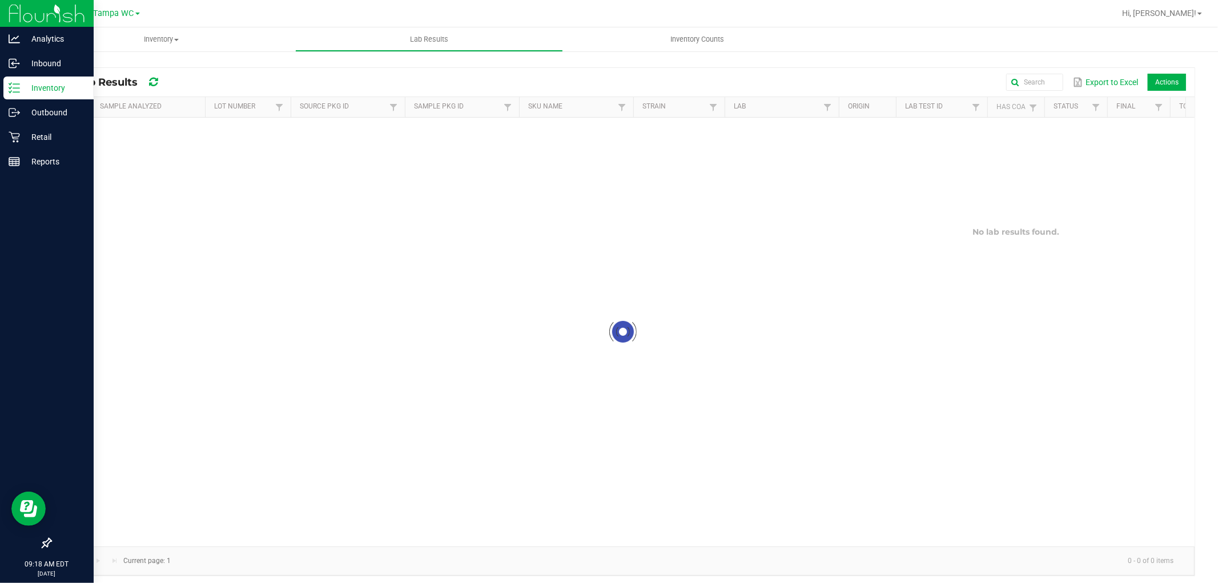
click at [18, 84] on line at bounding box center [16, 84] width 6 height 0
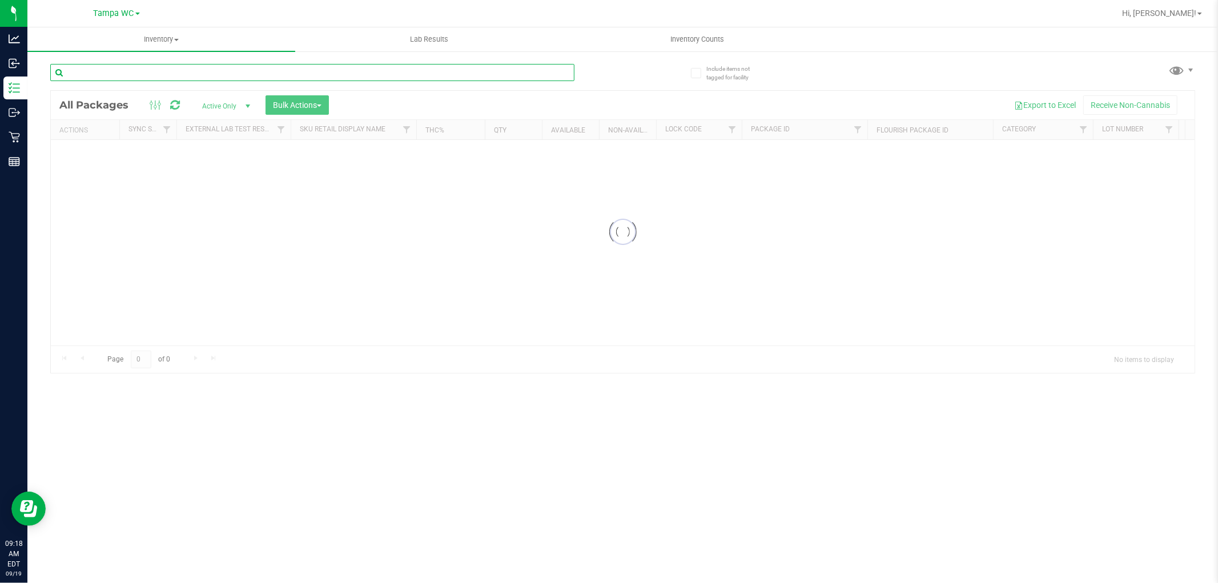
click at [155, 71] on div "Inventory All packages All inventory Waste log Create inventory Lab Results Inv…" at bounding box center [622, 305] width 1191 height 556
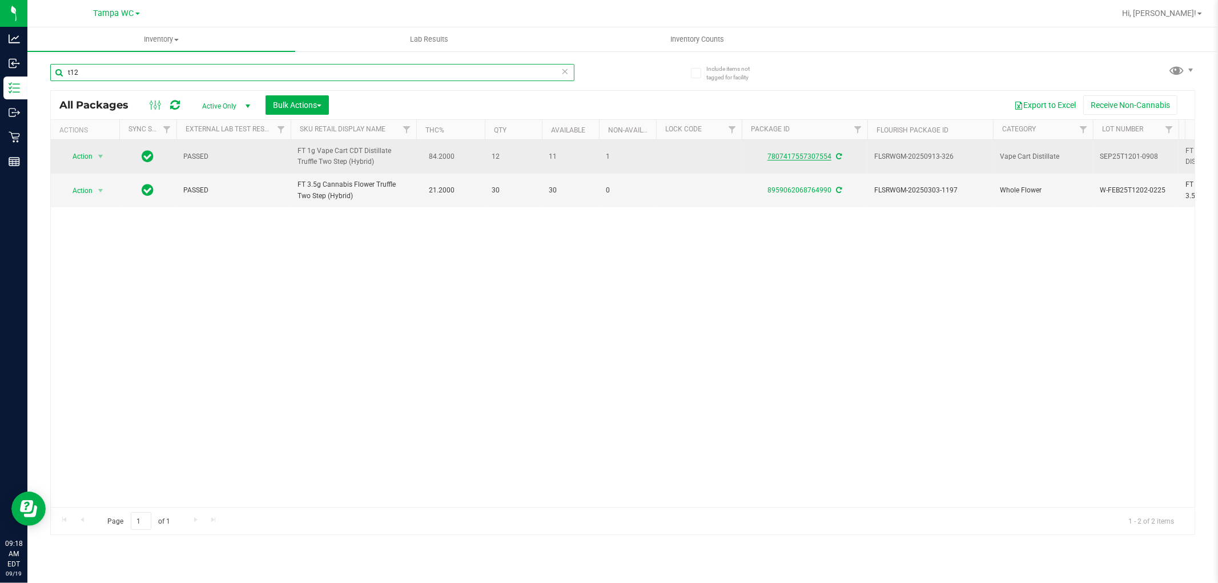
type input "t12"
click at [607, 154] on link "7807417557307554" at bounding box center [800, 157] width 64 height 8
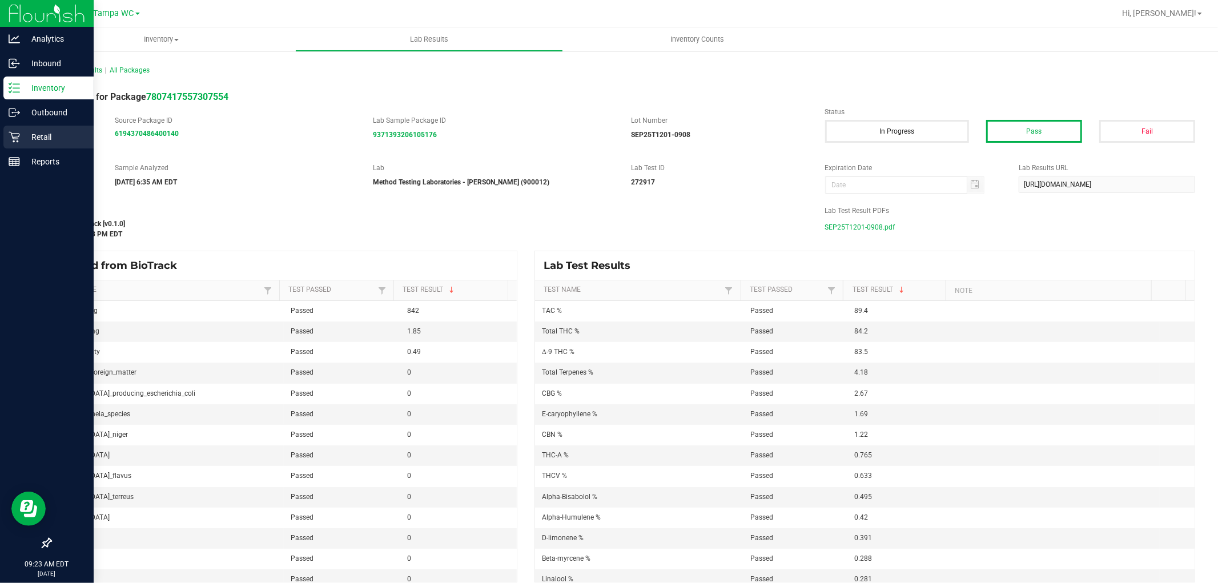
click at [41, 130] on p "Retail" at bounding box center [54, 137] width 69 height 14
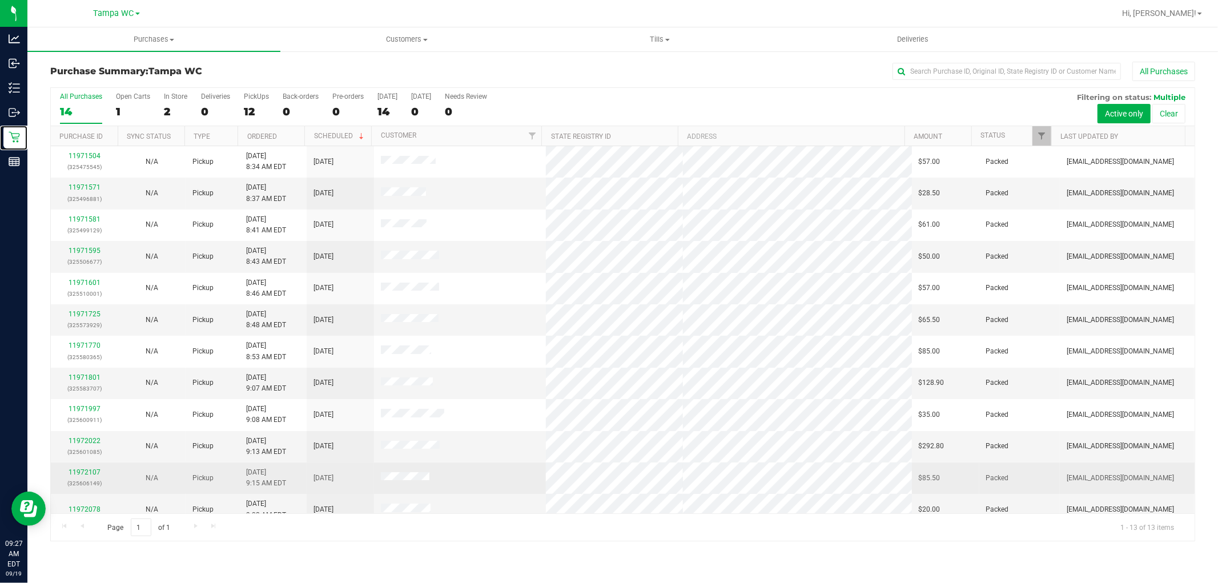
scroll to position [43, 0]
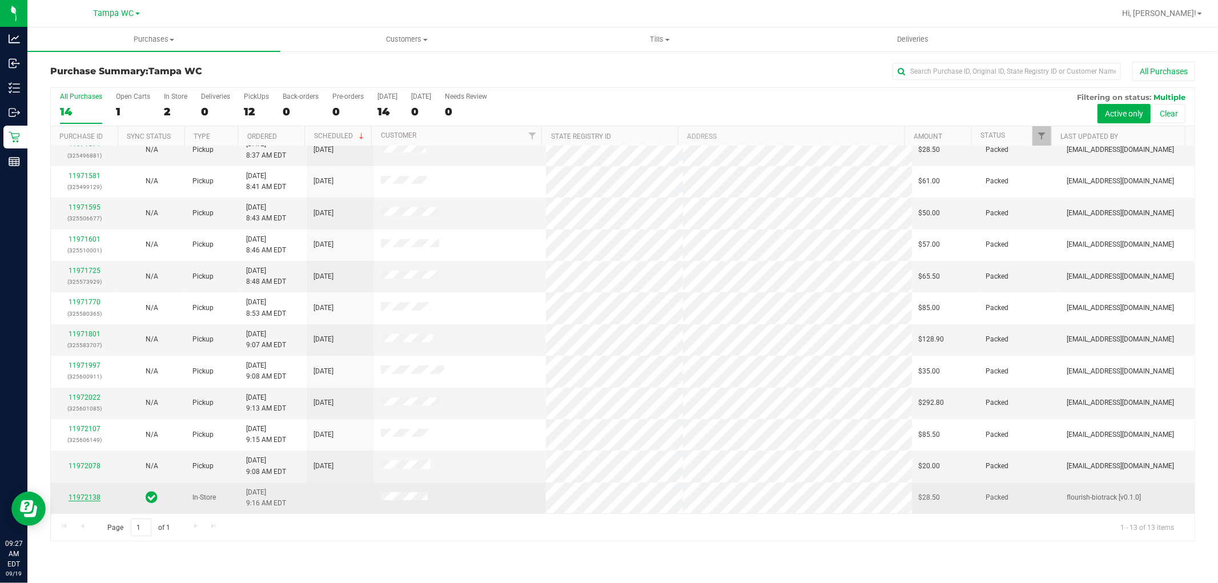
click at [89, 498] on link "11972138" at bounding box center [85, 498] width 32 height 8
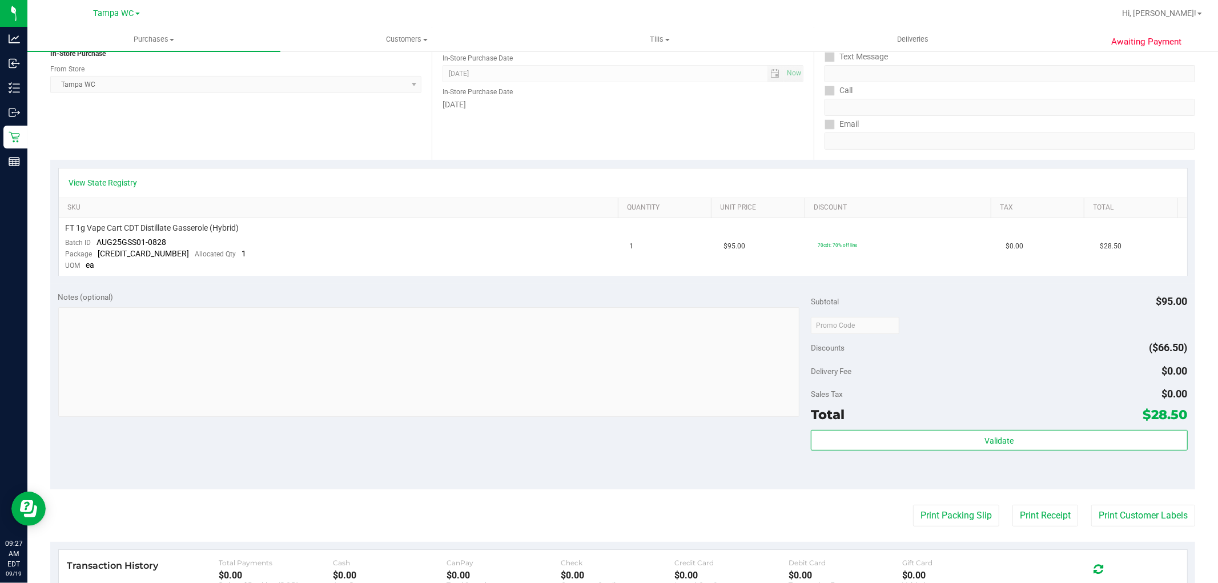
scroll to position [347, 0]
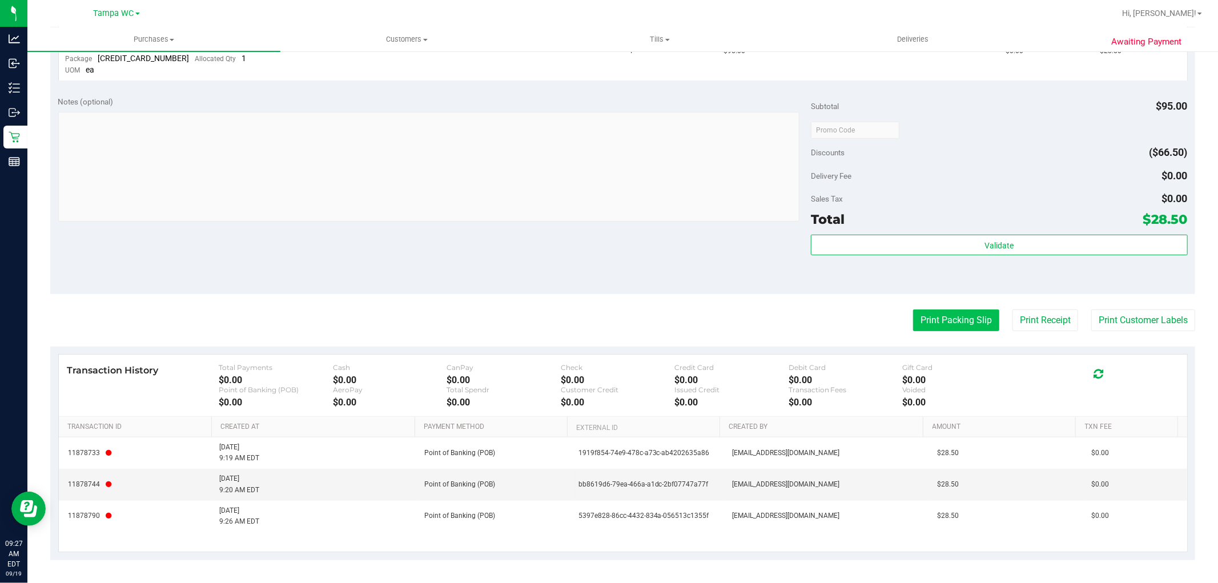
click at [607, 321] on button "Print Packing Slip" at bounding box center [956, 321] width 86 height 22
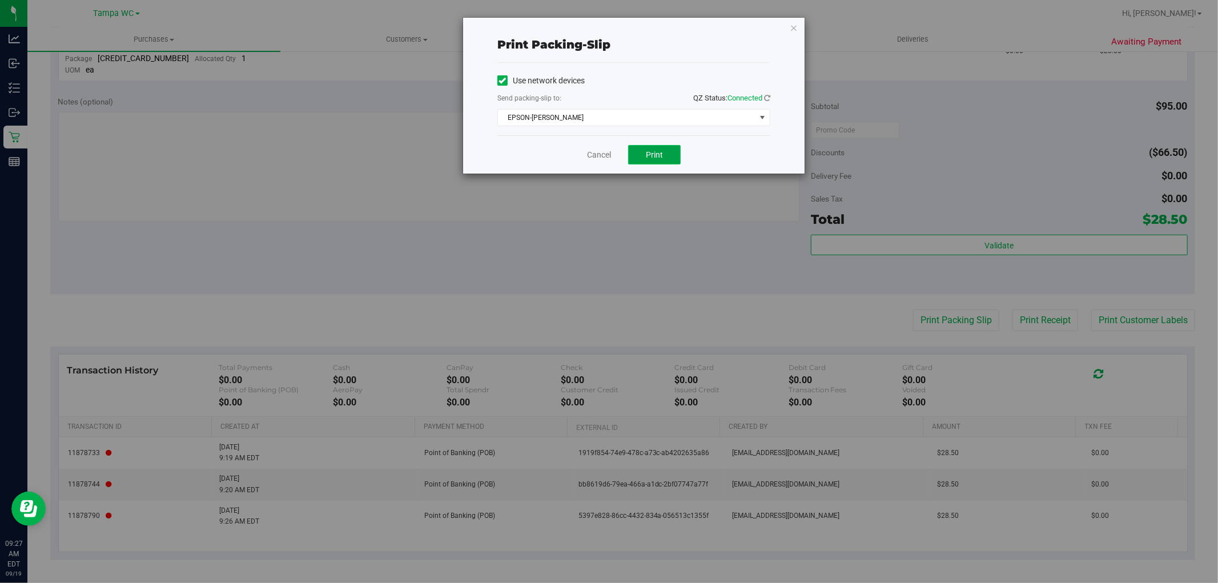
click at [607, 158] on button "Print" at bounding box center [654, 154] width 53 height 19
click at [607, 30] on icon "button" at bounding box center [794, 28] width 8 height 14
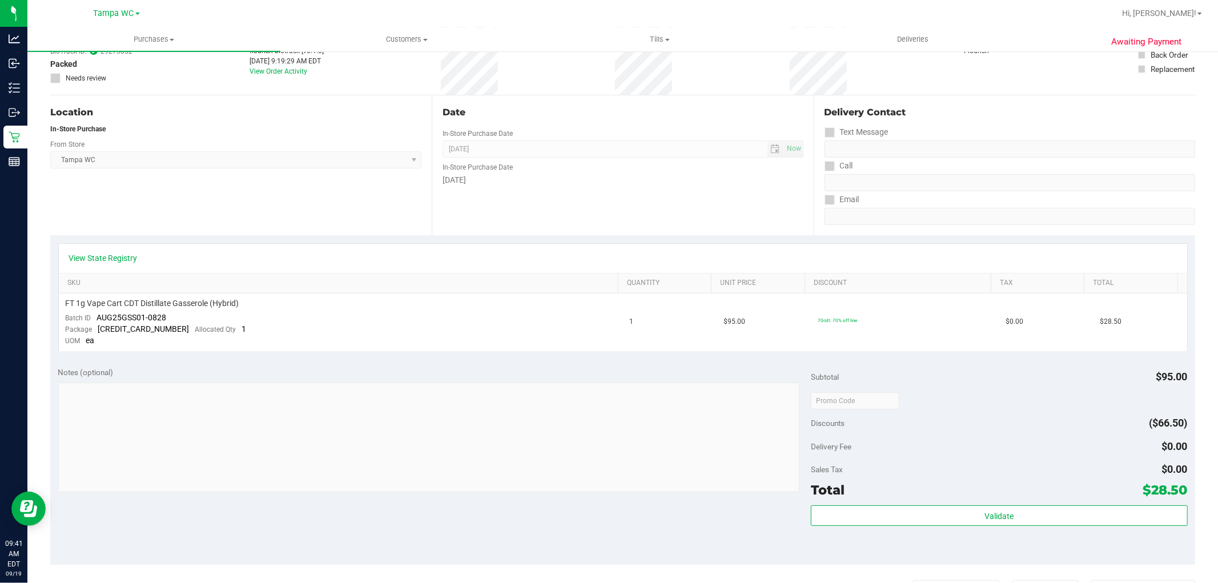
scroll to position [0, 0]
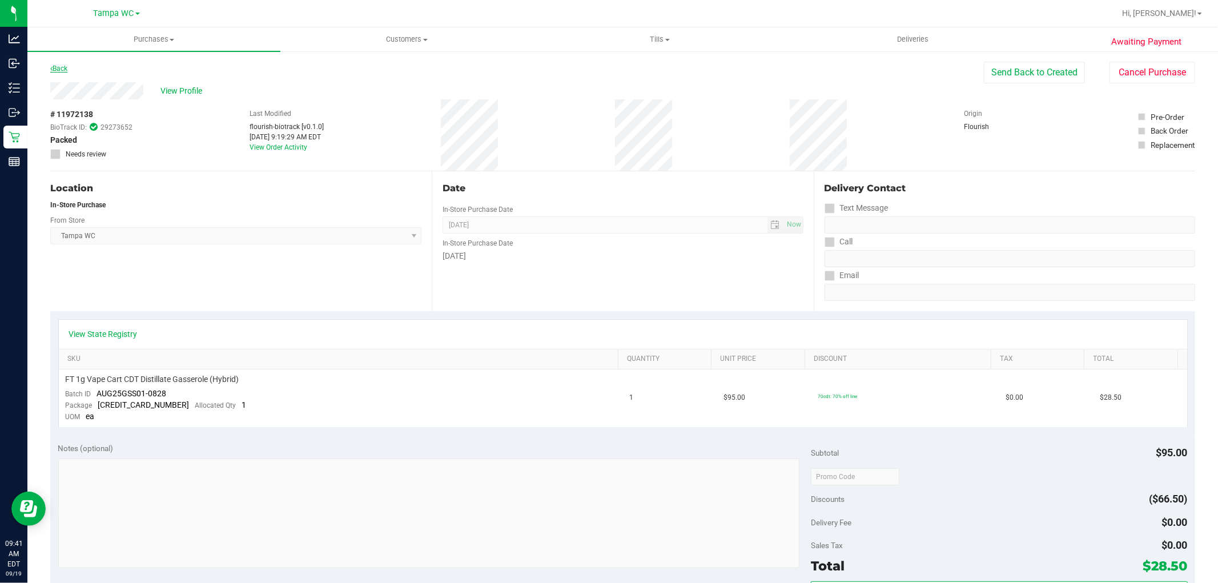
click at [65, 69] on link "Back" at bounding box center [58, 69] width 17 height 8
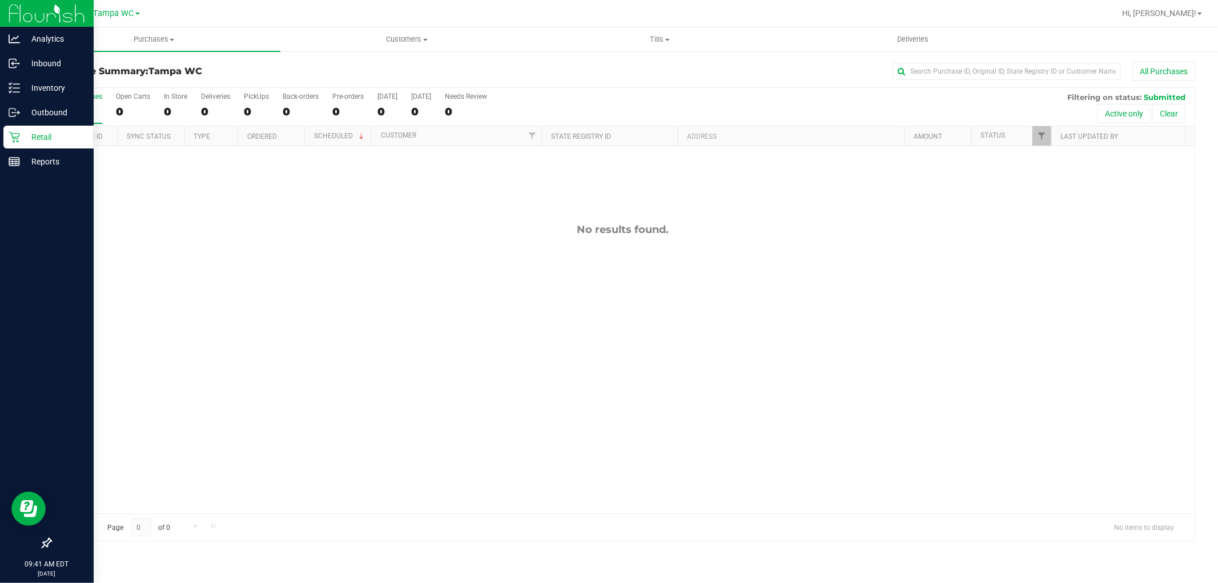
click at [18, 139] on icon at bounding box center [14, 137] width 11 height 11
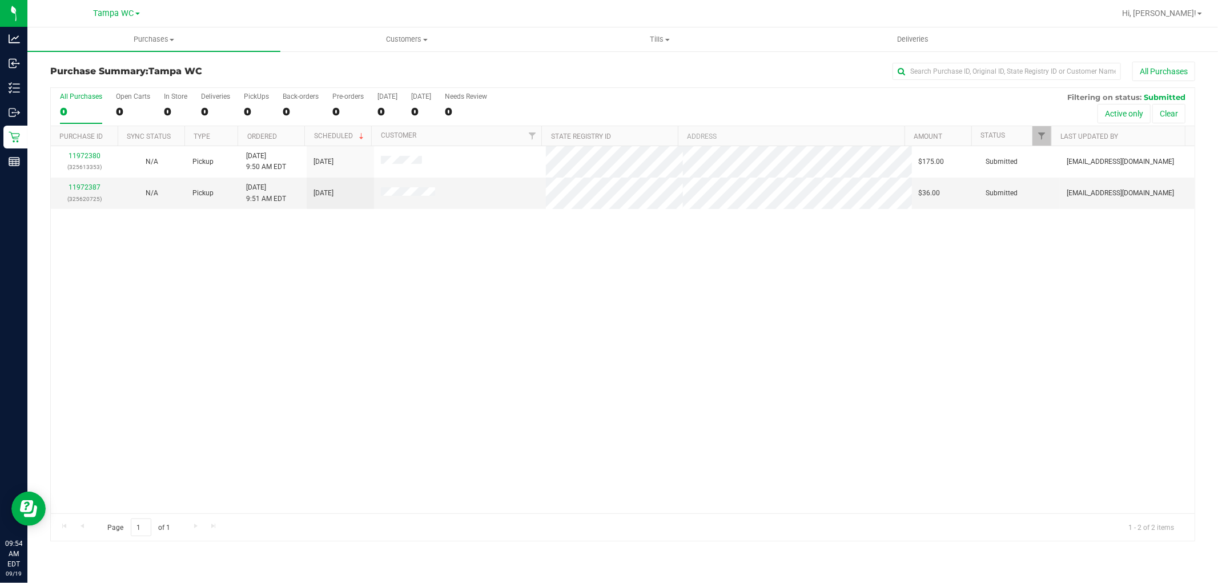
click at [317, 275] on div "11972380 (325613353) N/A Pickup [DATE] 9:50 AM EDT 9/19/2025 $175.00 Submitted …" at bounding box center [623, 329] width 1144 height 367
click at [81, 185] on link "11972387" at bounding box center [85, 187] width 32 height 8
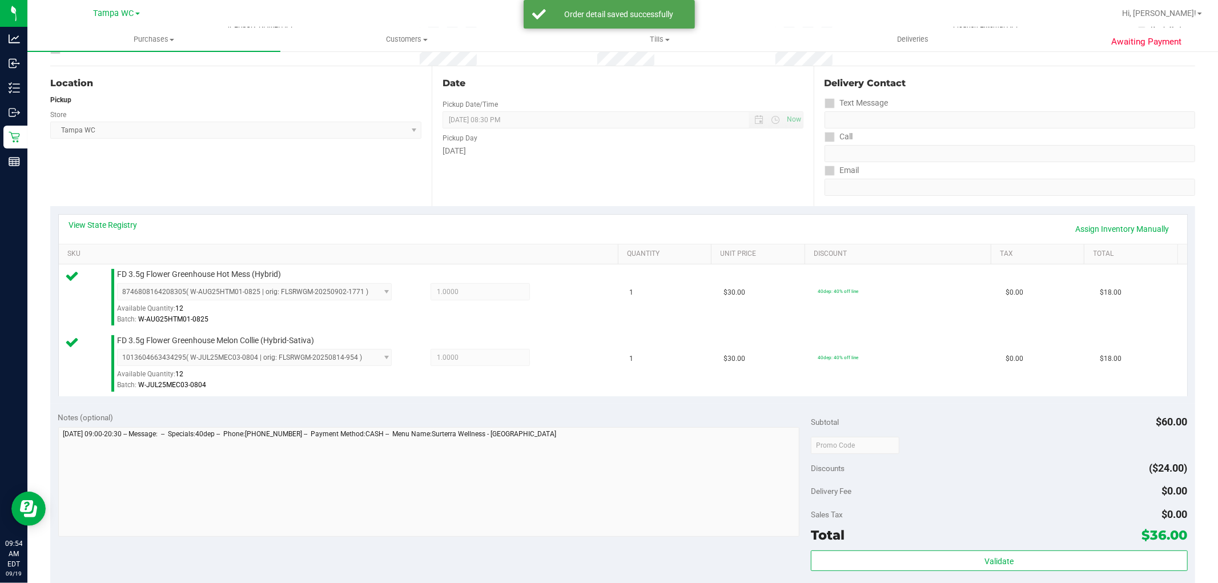
scroll to position [317, 0]
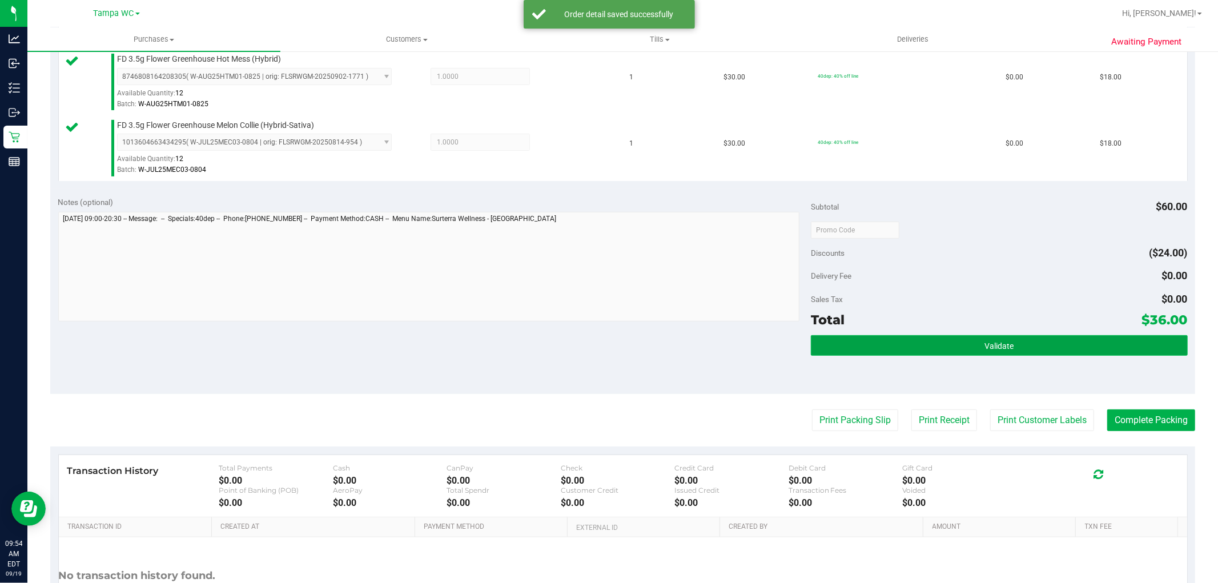
click at [607, 338] on button "Validate" at bounding box center [999, 345] width 376 height 21
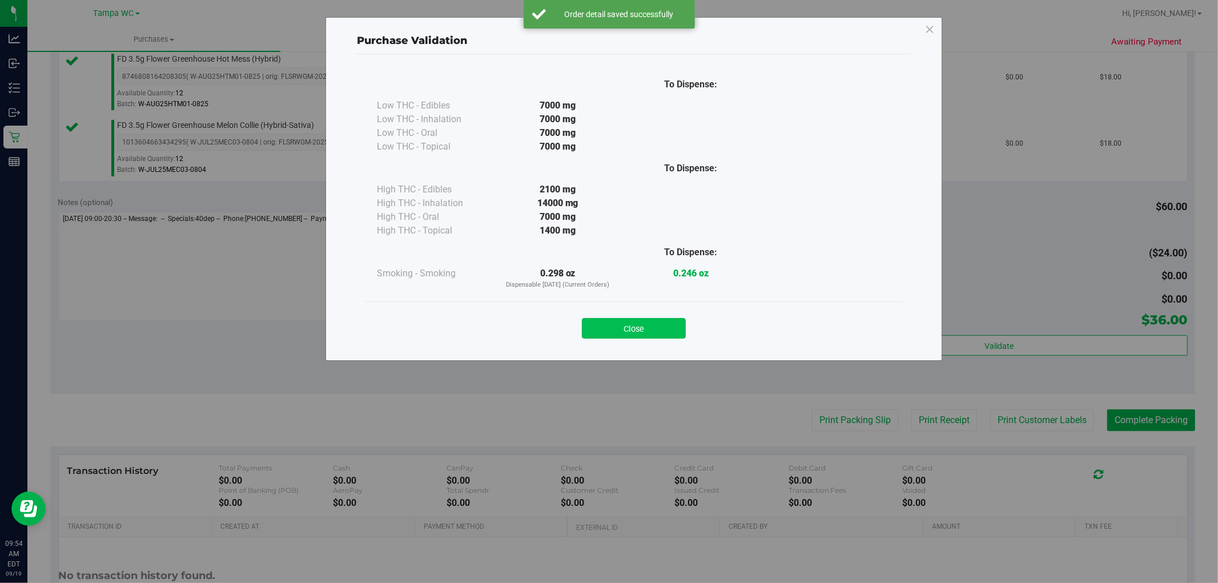
click at [607, 328] on button "Close" at bounding box center [634, 328] width 104 height 21
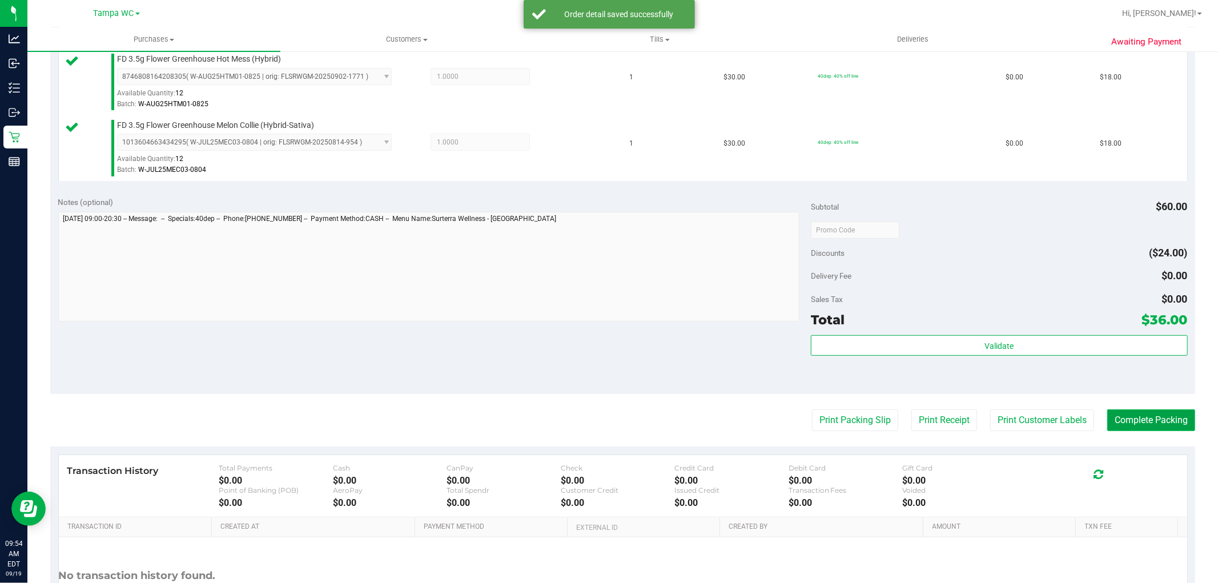
click at [607, 419] on button "Complete Packing" at bounding box center [1152, 421] width 88 height 22
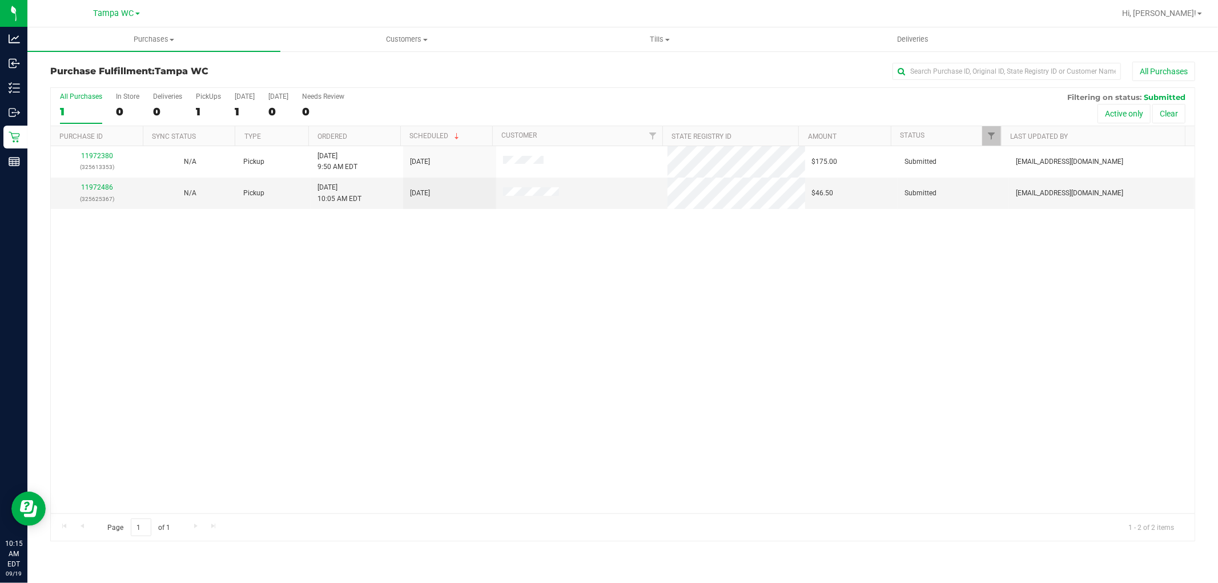
click at [551, 350] on div "11972380 (325613353) N/A Pickup [DATE] 9:50 AM EDT 9/19/2025 $175.00 Submitted …" at bounding box center [623, 329] width 1144 height 367
click at [90, 191] on link "11972486" at bounding box center [97, 187] width 32 height 8
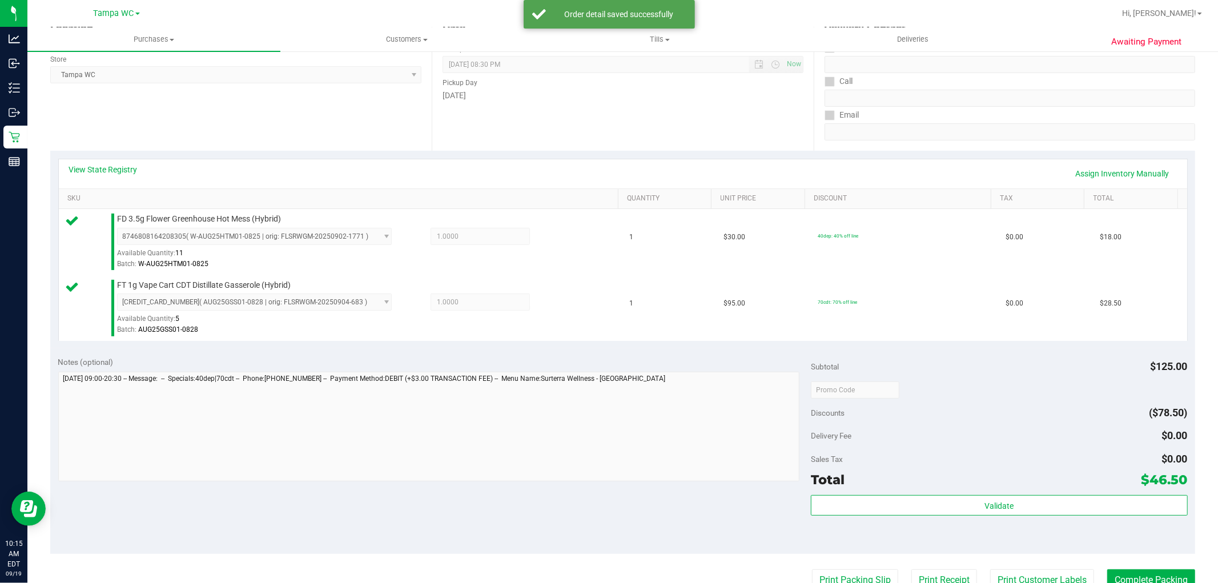
scroll to position [254, 0]
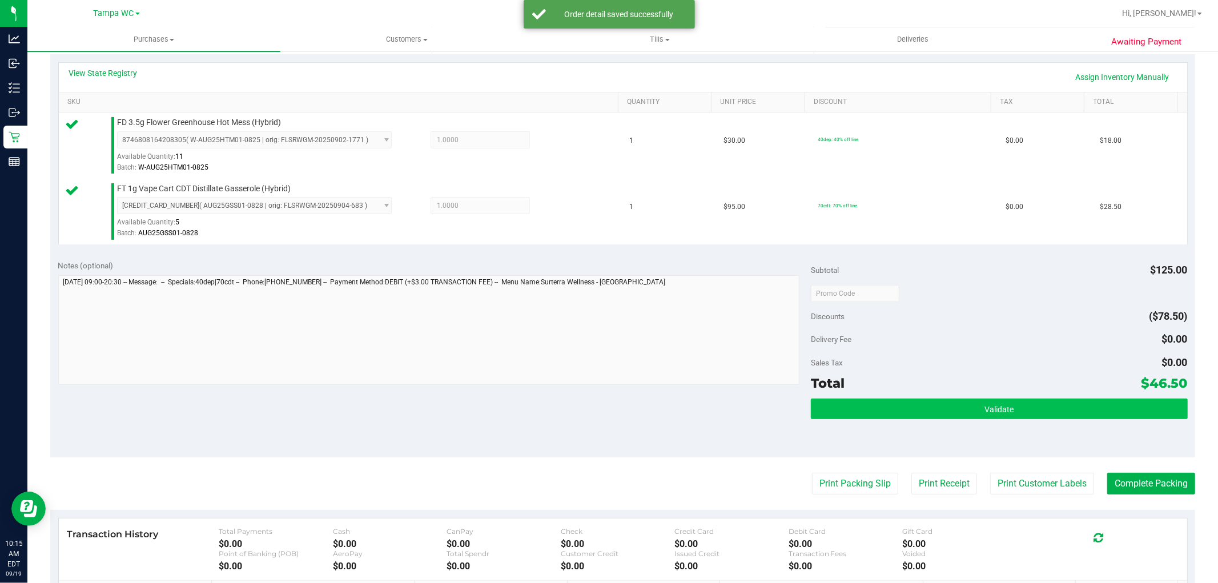
drag, startPoint x: 935, startPoint y: 425, endPoint x: 940, endPoint y: 416, distance: 10.2
click at [607, 424] on div "Validate" at bounding box center [999, 424] width 376 height 51
click at [607, 401] on button "Validate" at bounding box center [999, 409] width 376 height 21
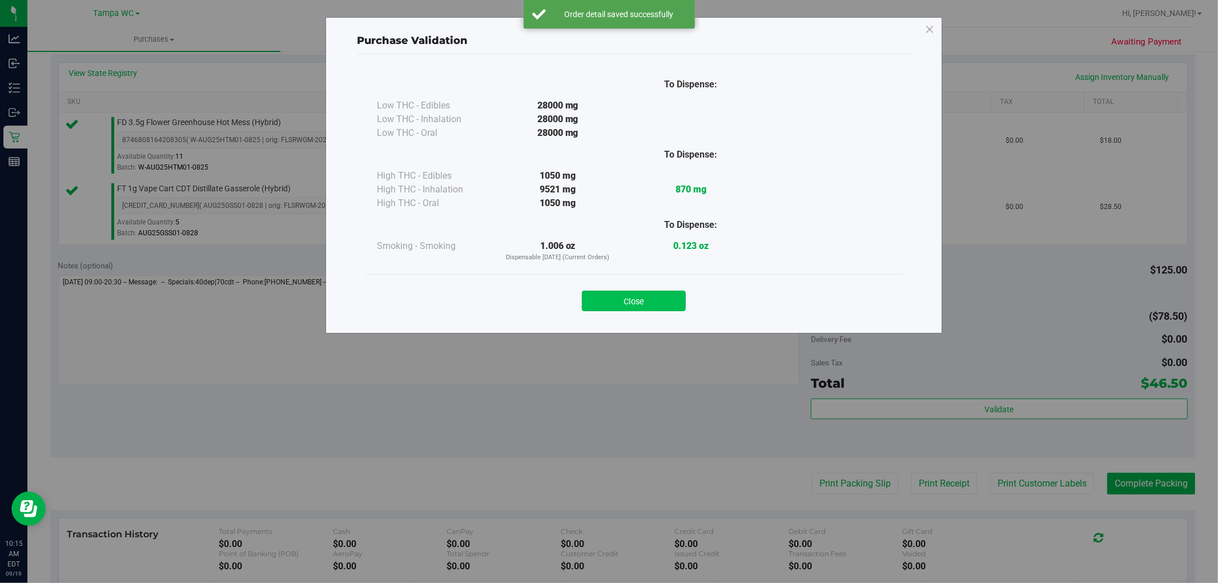
click at [607, 297] on button "Close" at bounding box center [634, 301] width 104 height 21
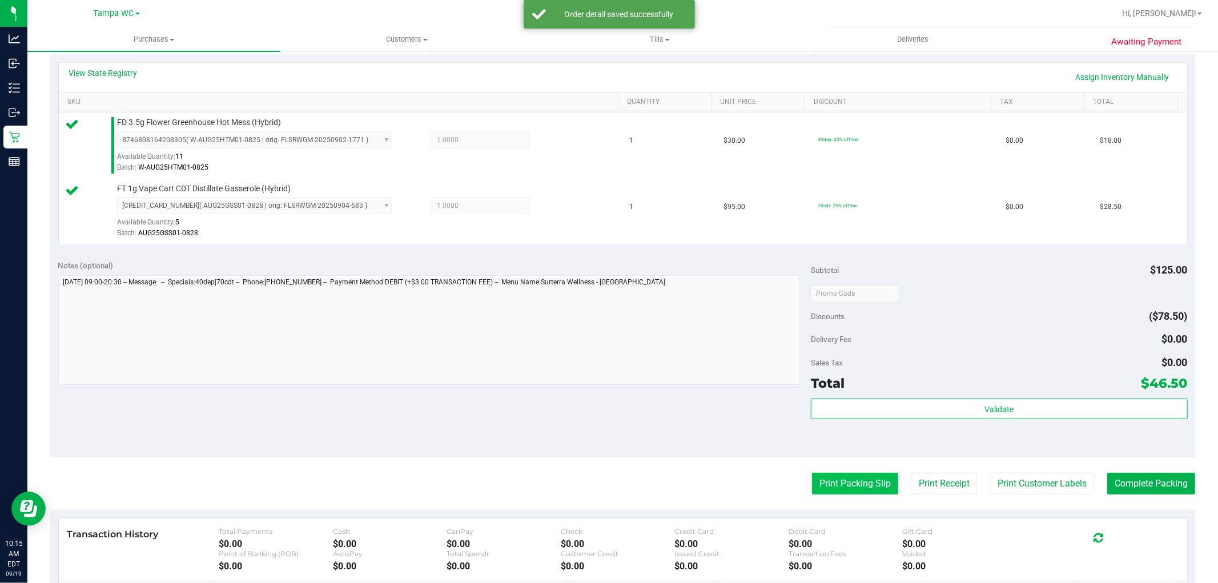
click at [607, 475] on button "Print Packing Slip" at bounding box center [855, 484] width 86 height 22
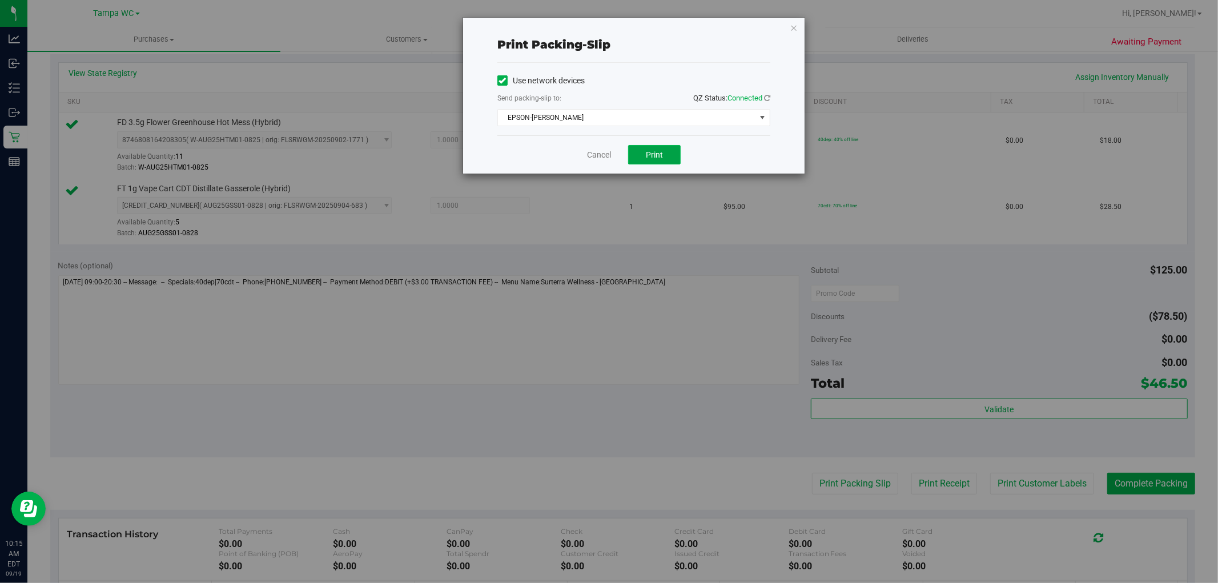
click at [607, 155] on span "Print" at bounding box center [654, 154] width 17 height 9
click at [607, 143] on div "Cancel Print" at bounding box center [634, 154] width 273 height 38
click at [599, 162] on div "Cancel Print" at bounding box center [634, 154] width 273 height 38
click at [601, 161] on link "Cancel" at bounding box center [599, 155] width 24 height 12
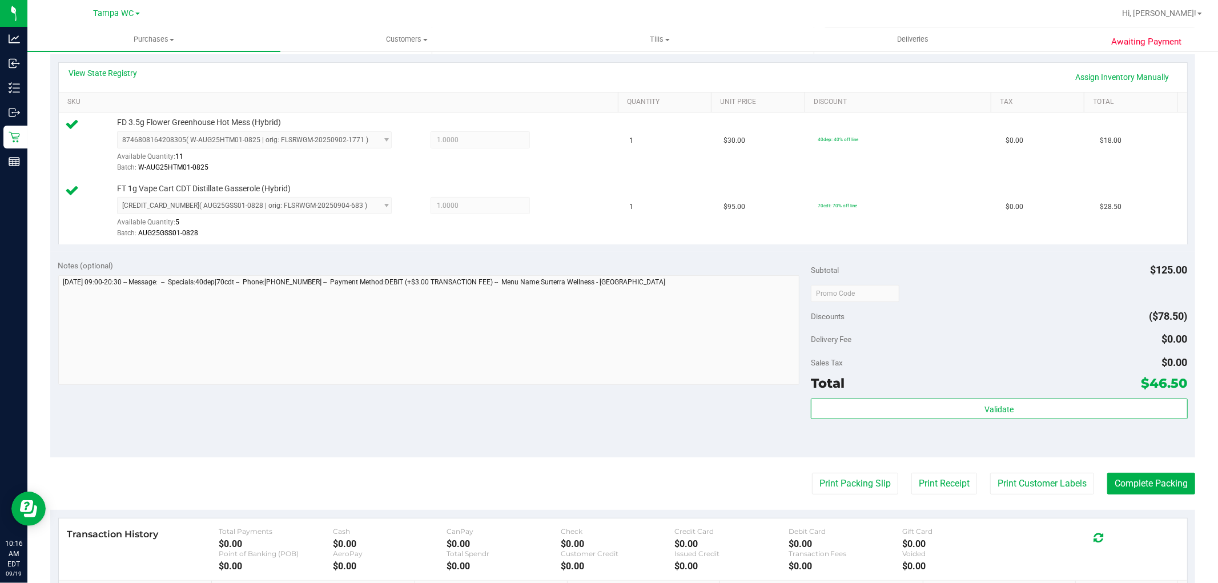
click at [607, 387] on div "Total $46.50" at bounding box center [999, 383] width 376 height 21
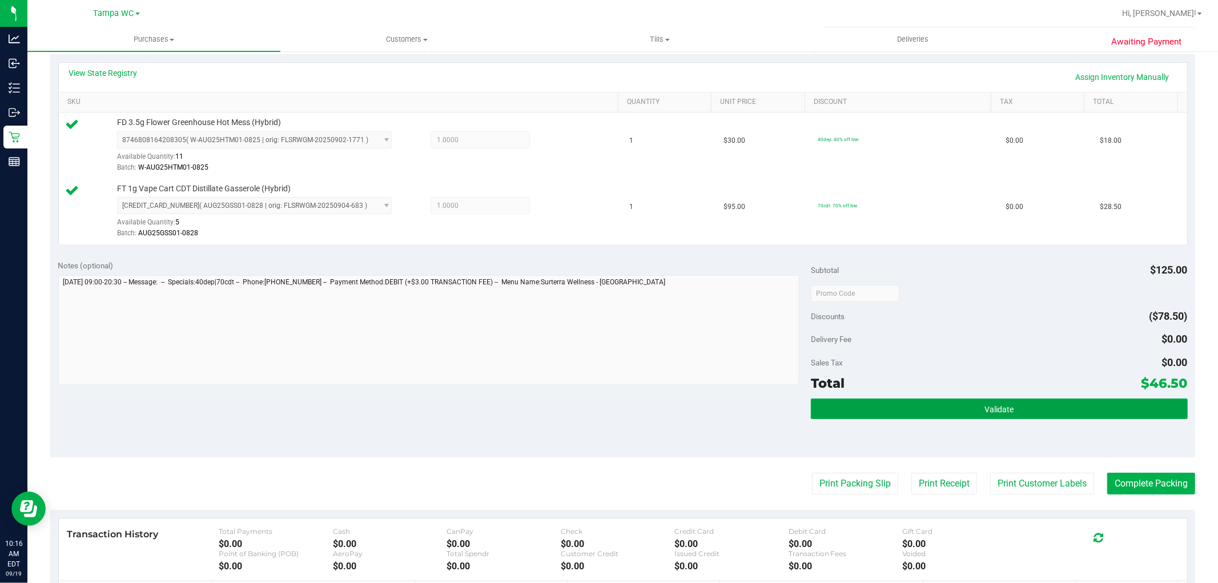
click at [607, 417] on button "Validate" at bounding box center [999, 409] width 376 height 21
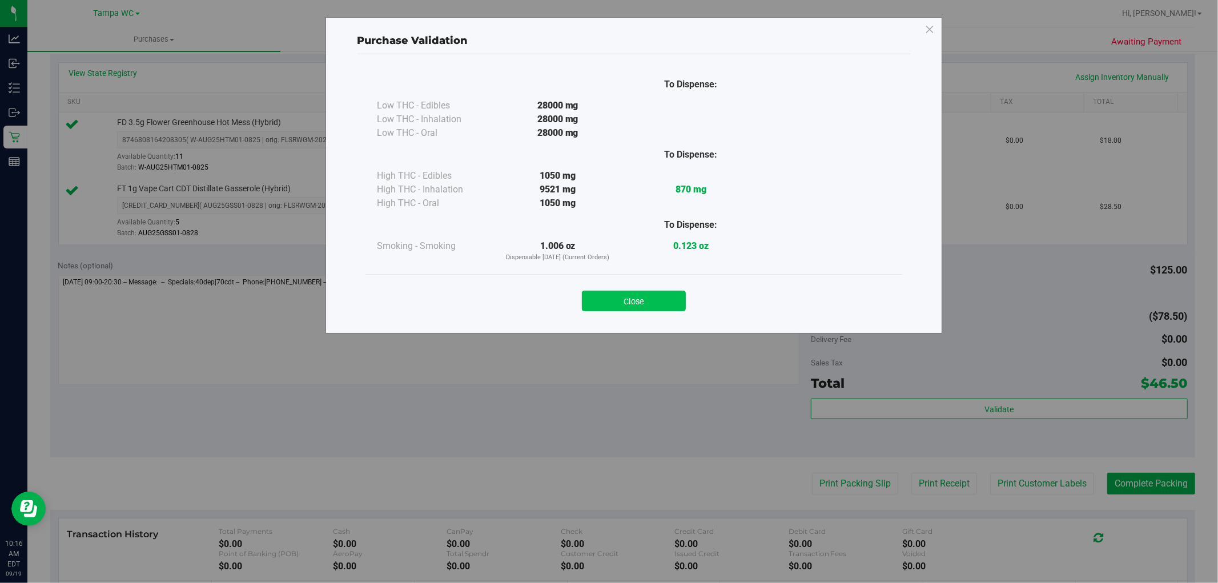
click at [607, 305] on button "Close" at bounding box center [634, 301] width 104 height 21
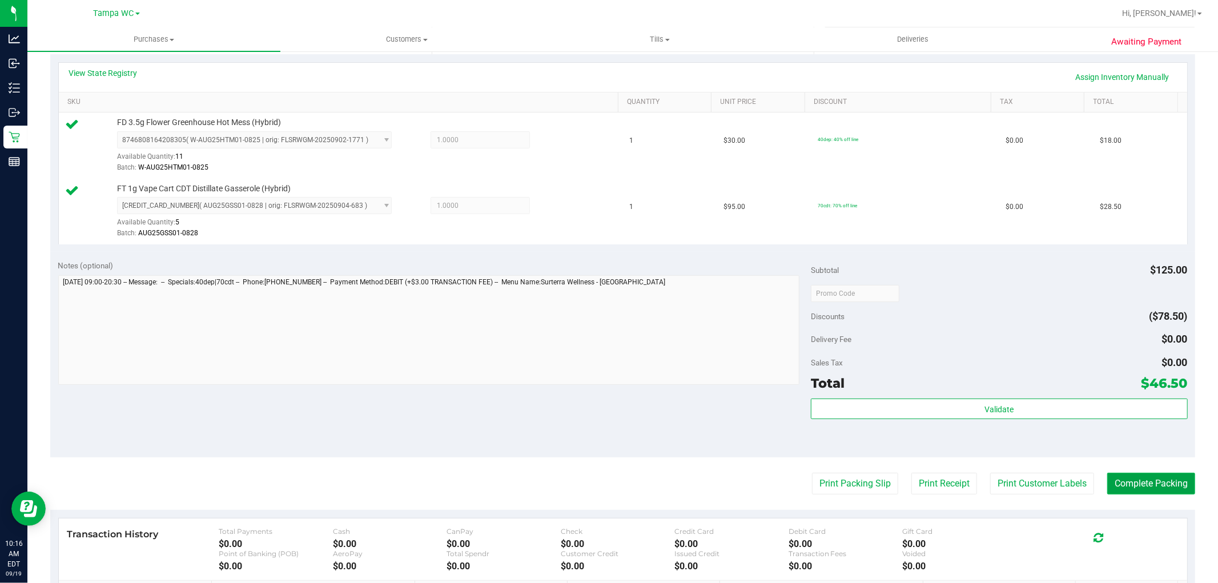
click at [607, 486] on button "Complete Packing" at bounding box center [1152, 484] width 88 height 22
